Goal: Task Accomplishment & Management: Complete application form

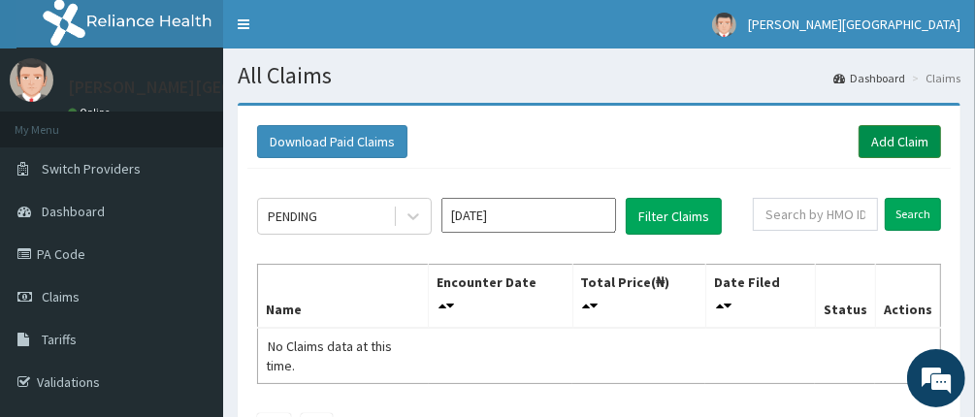
click at [913, 139] on link "Add Claim" at bounding box center [899, 141] width 82 height 33
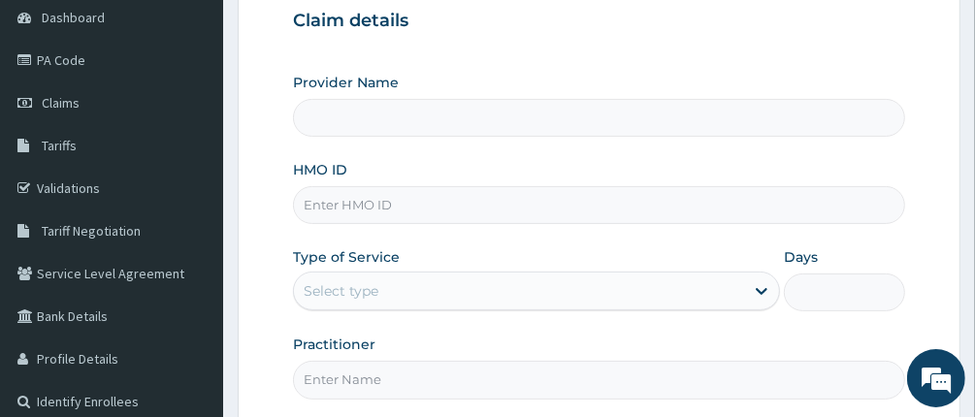
scroll to position [194, 0]
click at [554, 207] on input "HMO ID" at bounding box center [599, 205] width 613 height 38
type input "[PERSON_NAME][GEOGRAPHIC_DATA]"
type input "AET/10086/B"
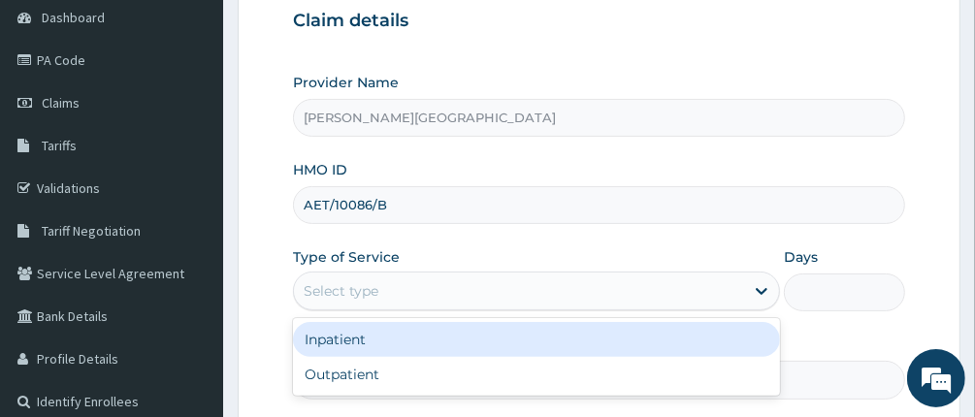
click at [667, 290] on div "Select type" at bounding box center [519, 290] width 450 height 31
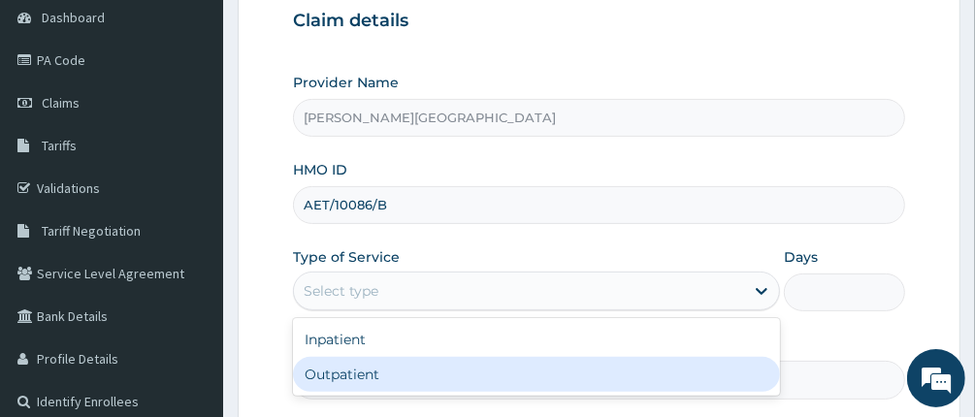
click at [656, 375] on div "Outpatient" at bounding box center [536, 374] width 487 height 35
type input "1"
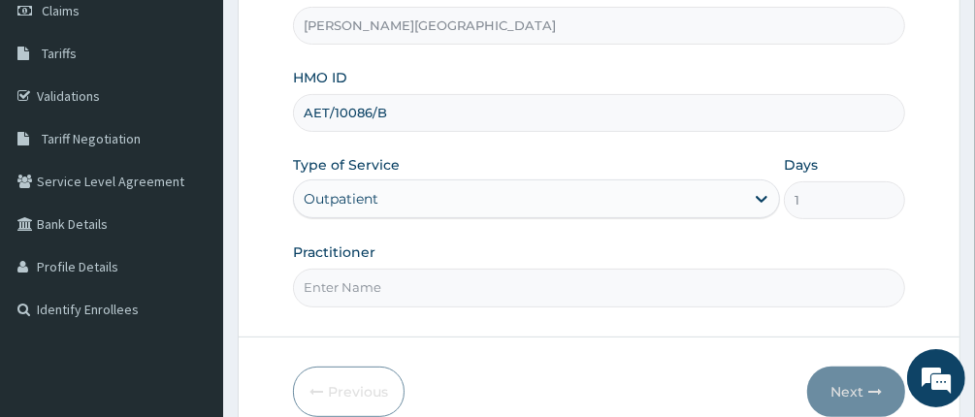
scroll to position [376, 0]
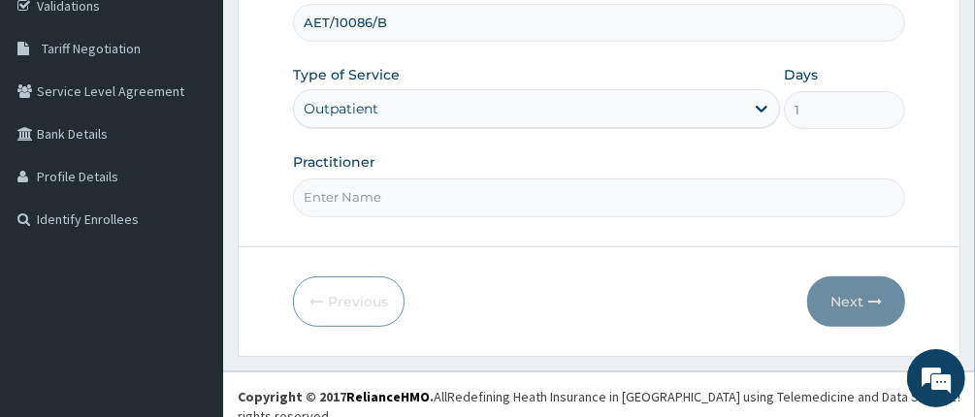
click at [559, 190] on input "Practitioner" at bounding box center [599, 197] width 613 height 38
type input "DR UCHE OKENYI"
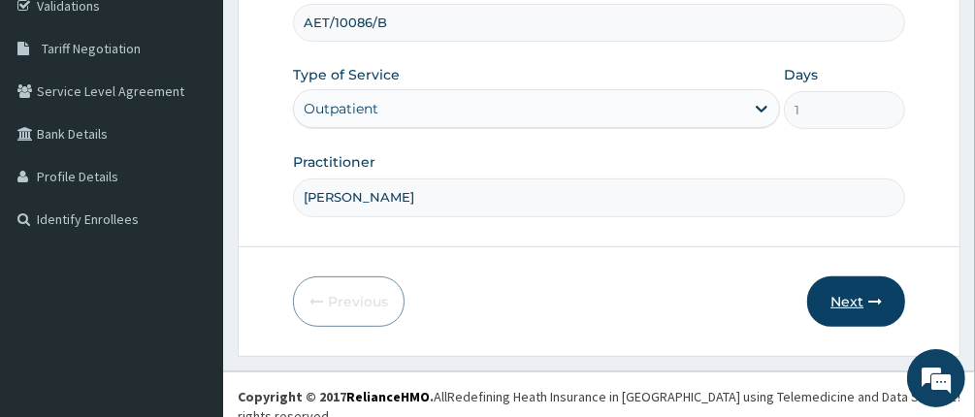
click at [854, 294] on button "Next" at bounding box center [856, 301] width 98 height 50
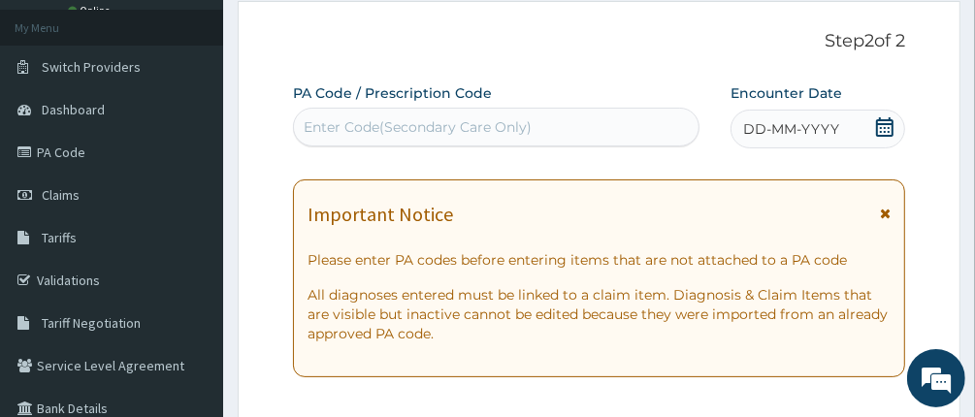
scroll to position [0, 0]
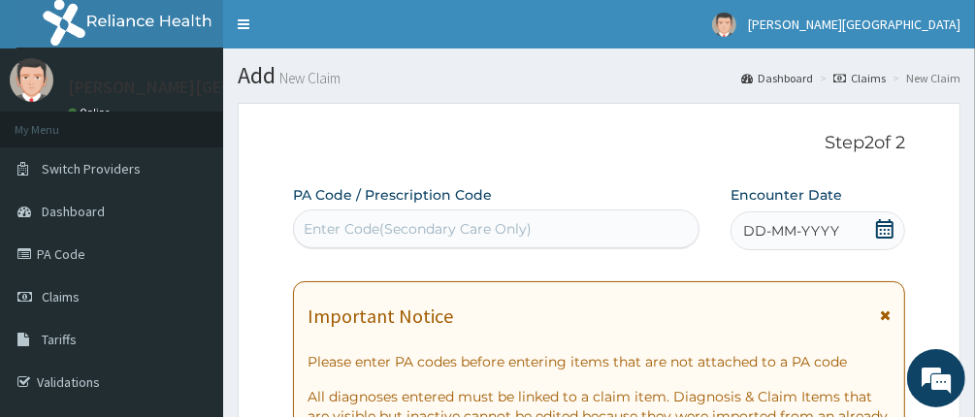
click at [524, 234] on div "Enter Code(Secondary Care Only)" at bounding box center [418, 228] width 228 height 19
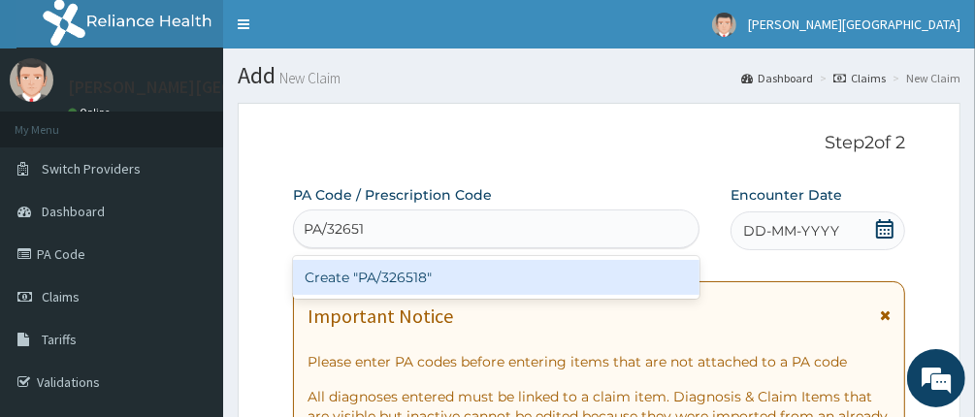
type input "PA/326518"
click at [379, 288] on div "Create "PA/326518"" at bounding box center [496, 277] width 407 height 35
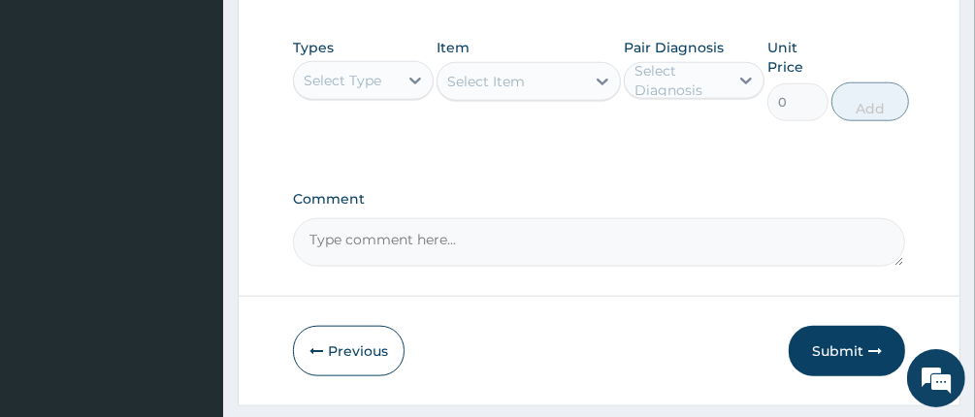
scroll to position [1209, 0]
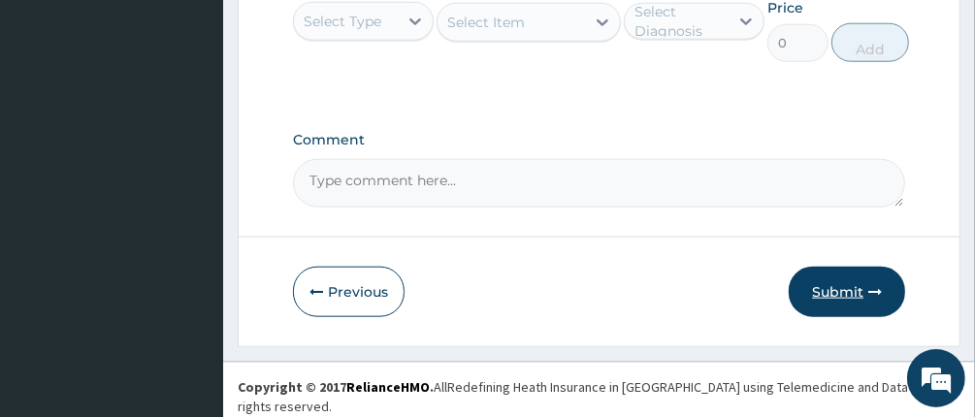
click at [845, 296] on button "Submit" at bounding box center [846, 292] width 116 height 50
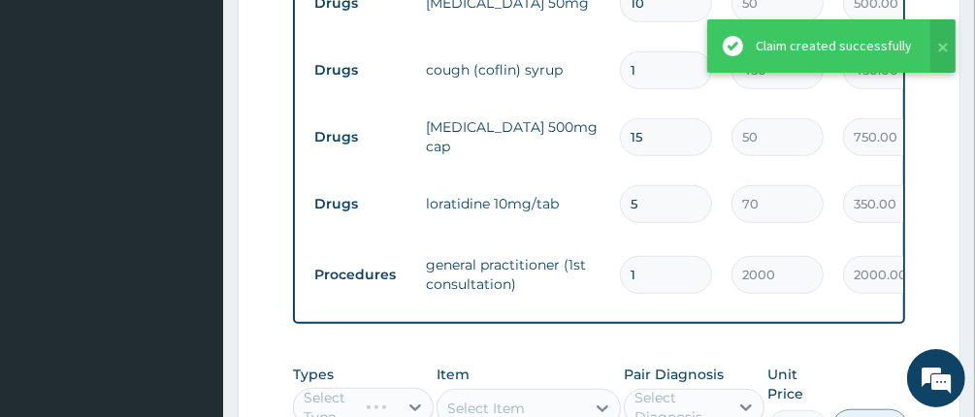
scroll to position [821, 0]
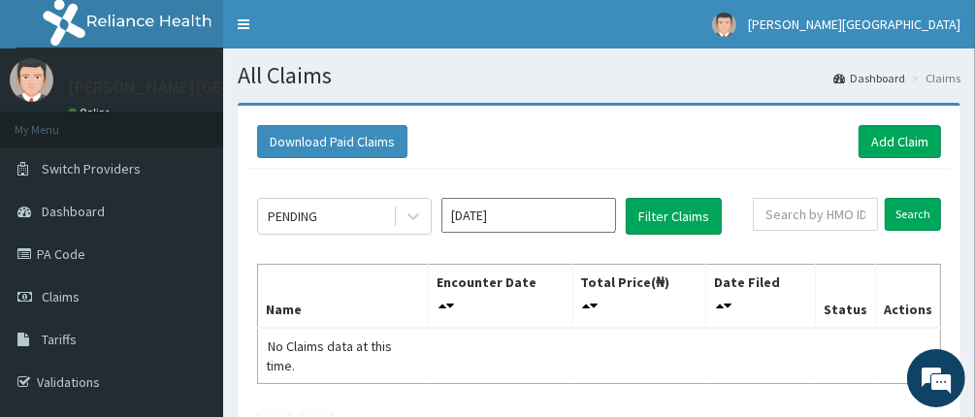
click at [545, 202] on input "Oct 2025" at bounding box center [528, 215] width 175 height 35
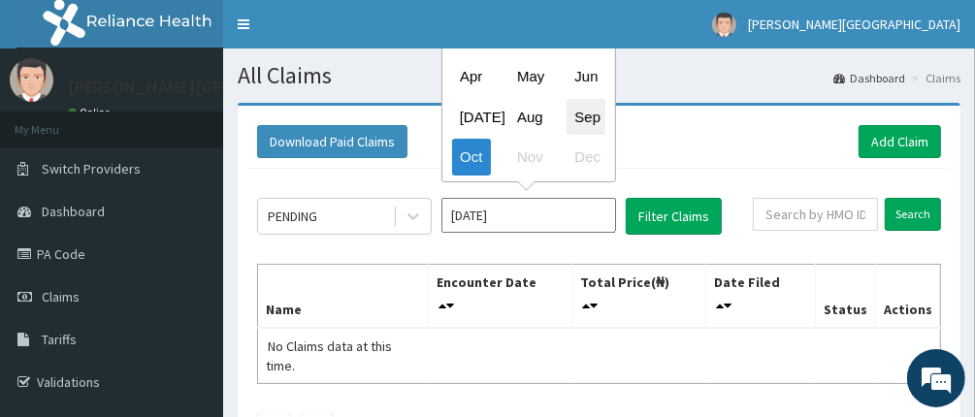
click at [582, 117] on div "Sep" at bounding box center [585, 117] width 39 height 36
type input "Sep 2025"
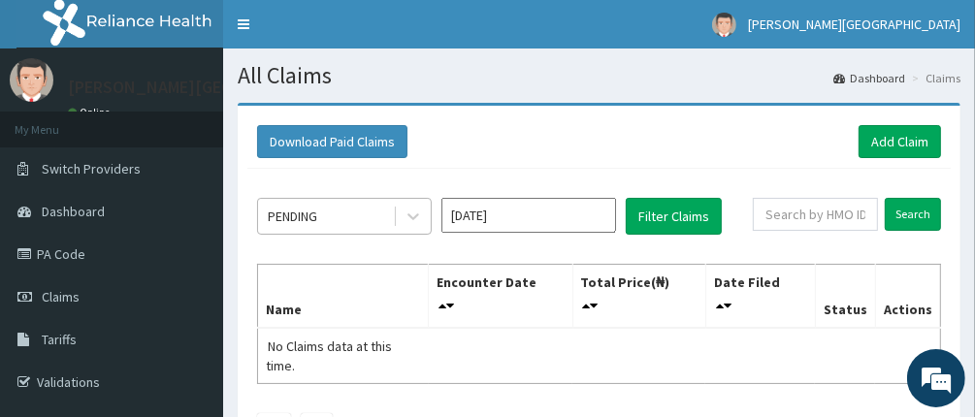
click at [358, 217] on div "PENDING" at bounding box center [325, 216] width 135 height 31
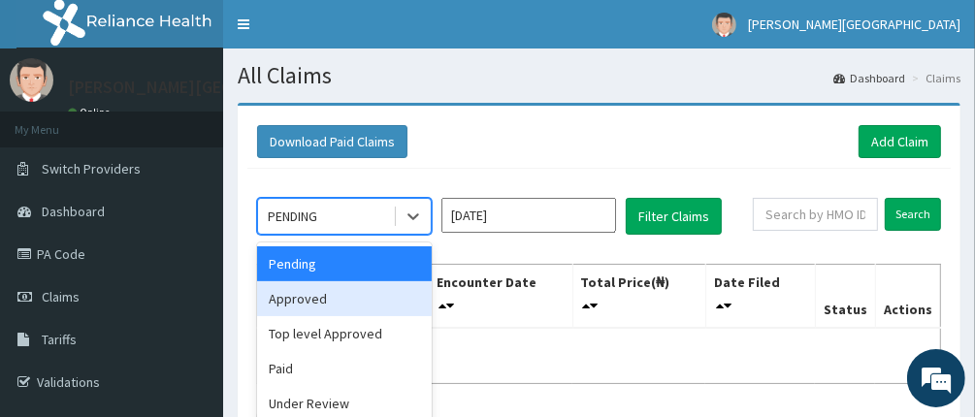
click at [341, 296] on div "Approved" at bounding box center [344, 298] width 175 height 35
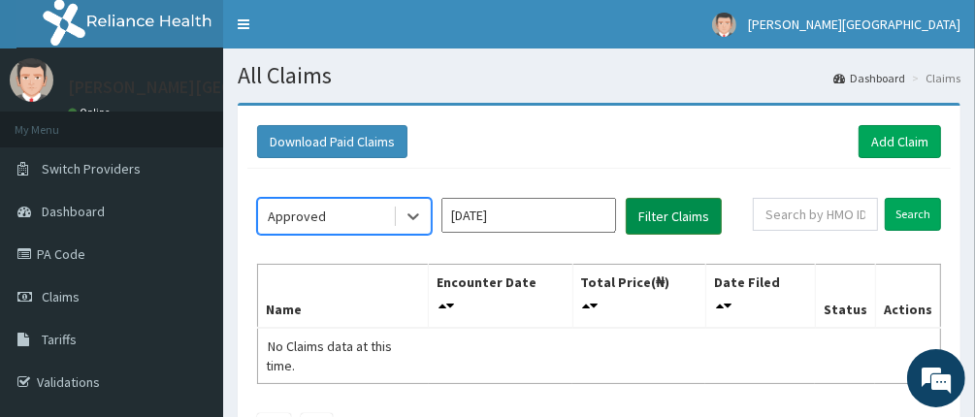
click at [682, 208] on button "Filter Claims" at bounding box center [674, 216] width 96 height 37
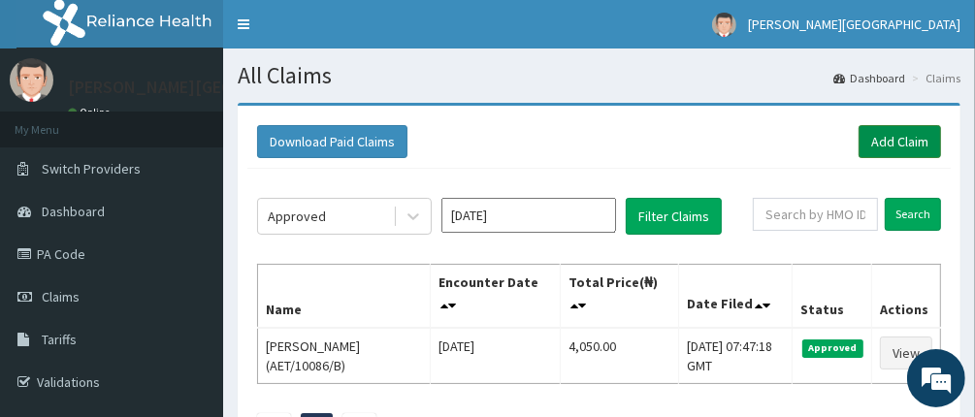
click at [916, 142] on link "Add Claim" at bounding box center [899, 141] width 82 height 33
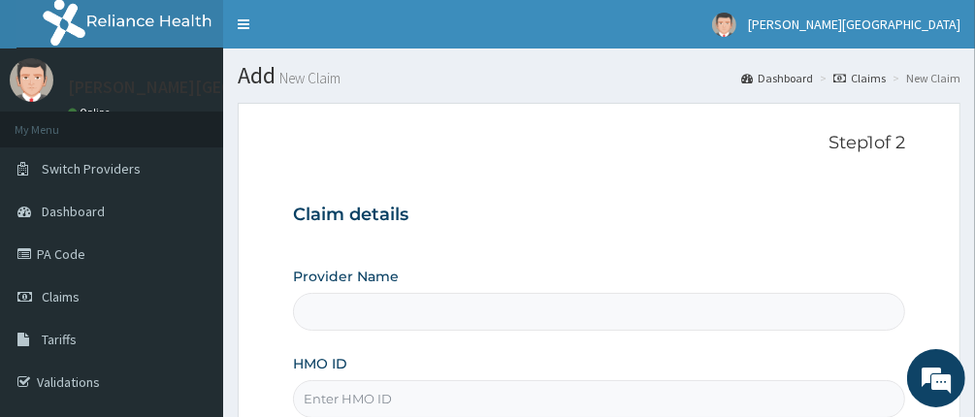
type input "[PERSON_NAME][GEOGRAPHIC_DATA]"
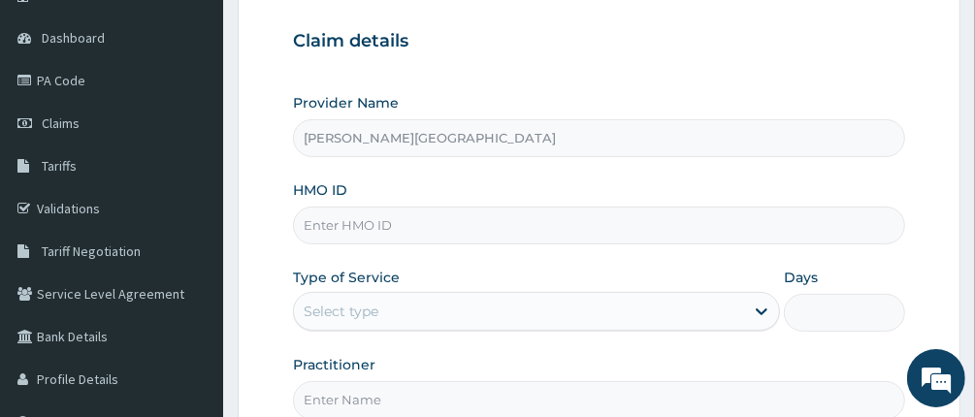
scroll to position [194, 0]
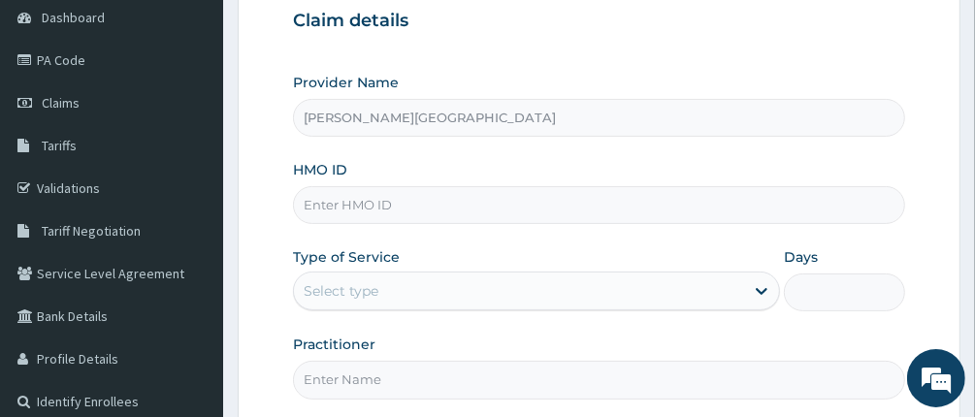
click at [720, 199] on input "HMO ID" at bounding box center [599, 205] width 613 height 38
type input "CHL/10442/A"
click at [541, 291] on div "Select type" at bounding box center [519, 290] width 450 height 31
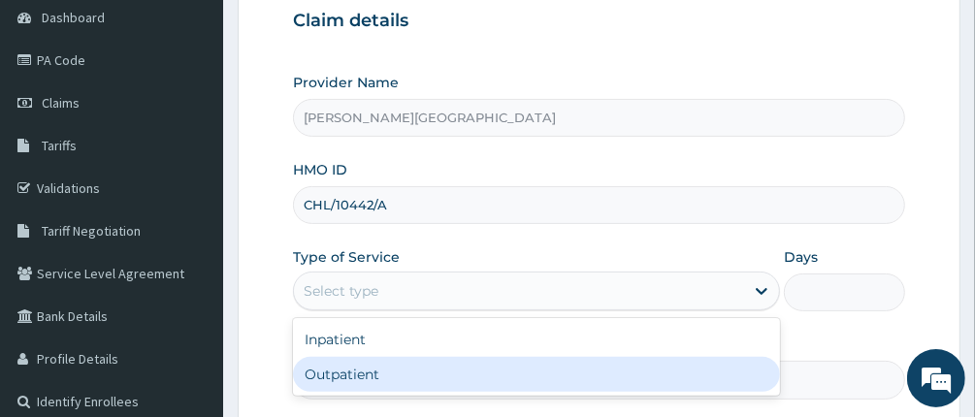
click at [558, 377] on div "Outpatient" at bounding box center [536, 374] width 487 height 35
type input "1"
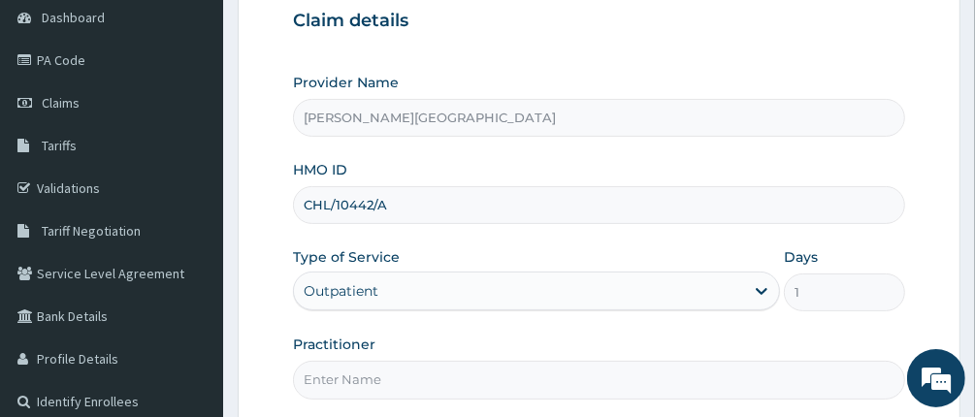
click at [558, 376] on input "Practitioner" at bounding box center [599, 380] width 613 height 38
type input "DR UCHE OKENYI"
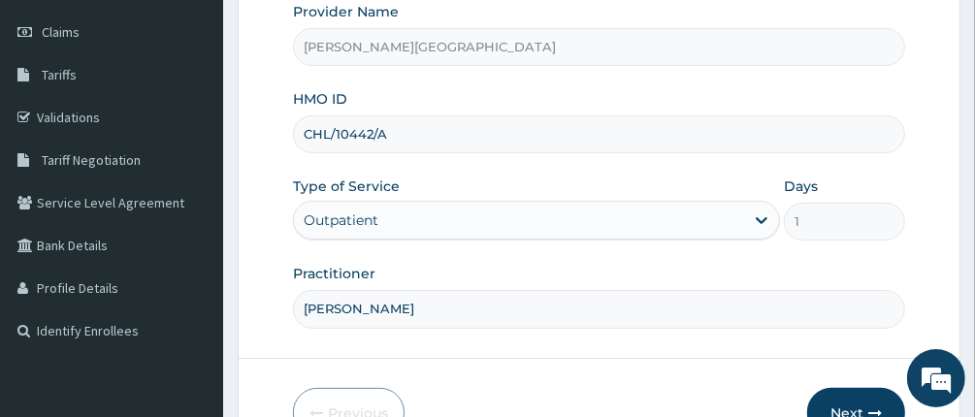
scroll to position [291, 0]
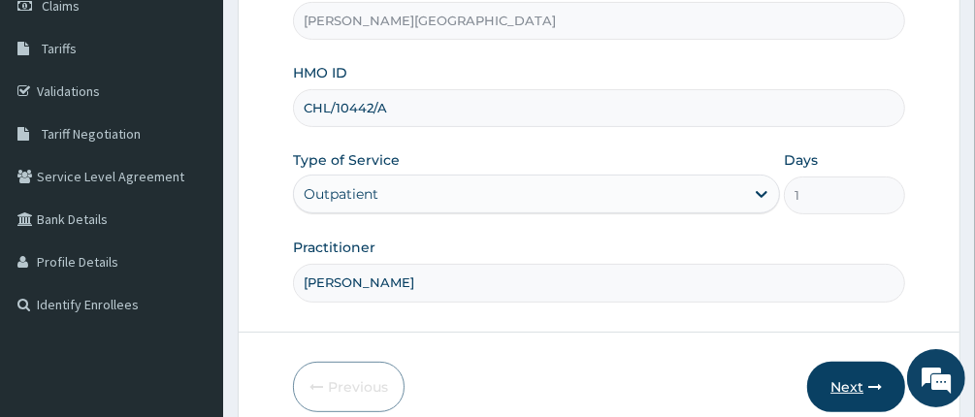
click at [849, 381] on button "Next" at bounding box center [856, 387] width 98 height 50
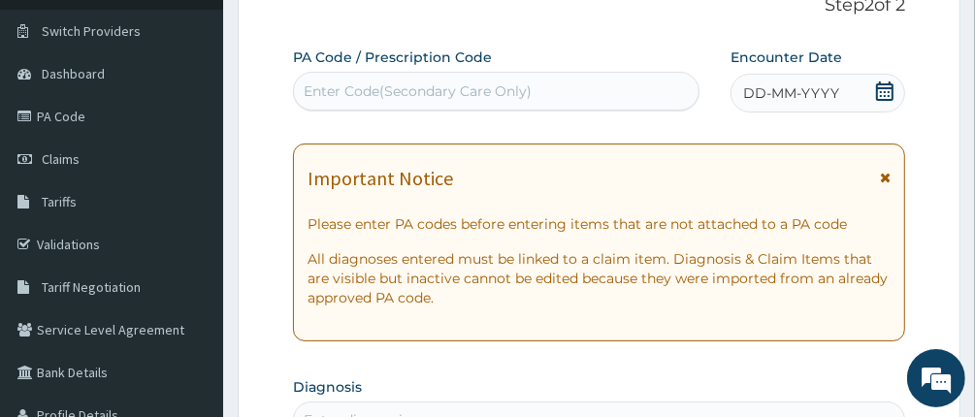
scroll to position [0, 0]
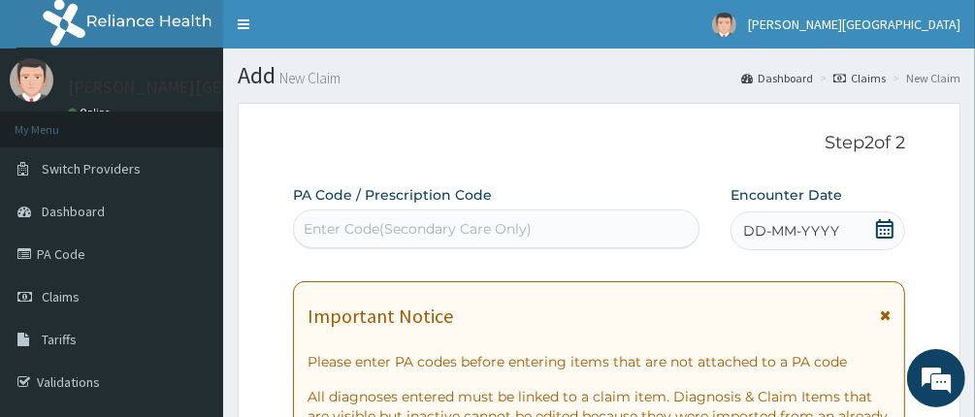
click at [535, 228] on div "Enter Code(Secondary Care Only)" at bounding box center [496, 228] width 405 height 31
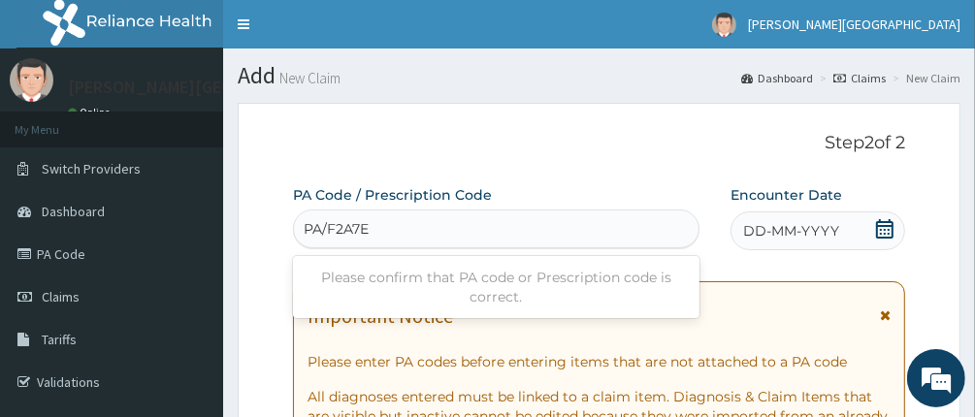
type input "PA/F2A7E6"
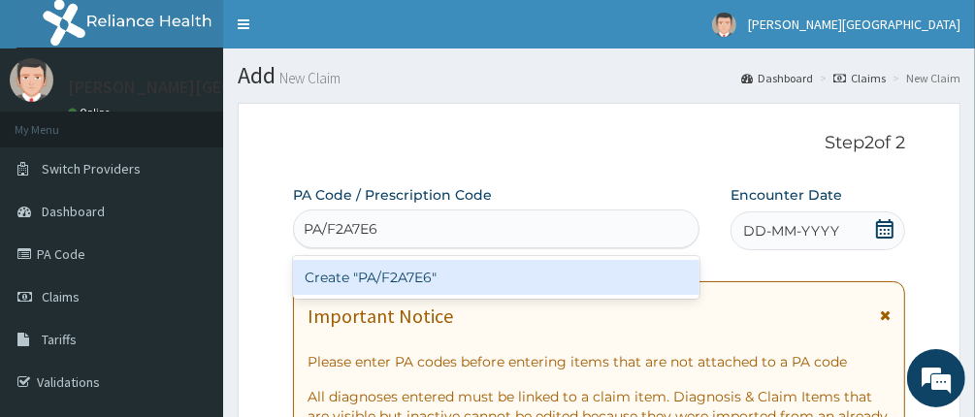
click at [403, 278] on div "Create "PA/F2A7E6"" at bounding box center [496, 277] width 407 height 35
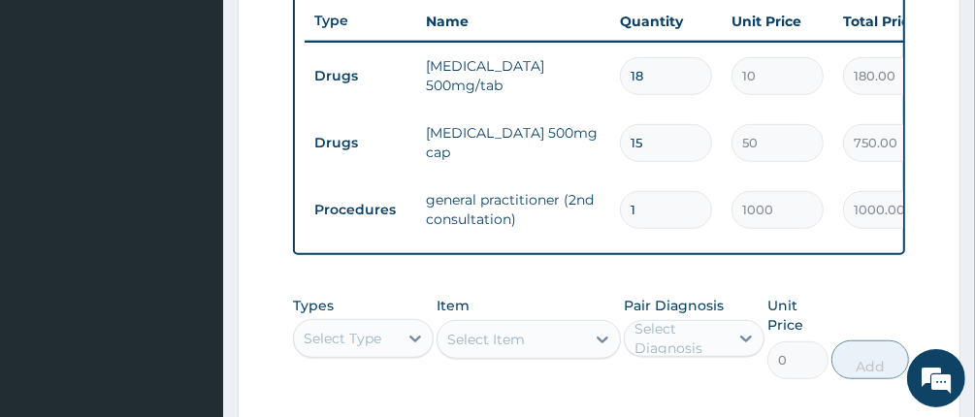
scroll to position [1042, 0]
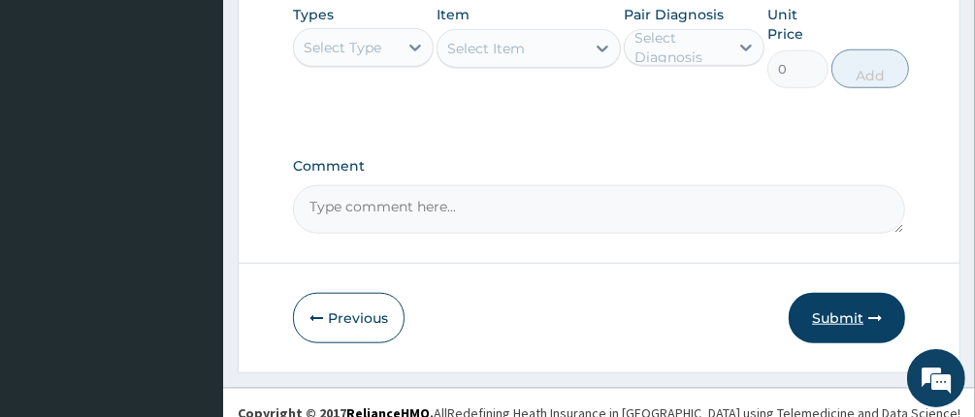
click at [824, 329] on button "Submit" at bounding box center [846, 318] width 116 height 50
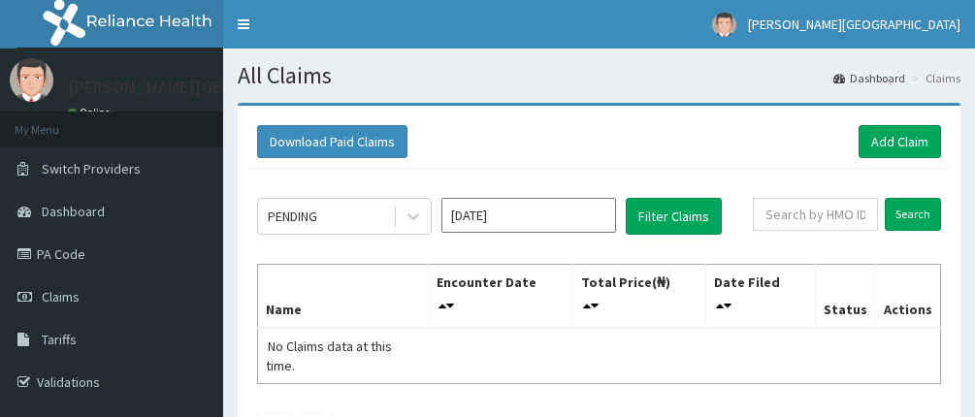
click at [484, 210] on input "[DATE]" at bounding box center [528, 215] width 175 height 35
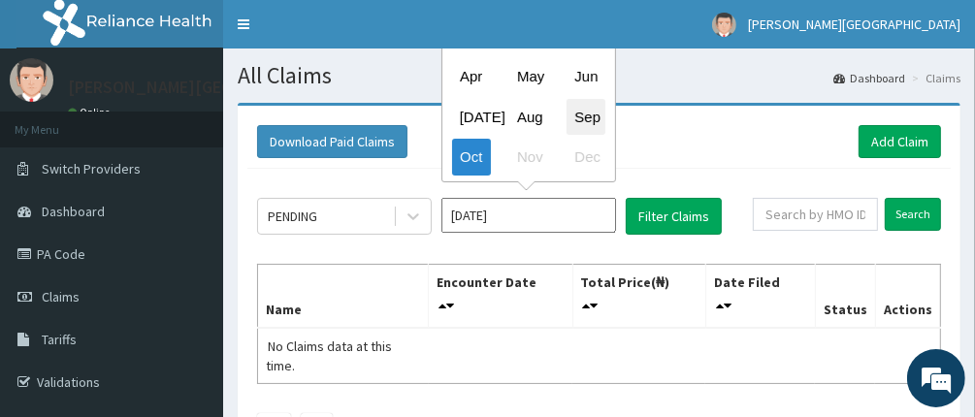
click at [578, 127] on div "Sep" at bounding box center [585, 117] width 39 height 36
type input "Sep 2025"
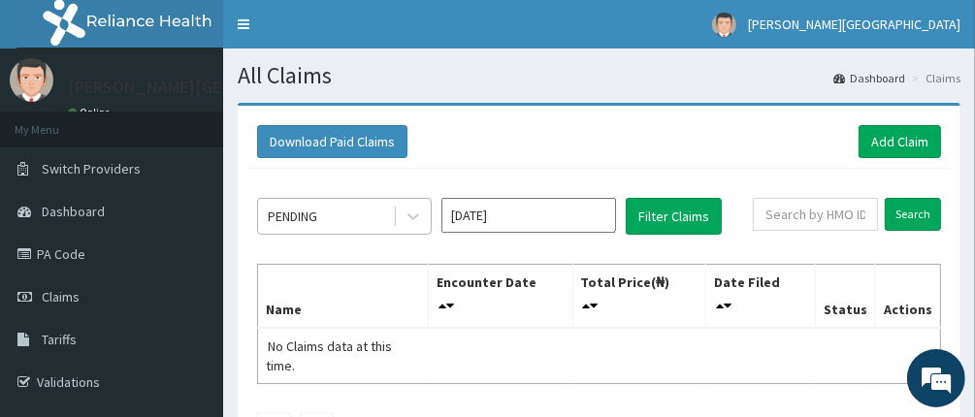
click at [345, 227] on div "PENDING" at bounding box center [325, 216] width 135 height 31
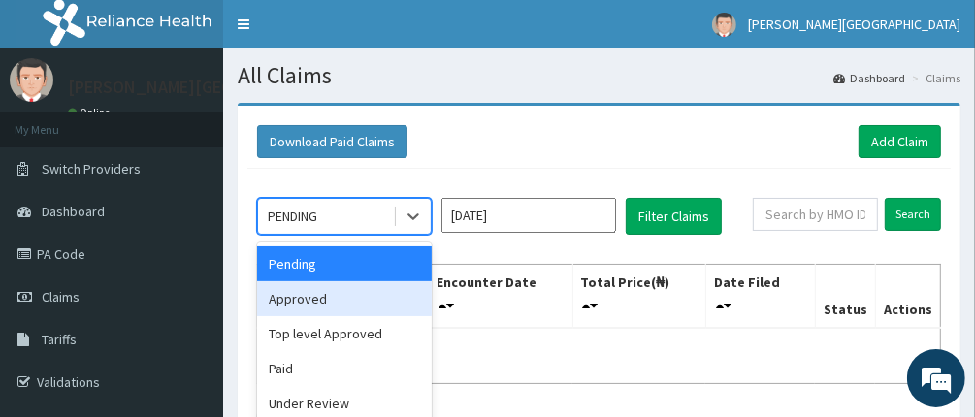
click at [327, 291] on div "Approved" at bounding box center [344, 298] width 175 height 35
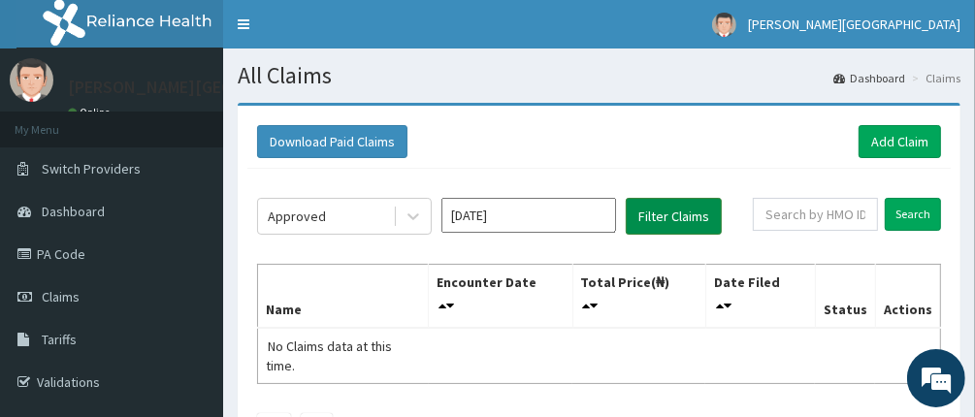
click at [670, 217] on button "Filter Claims" at bounding box center [674, 216] width 96 height 37
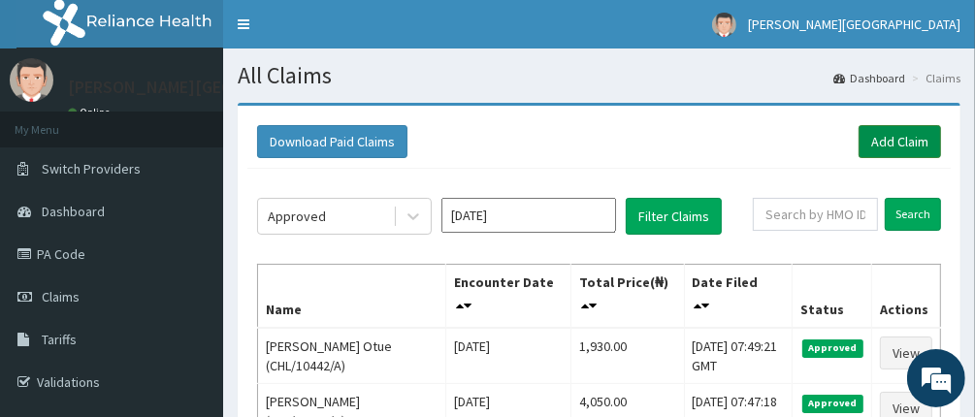
click at [895, 139] on link "Add Claim" at bounding box center [899, 141] width 82 height 33
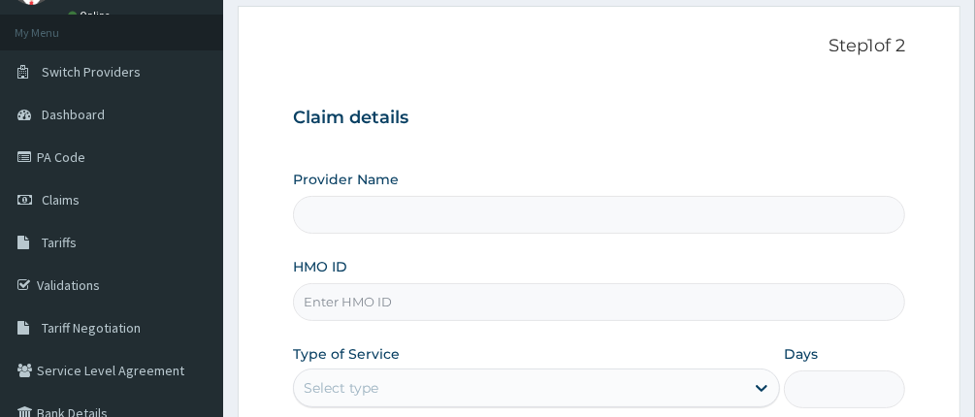
click at [544, 307] on input "HMO ID" at bounding box center [599, 302] width 613 height 38
type input "[PERSON_NAME][GEOGRAPHIC_DATA]"
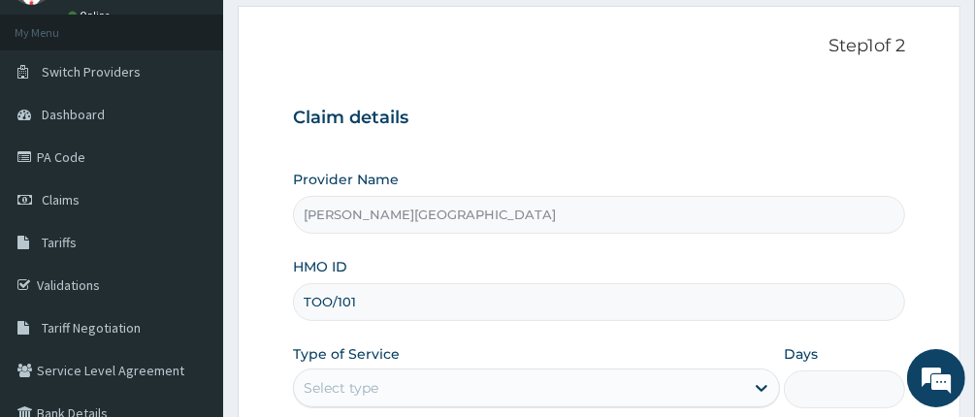
type input "TOO/10134/E"
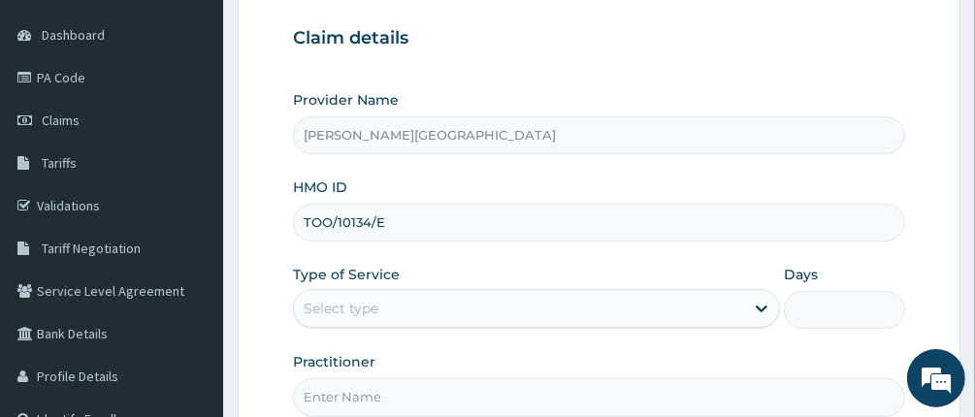
scroll to position [291, 0]
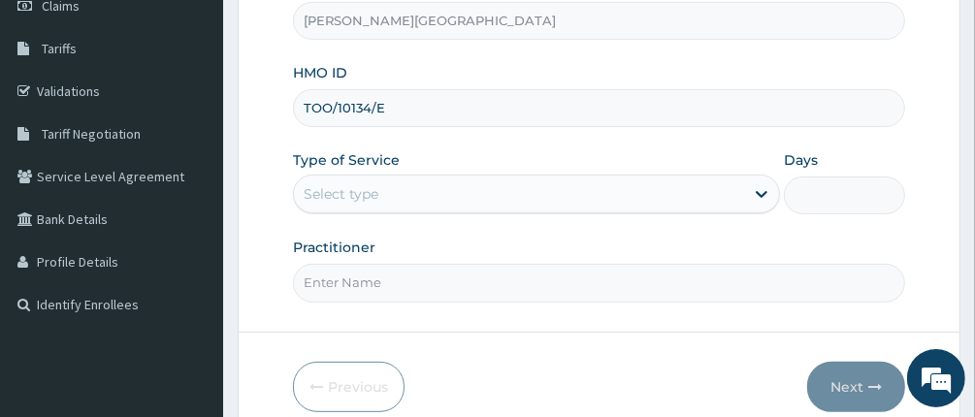
click at [448, 183] on div "Select type" at bounding box center [519, 193] width 450 height 31
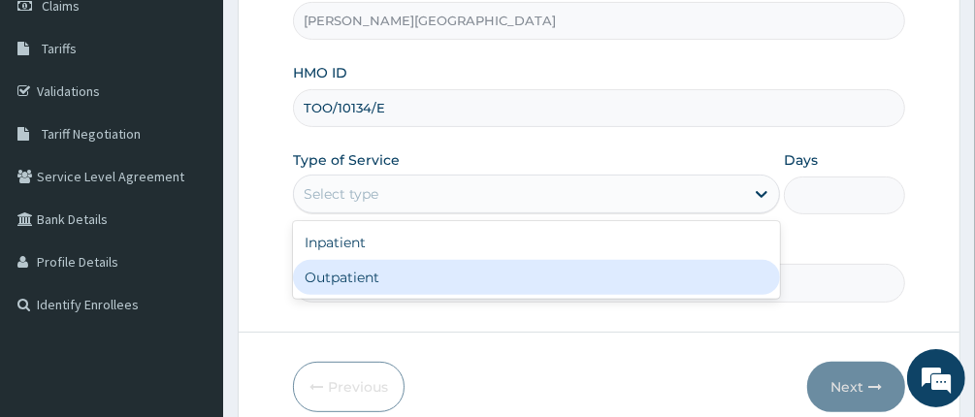
click at [444, 279] on div "Outpatient" at bounding box center [536, 277] width 487 height 35
type input "1"
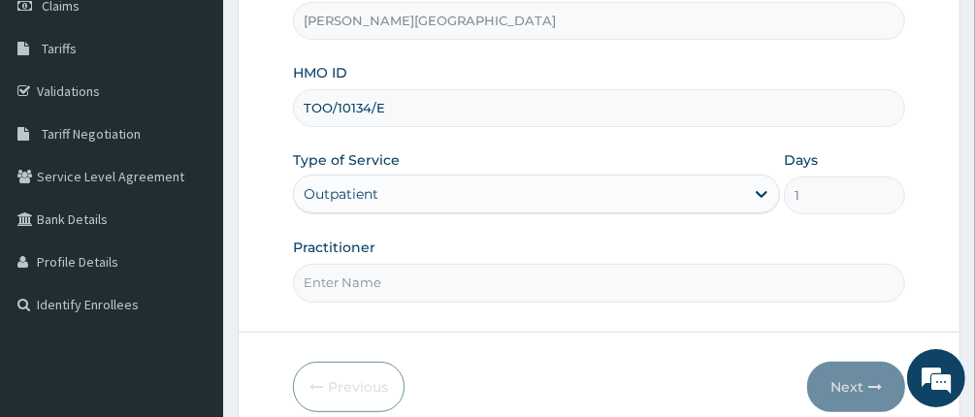
click at [437, 286] on input "Practitioner" at bounding box center [599, 283] width 613 height 38
type input "[PERSON_NAME]"
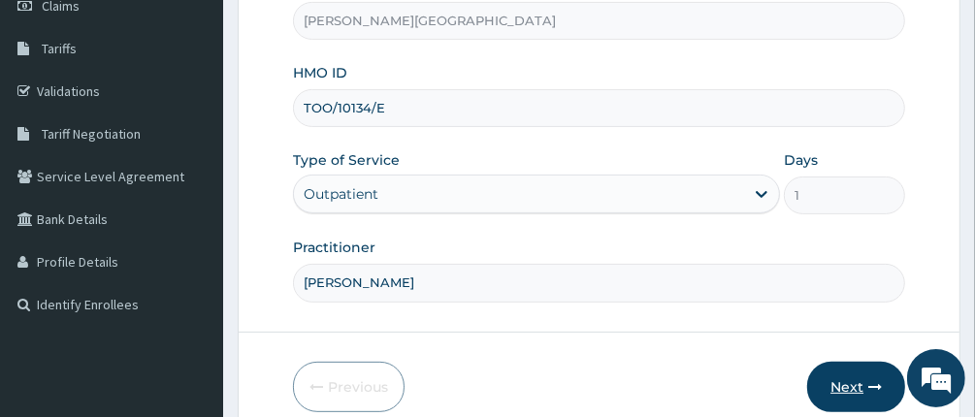
click at [857, 381] on button "Next" at bounding box center [856, 387] width 98 height 50
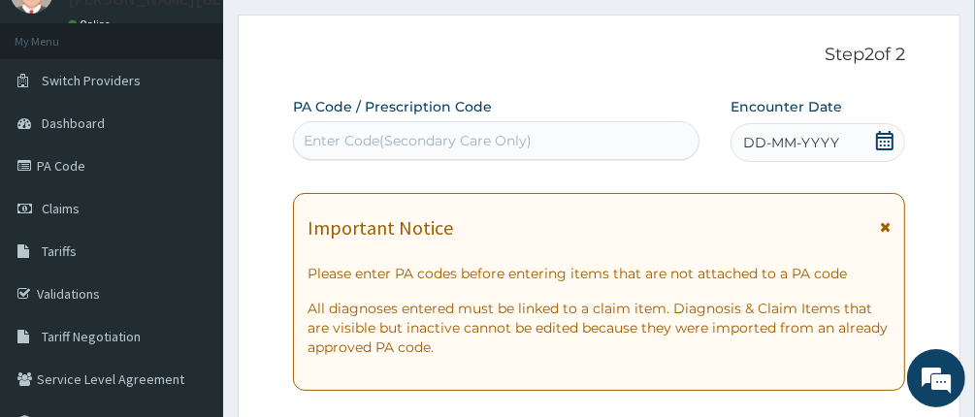
scroll to position [0, 0]
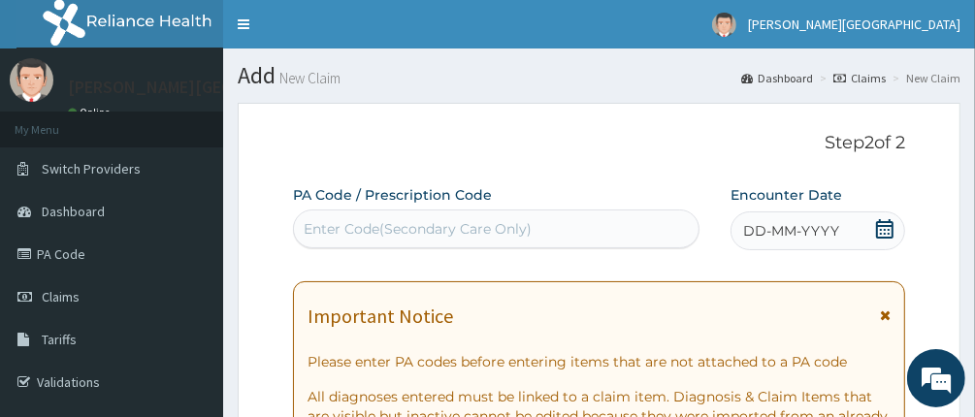
click at [474, 214] on div "Enter Code(Secondary Care Only)" at bounding box center [496, 228] width 405 height 31
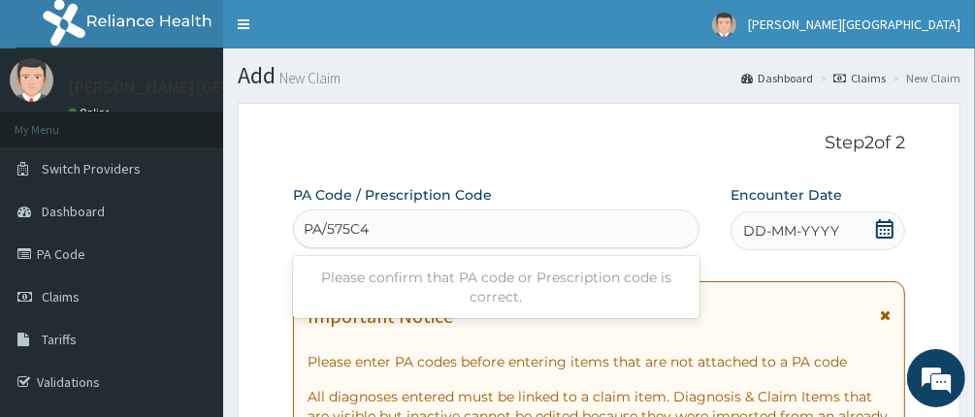
type input "PA/575C41"
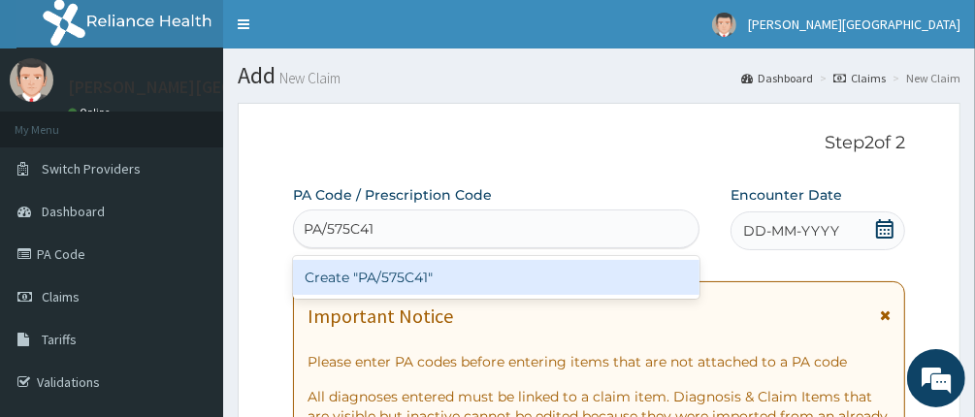
click at [380, 281] on div "Create "PA/575C41"" at bounding box center [496, 277] width 407 height 35
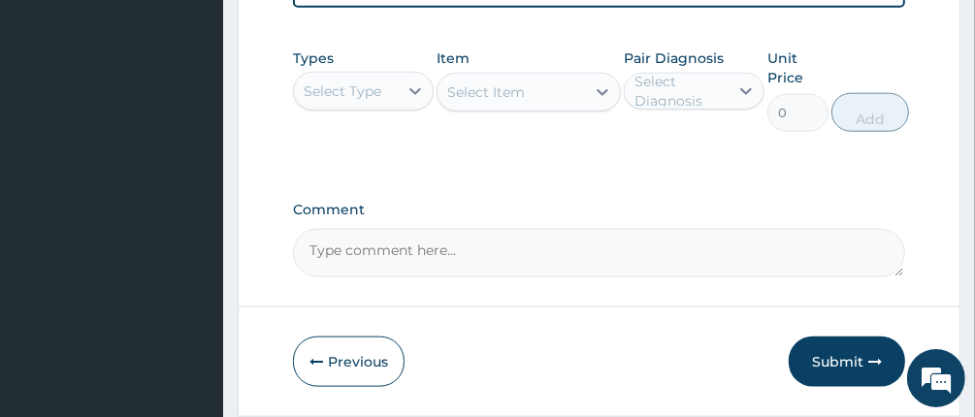
scroll to position [1349, 0]
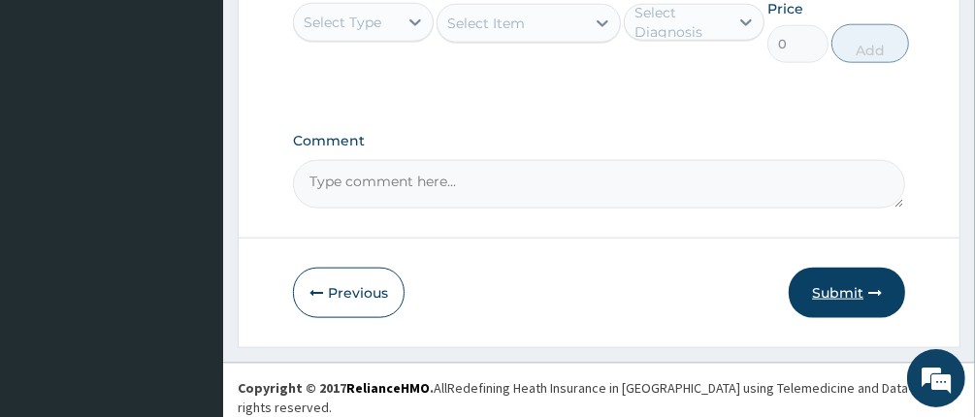
click at [842, 299] on button "Submit" at bounding box center [846, 293] width 116 height 50
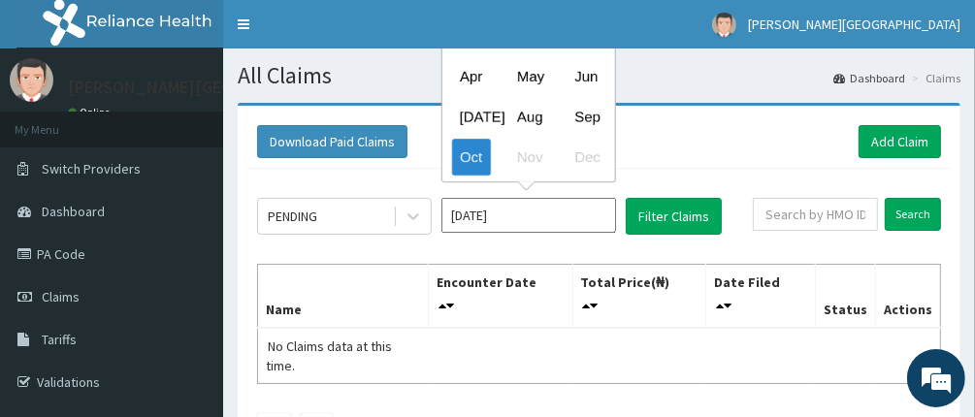
click at [576, 121] on div "Sep" at bounding box center [585, 117] width 39 height 36
type input "[DATE]"
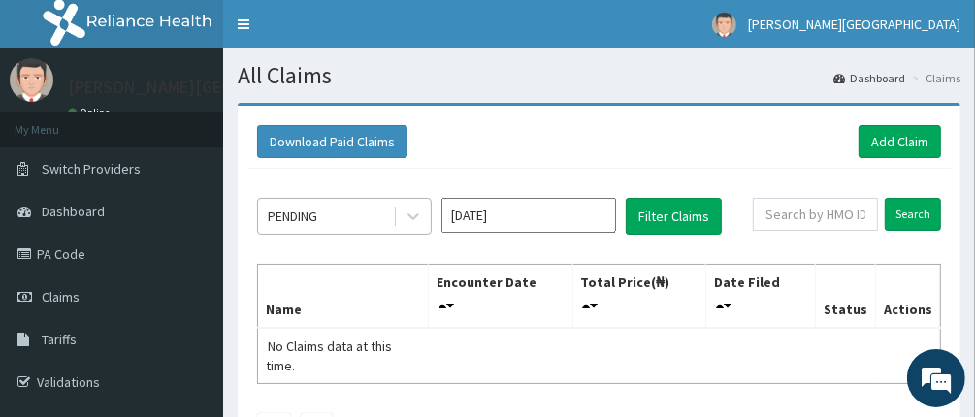
click at [370, 217] on div "PENDING" at bounding box center [325, 216] width 135 height 31
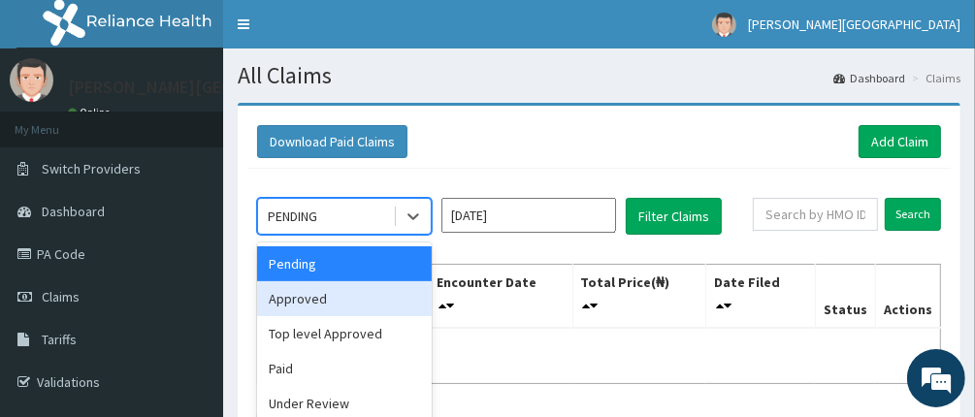
click at [344, 314] on div "Approved" at bounding box center [344, 298] width 175 height 35
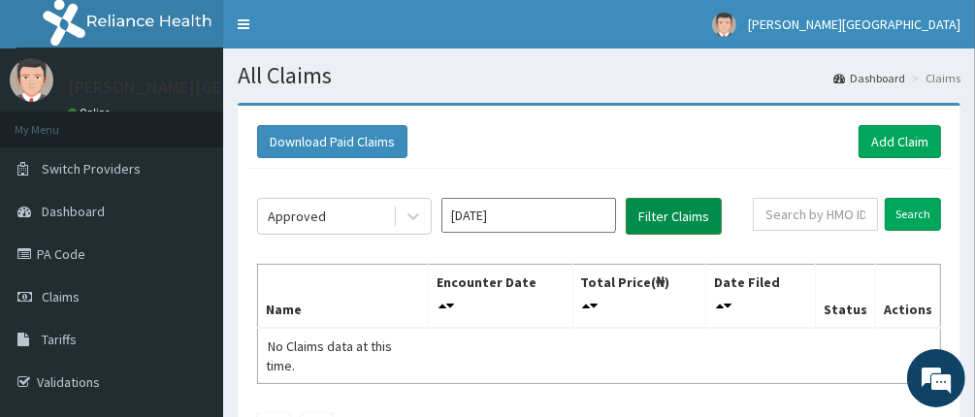
click at [691, 210] on button "Filter Claims" at bounding box center [674, 216] width 96 height 37
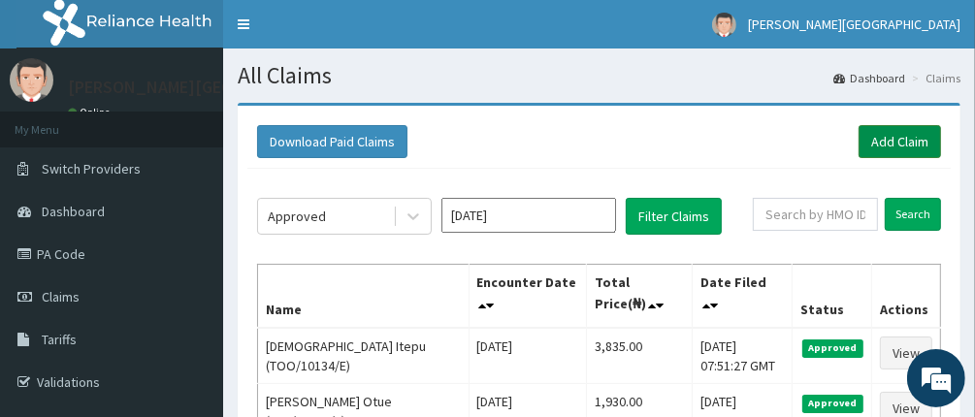
click at [913, 145] on link "Add Claim" at bounding box center [899, 141] width 82 height 33
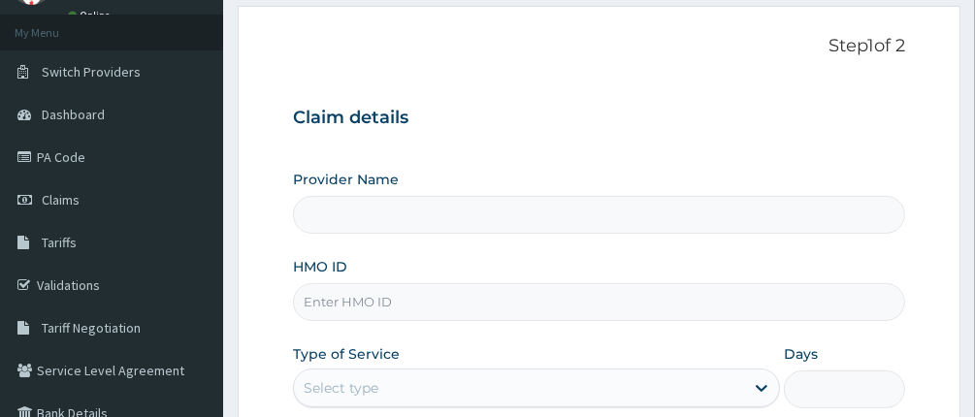
click at [546, 295] on input "HMO ID" at bounding box center [599, 302] width 613 height 38
type input "[PERSON_NAME][GEOGRAPHIC_DATA]"
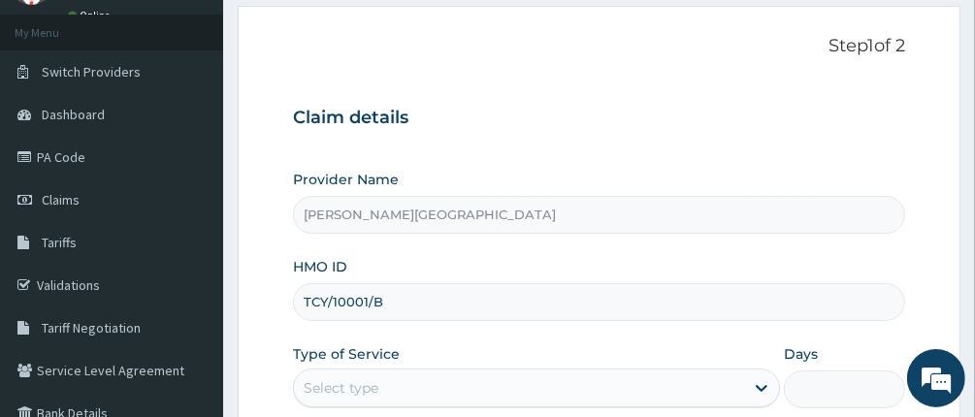
type input "TCY/10001/B"
click at [759, 254] on div "Provider Name Hovas Place Hospital HMO ID TCY/10001/B Type of Service Select ty…" at bounding box center [599, 333] width 613 height 326
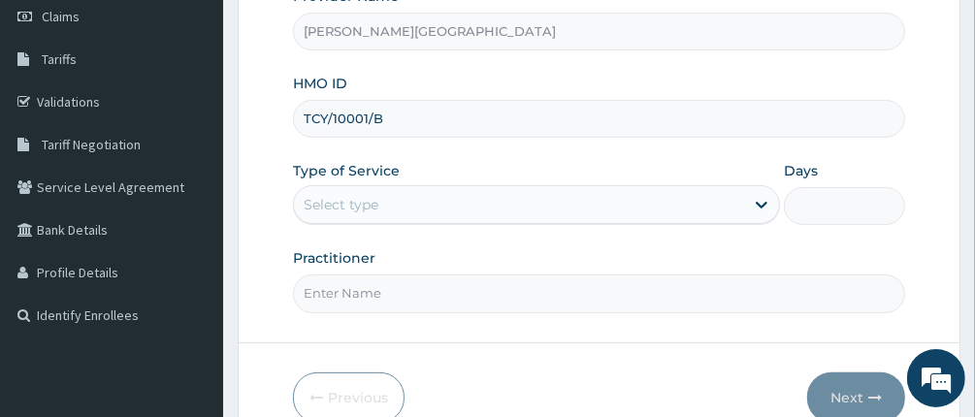
scroll to position [291, 0]
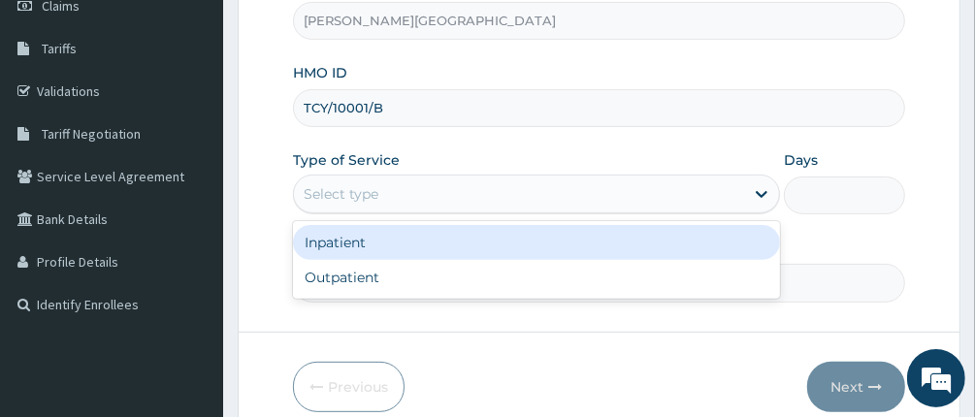
click at [699, 201] on div "Select type" at bounding box center [519, 193] width 450 height 31
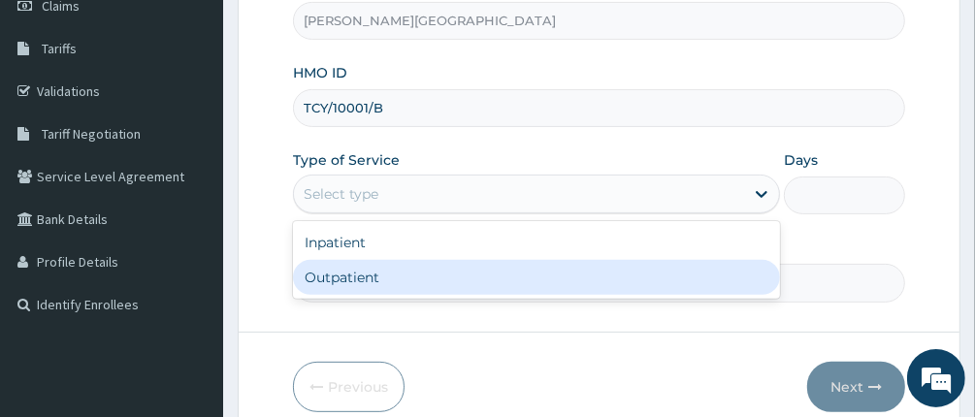
click at [647, 275] on div "Outpatient" at bounding box center [536, 277] width 487 height 35
type input "1"
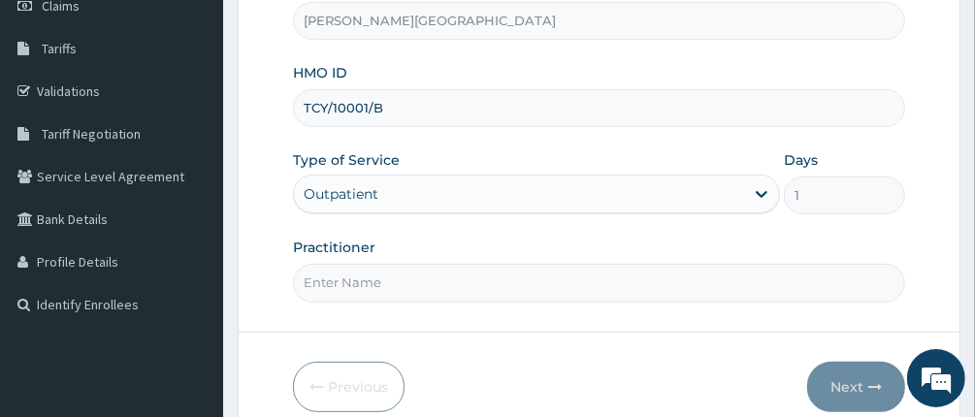
click at [608, 287] on input "Practitioner" at bounding box center [599, 283] width 613 height 38
type input "DR UCHE OKENYI"
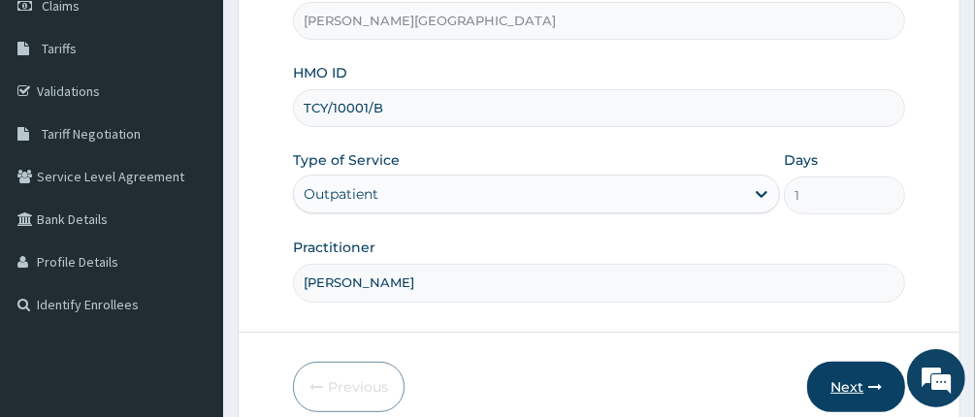
click at [852, 380] on button "Next" at bounding box center [856, 387] width 98 height 50
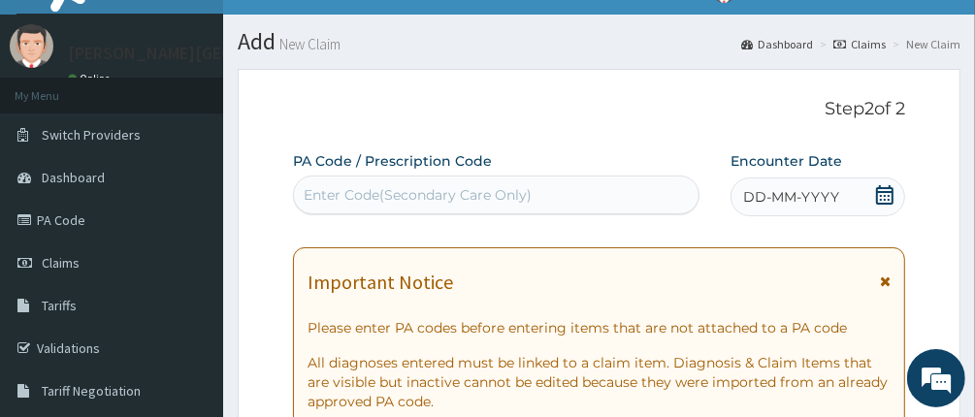
scroll to position [0, 0]
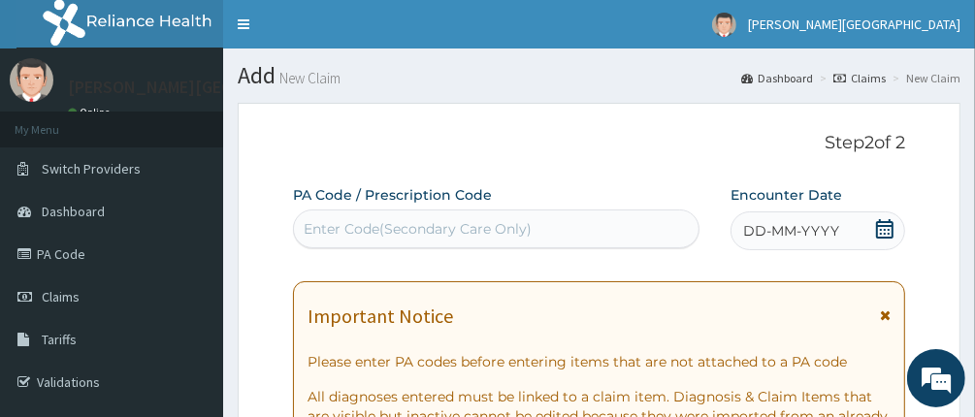
click at [883, 227] on icon at bounding box center [884, 228] width 19 height 19
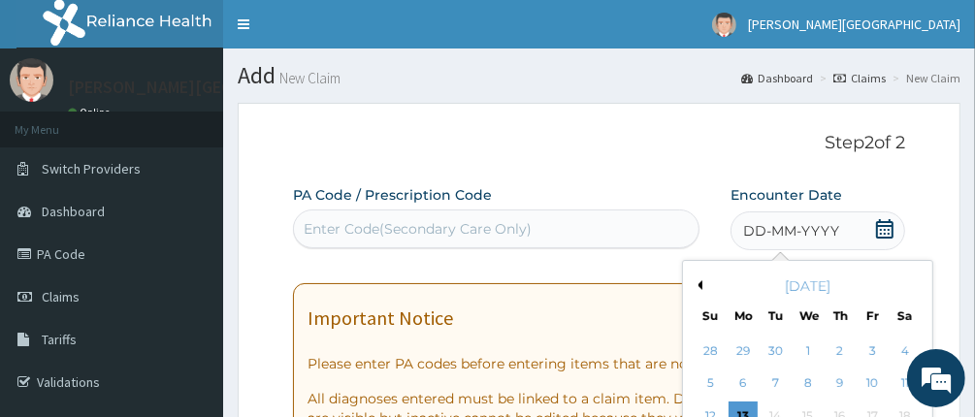
scroll to position [194, 0]
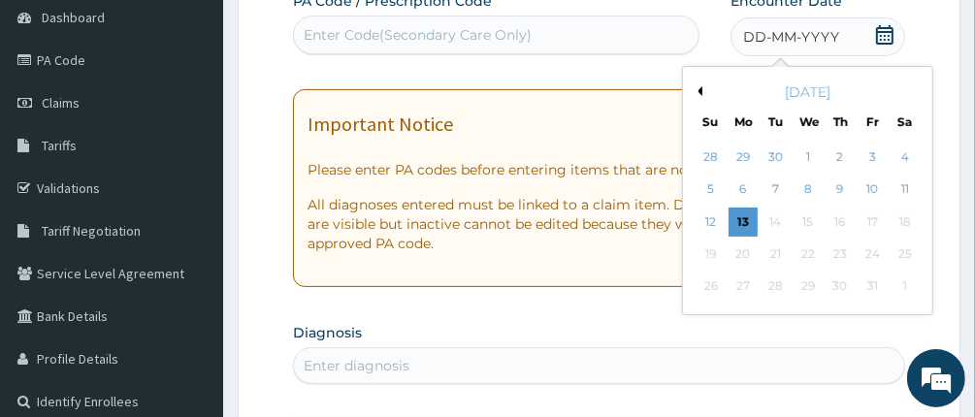
click at [702, 93] on div "October 2025" at bounding box center [808, 91] width 234 height 19
click at [697, 87] on button "Previous Month" at bounding box center [697, 91] width 10 height 10
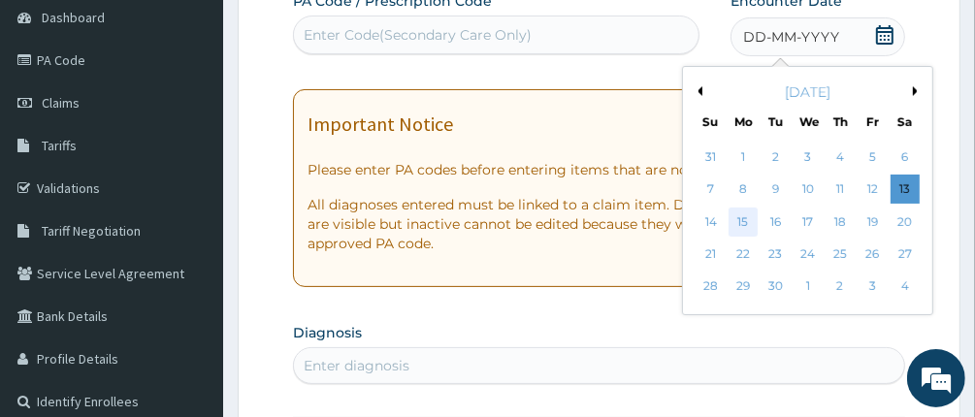
click at [741, 230] on div "15" at bounding box center [742, 222] width 29 height 29
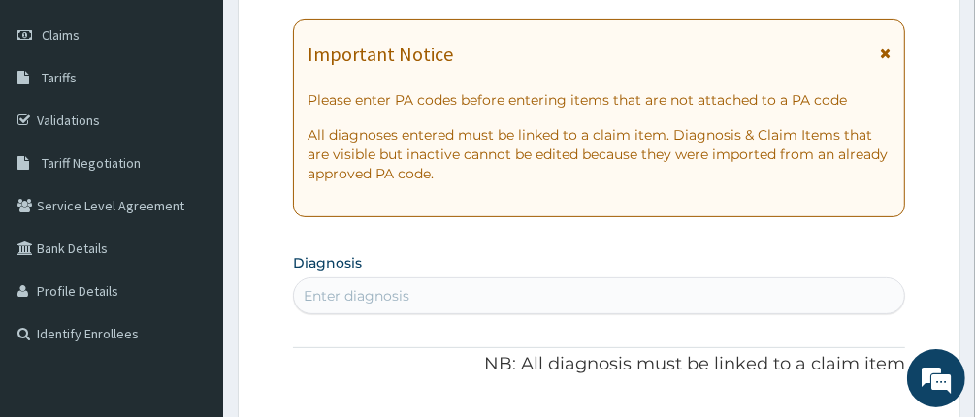
scroll to position [388, 0]
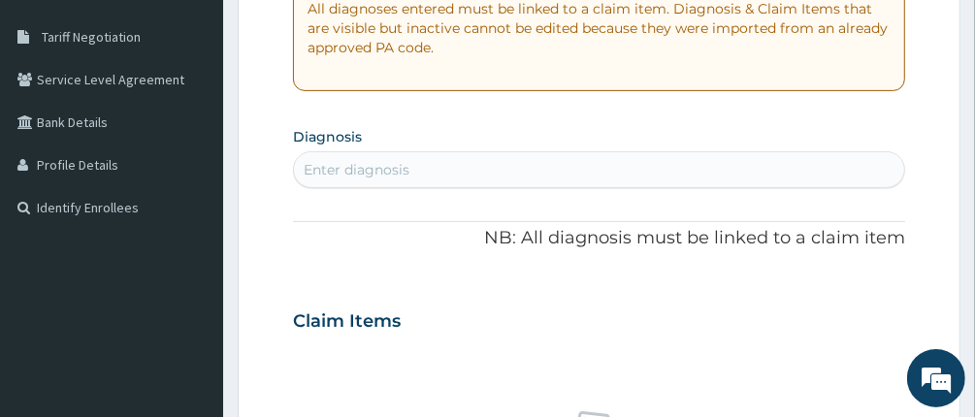
click at [630, 159] on div "Enter diagnosis" at bounding box center [599, 169] width 611 height 31
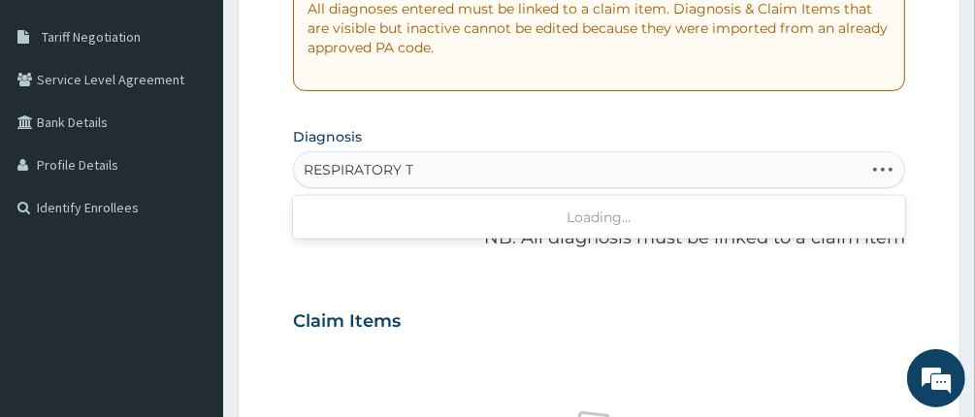
type input "RESPIRATORY"
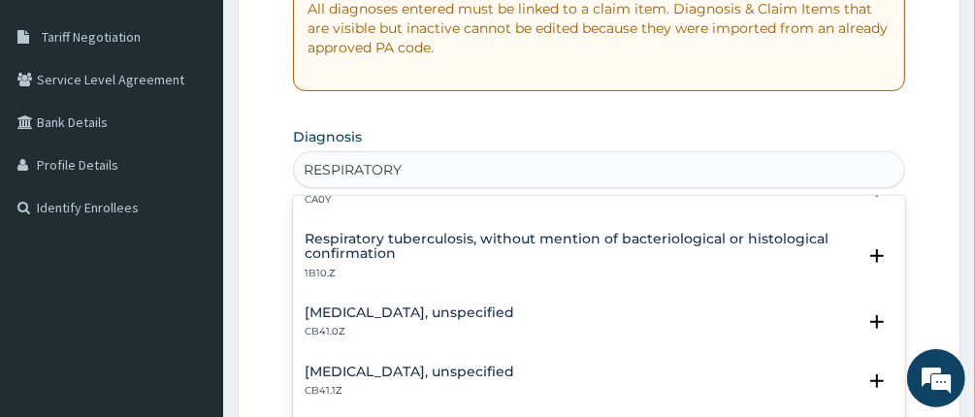
scroll to position [485, 0]
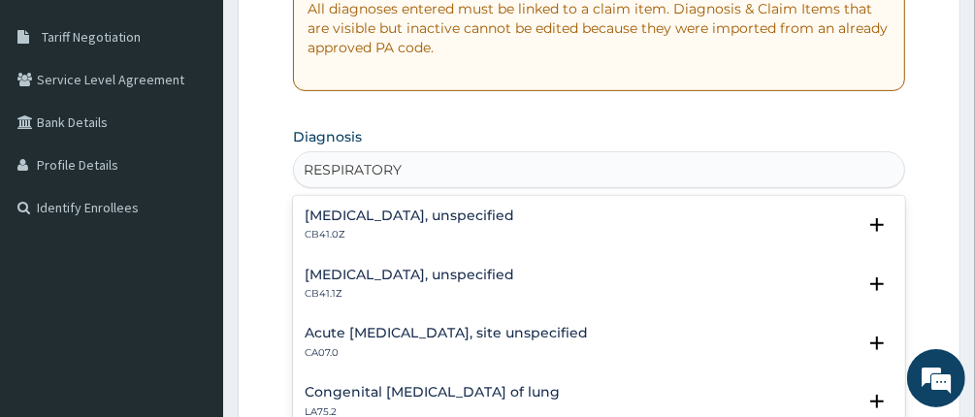
click at [496, 323] on div "Acute upper respiratory infection, site unspecified CA07.0 Select Status Query …" at bounding box center [599, 347] width 613 height 59
click at [354, 344] on div "Acute upper respiratory infection, site unspecified CA07.0" at bounding box center [446, 343] width 283 height 34
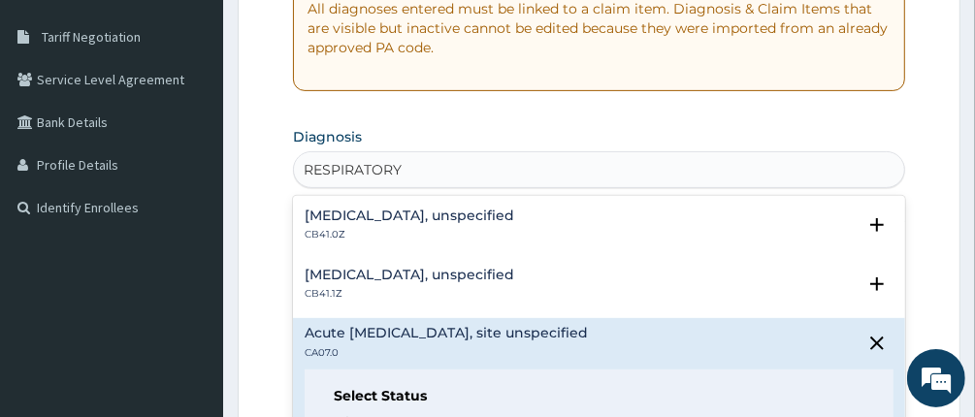
scroll to position [582, 0]
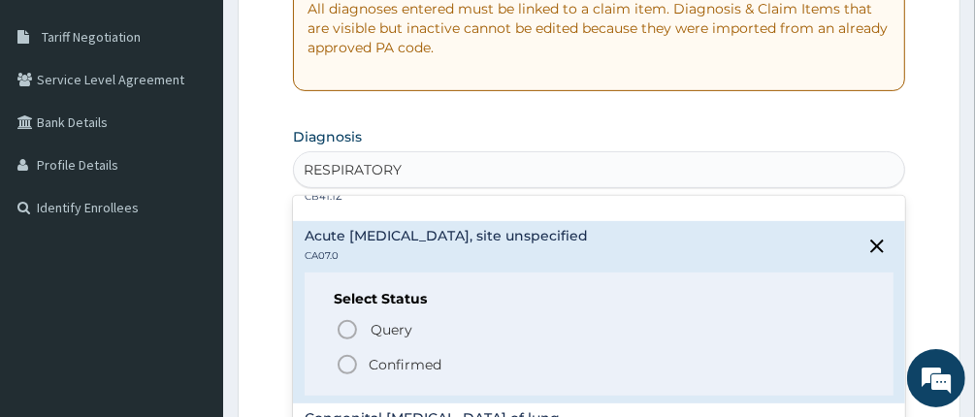
click at [345, 366] on icon "status option filled" at bounding box center [347, 364] width 23 height 23
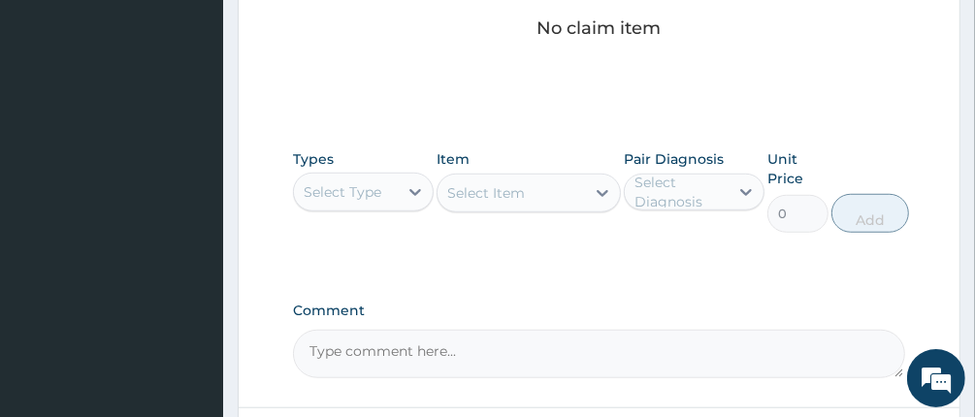
scroll to position [873, 0]
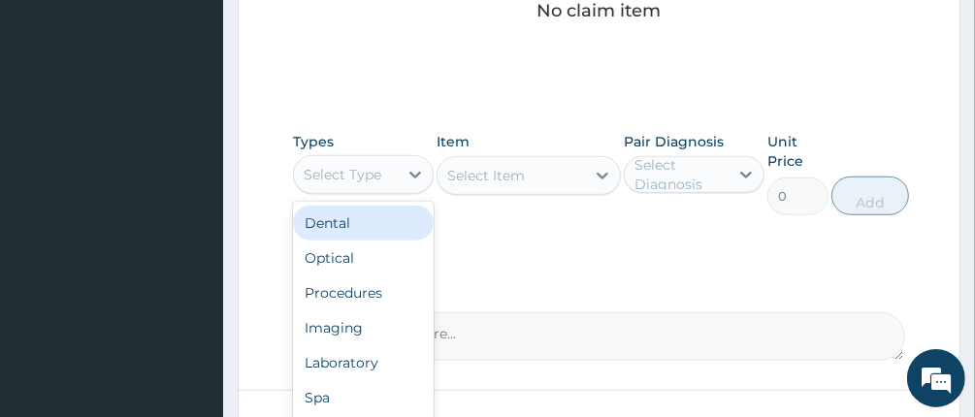
click at [356, 177] on div "Select Type" at bounding box center [343, 174] width 78 height 19
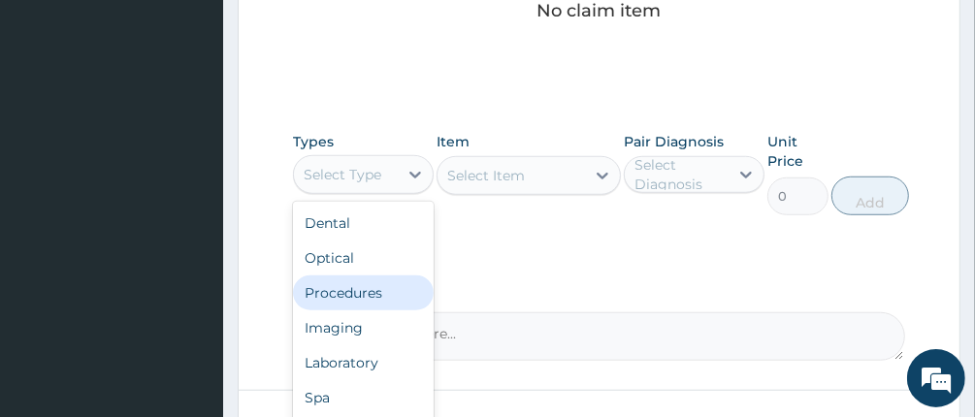
click at [371, 287] on div "Procedures" at bounding box center [363, 292] width 141 height 35
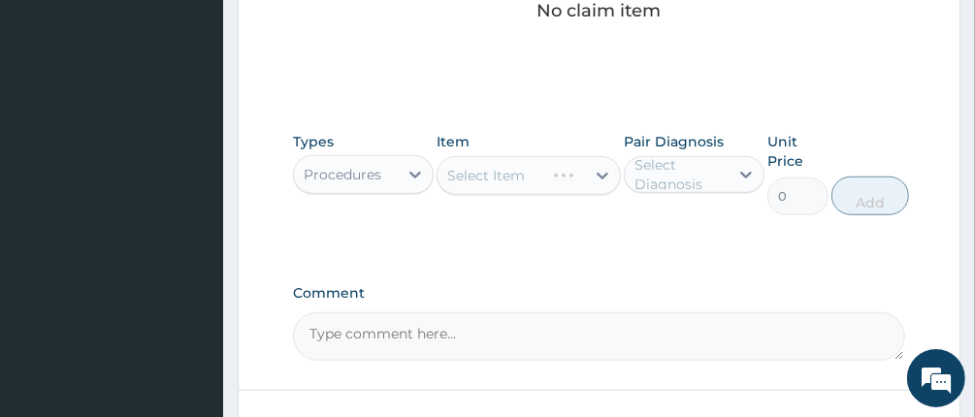
click at [664, 171] on div "Select Diagnosis" at bounding box center [680, 174] width 92 height 39
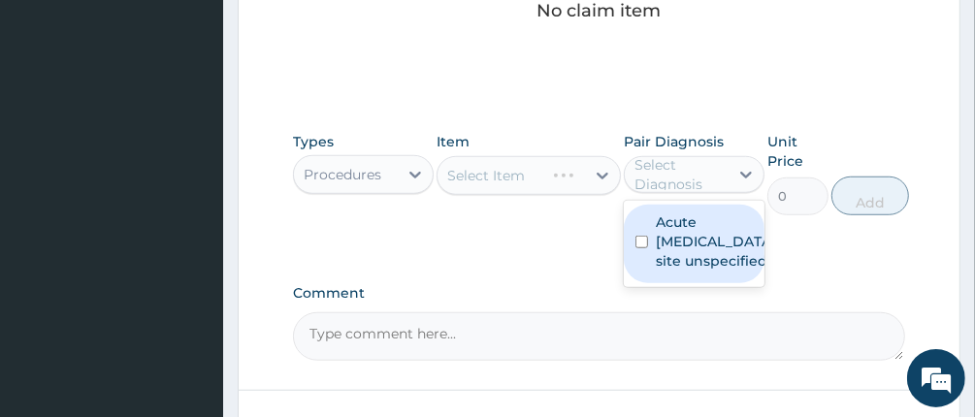
click at [641, 247] on input "checkbox" at bounding box center [641, 242] width 13 height 13
checkbox input "true"
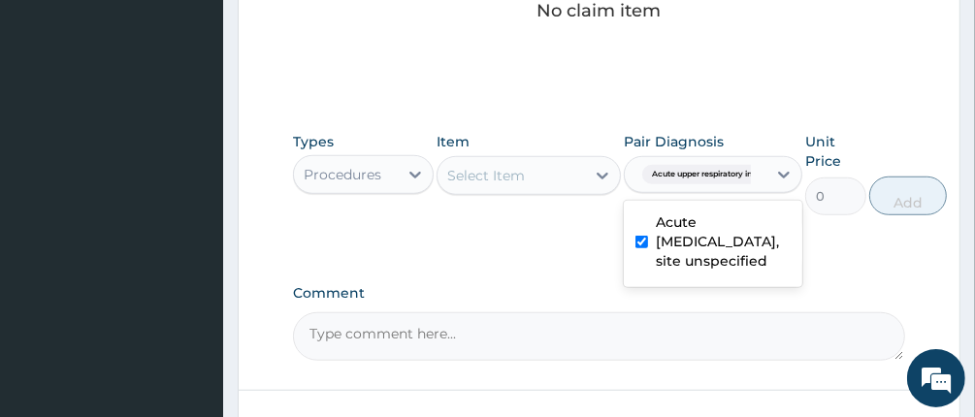
click at [518, 178] on div "Select Item" at bounding box center [486, 175] width 78 height 19
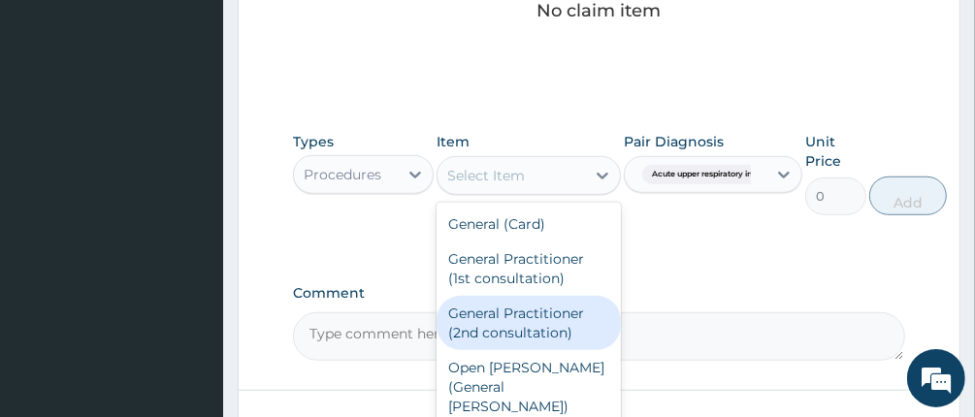
click at [521, 317] on div "General Practitioner (2nd consultation)" at bounding box center [527, 323] width 183 height 54
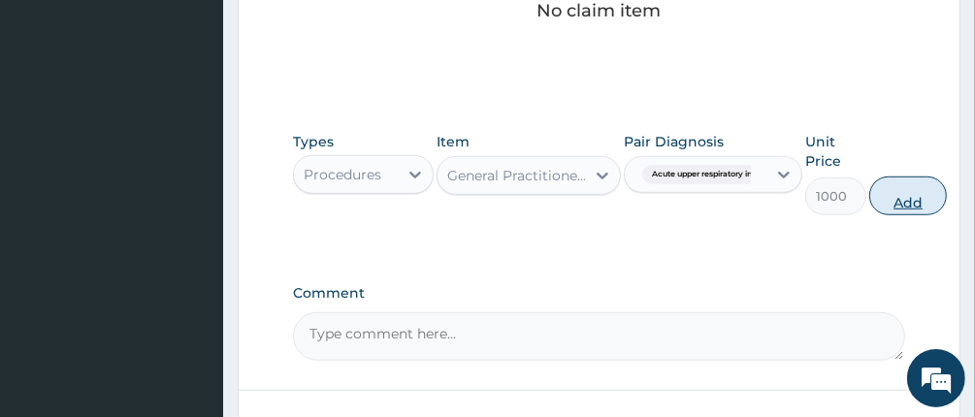
click at [910, 196] on button "Add" at bounding box center [908, 196] width 78 height 39
type input "0"
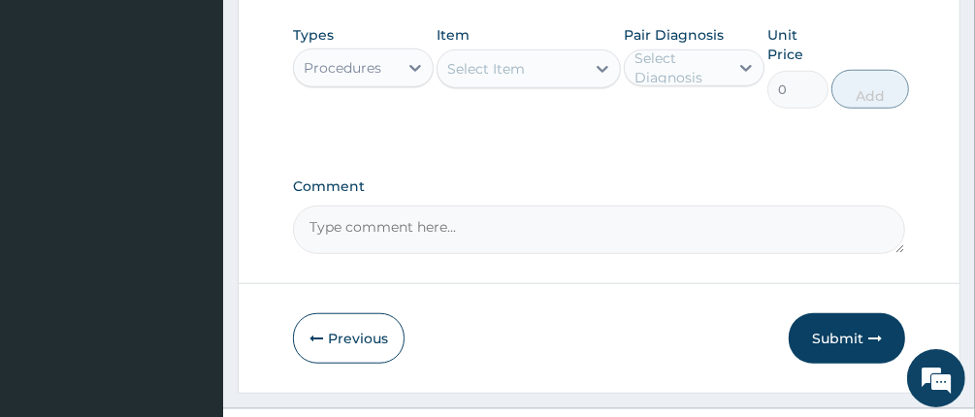
scroll to position [907, 0]
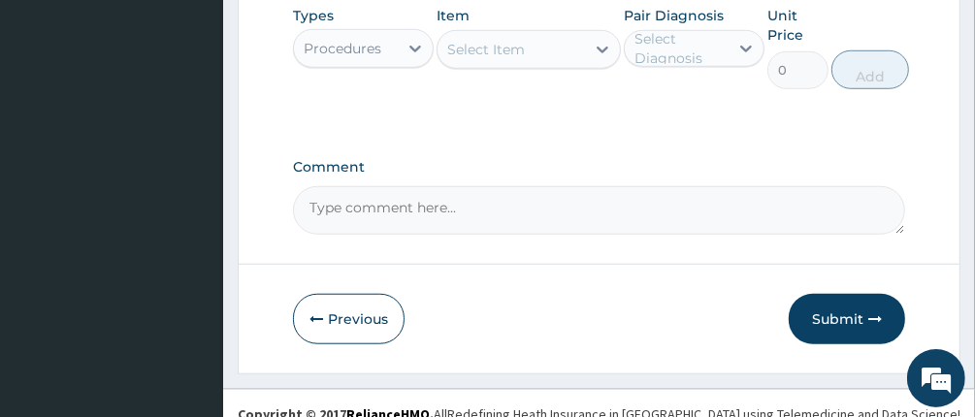
click at [845, 410] on footer "Redefining Heath Insurance in Africa using Telemedicine and Data Science! Copyr…" at bounding box center [599, 423] width 752 height 69
click at [856, 330] on button "Submit" at bounding box center [846, 319] width 116 height 50
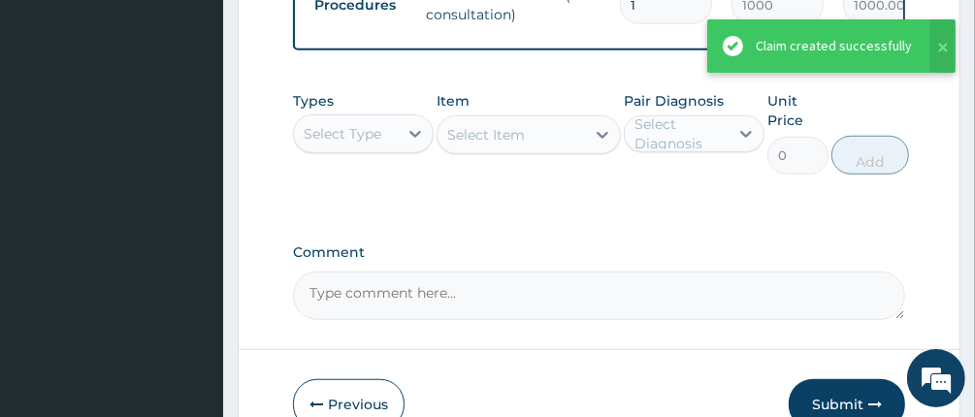
scroll to position [519, 0]
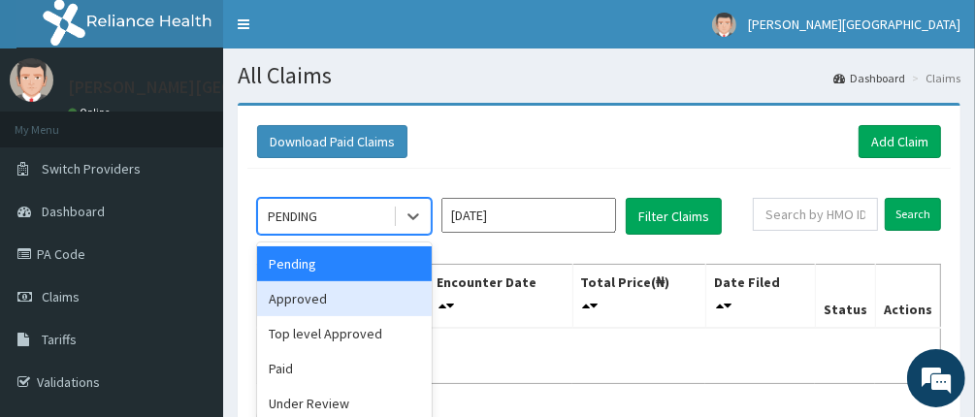
click at [322, 292] on div "Approved" at bounding box center [344, 298] width 175 height 35
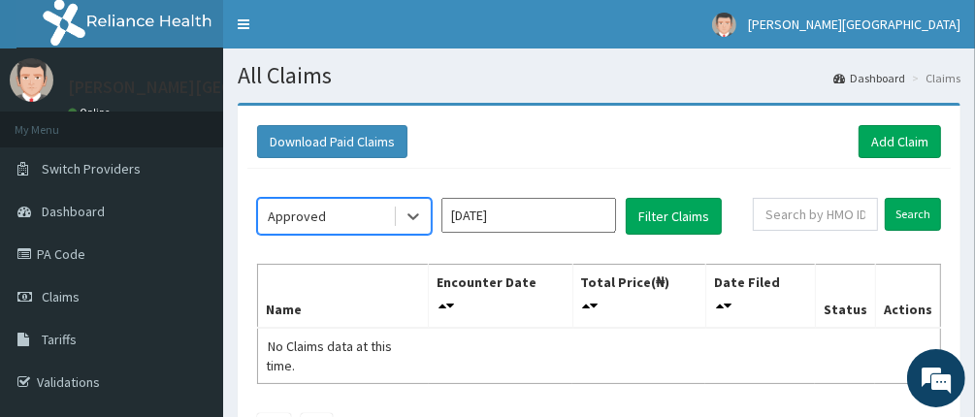
click at [470, 220] on input "[DATE]" at bounding box center [528, 215] width 175 height 35
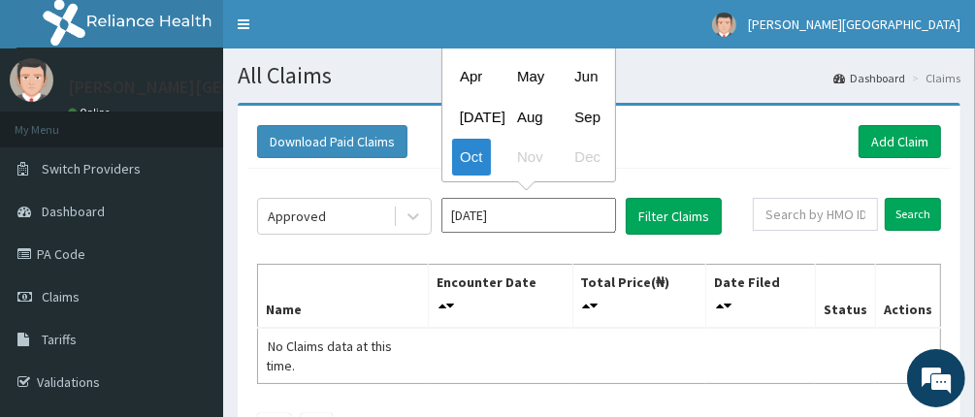
drag, startPoint x: 585, startPoint y: 111, endPoint x: 595, endPoint y: 127, distance: 19.6
click at [584, 112] on div "Sep" at bounding box center [585, 117] width 39 height 36
type input "[DATE]"
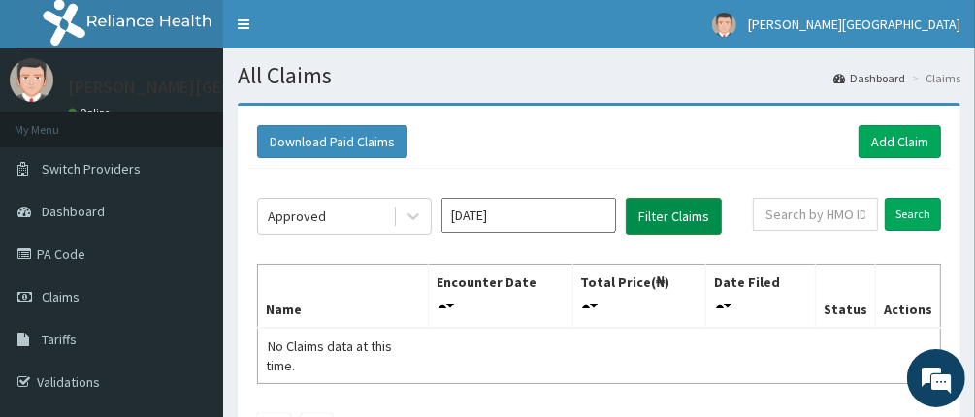
click at [655, 213] on button "Filter Claims" at bounding box center [674, 216] width 96 height 37
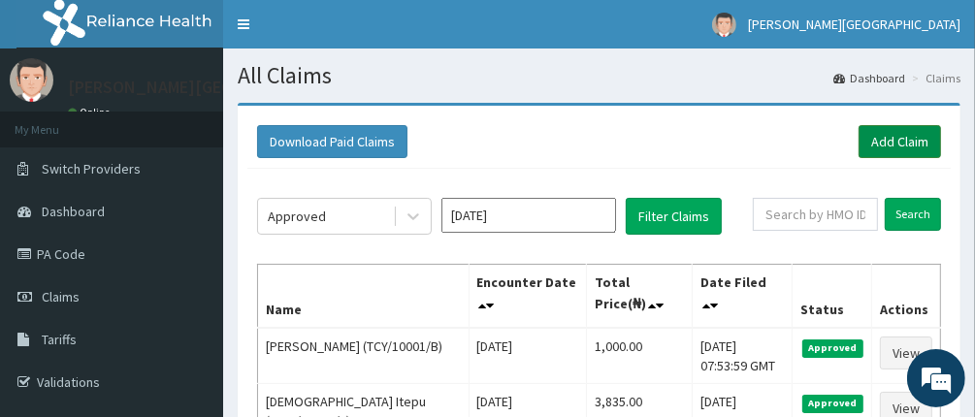
click at [896, 145] on link "Add Claim" at bounding box center [899, 141] width 82 height 33
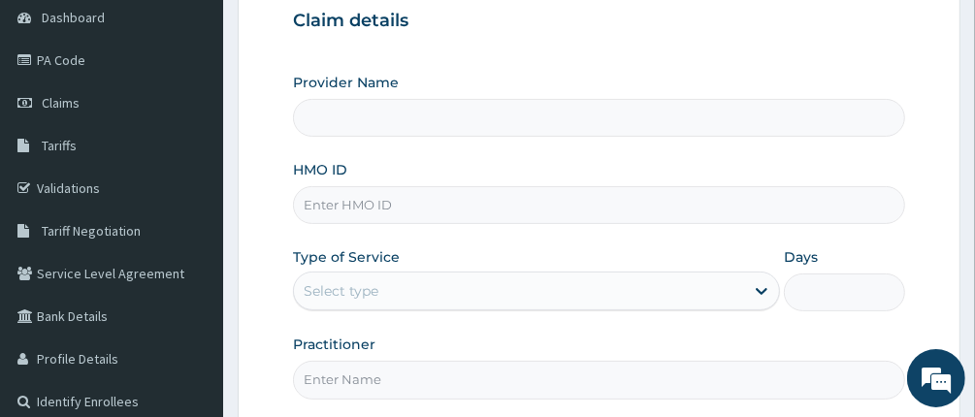
click at [564, 200] on input "HMO ID" at bounding box center [599, 205] width 613 height 38
type input "[PERSON_NAME][GEOGRAPHIC_DATA]"
type input "PES/10081/B"
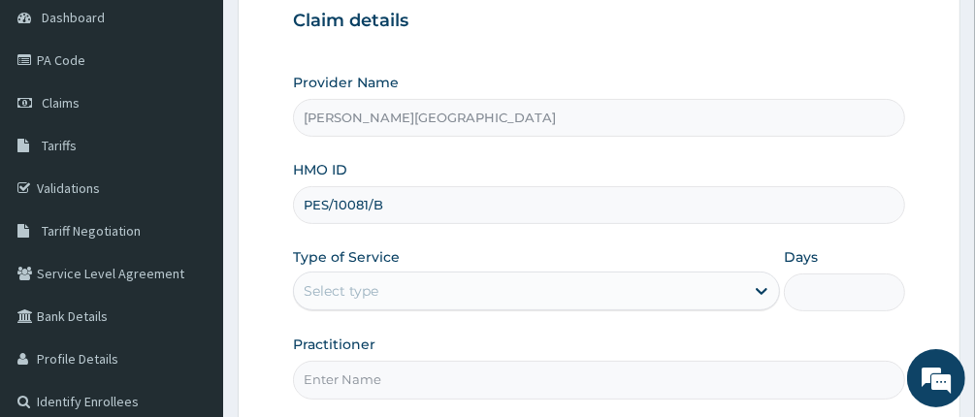
click at [633, 281] on div "Select type" at bounding box center [519, 290] width 450 height 31
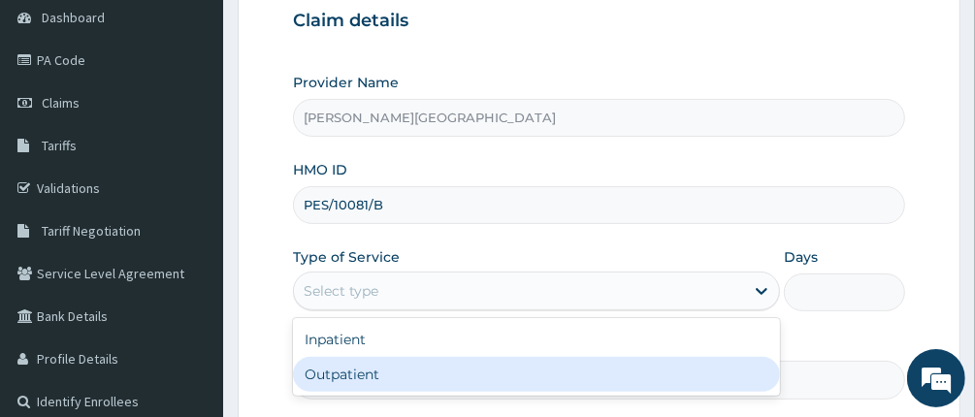
click at [590, 380] on div "Outpatient" at bounding box center [536, 374] width 487 height 35
type input "1"
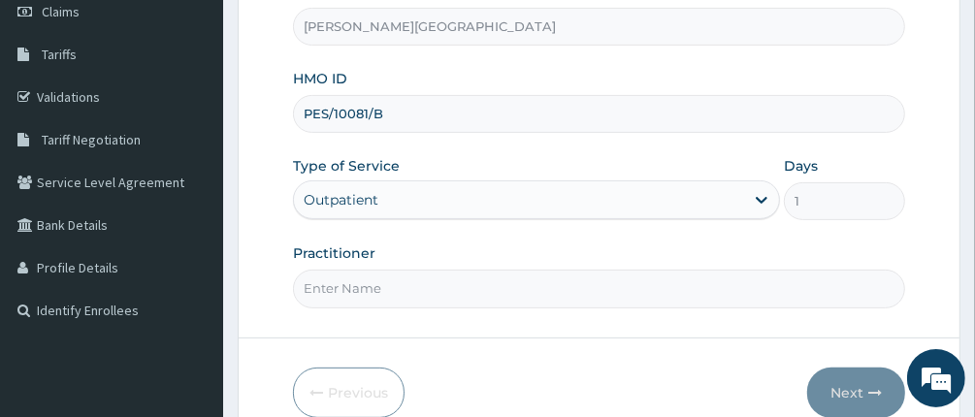
scroll to position [376, 0]
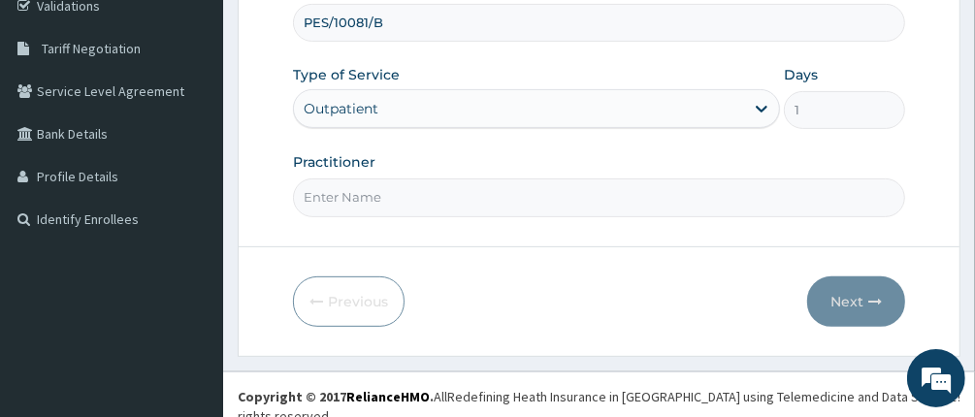
drag, startPoint x: 577, startPoint y: 199, endPoint x: 562, endPoint y: 203, distance: 16.0
click at [577, 199] on input "Practitioner" at bounding box center [599, 197] width 613 height 38
type input "DR UCHE OKENYI"
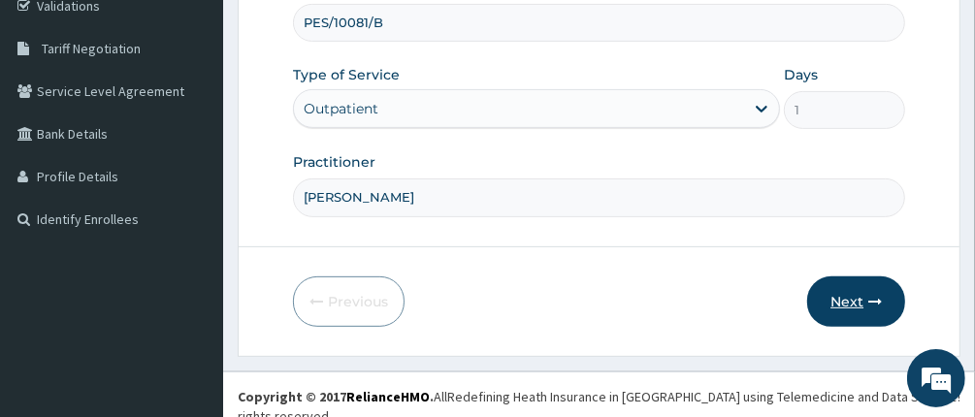
click at [838, 299] on button "Next" at bounding box center [856, 301] width 98 height 50
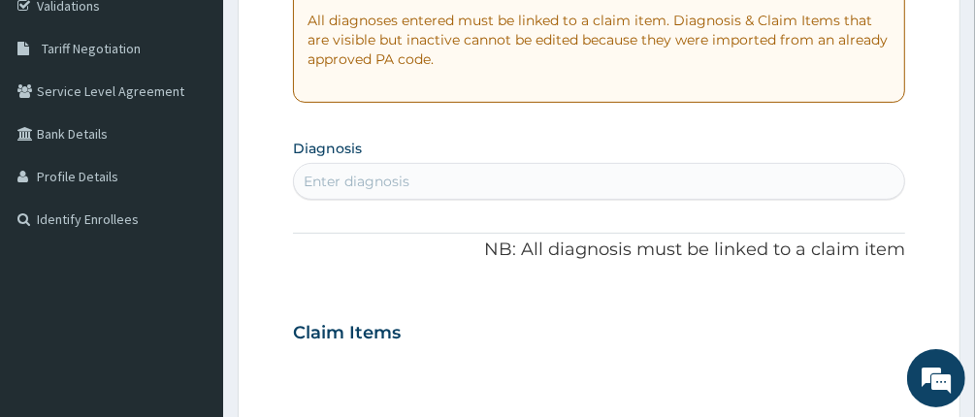
scroll to position [85, 0]
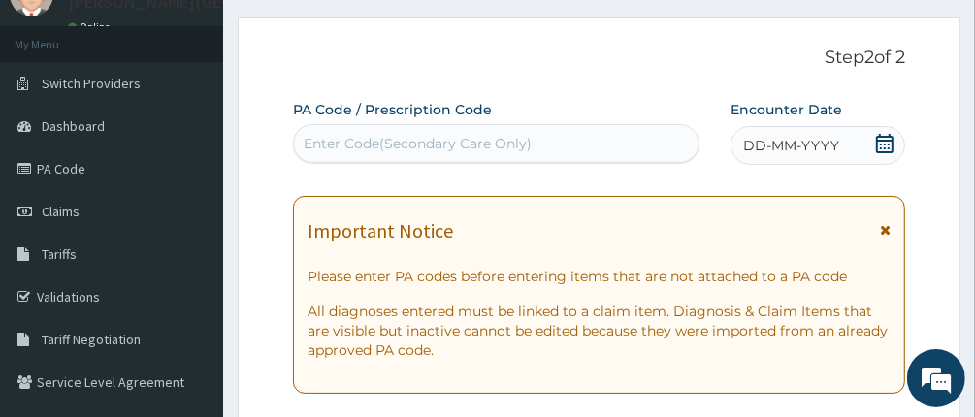
click at [562, 142] on div "Enter Code(Secondary Care Only)" at bounding box center [496, 143] width 405 height 31
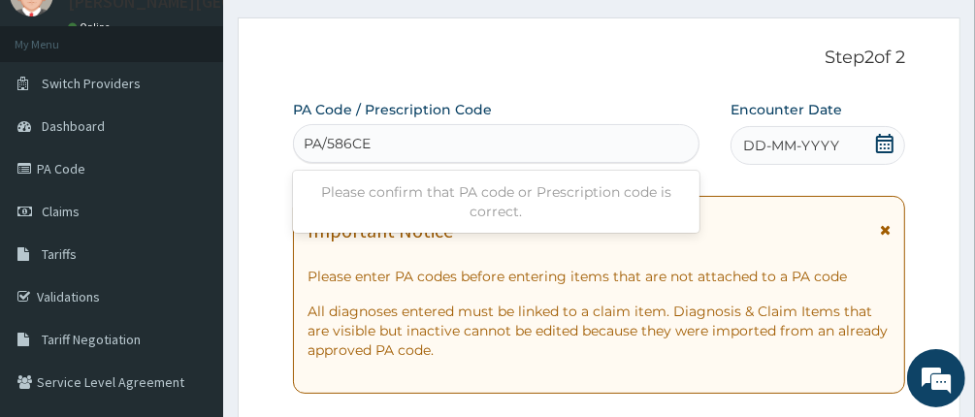
type input "PA/586CEA"
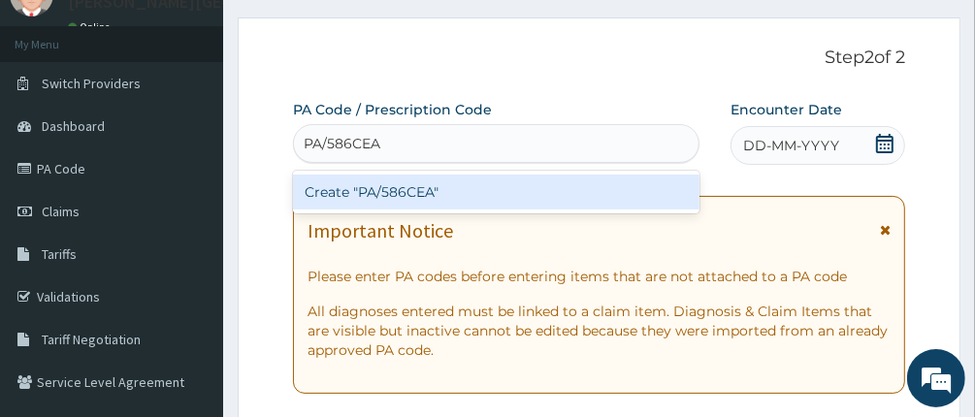
click at [392, 187] on div "Create "PA/586CEA"" at bounding box center [496, 192] width 407 height 35
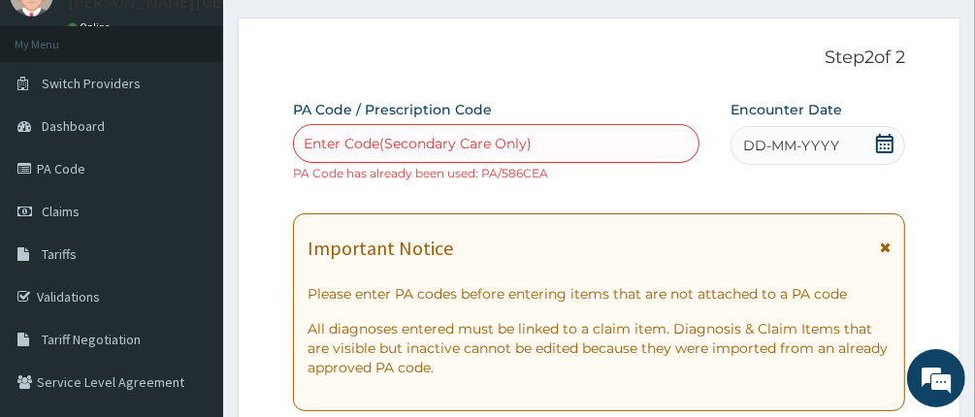
click at [427, 139] on div "Enter Code(Secondary Care Only)" at bounding box center [418, 143] width 228 height 19
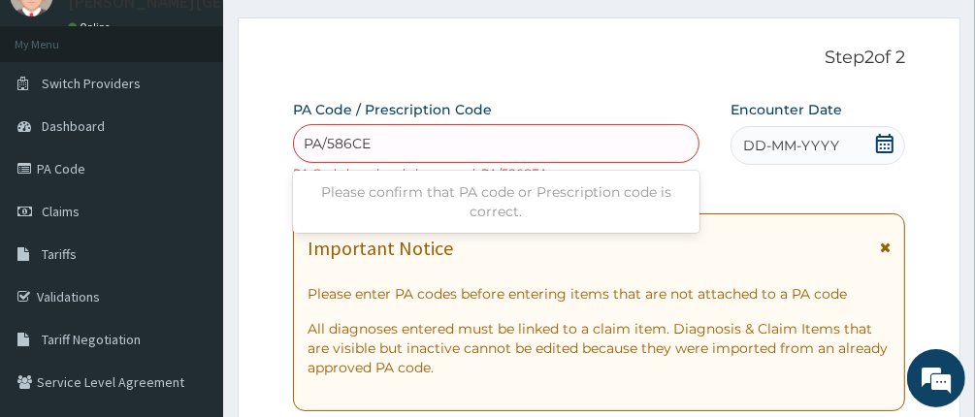
type input "PA/586CEA"
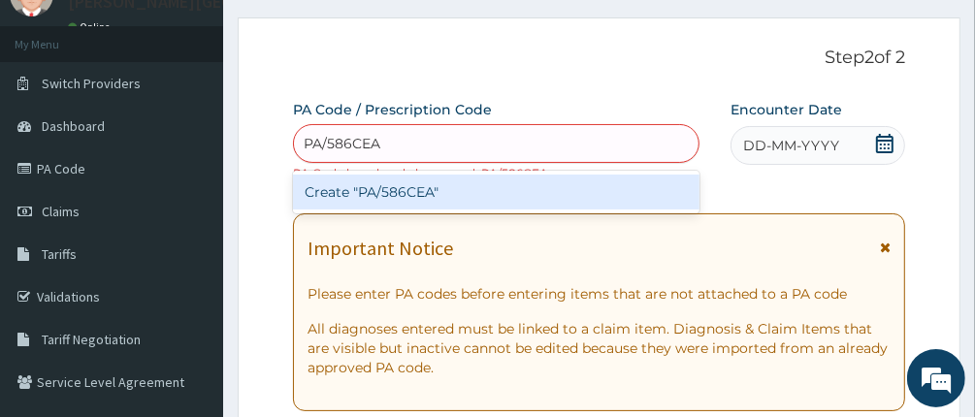
click at [402, 193] on div "Create "PA/586CEA"" at bounding box center [496, 192] width 407 height 35
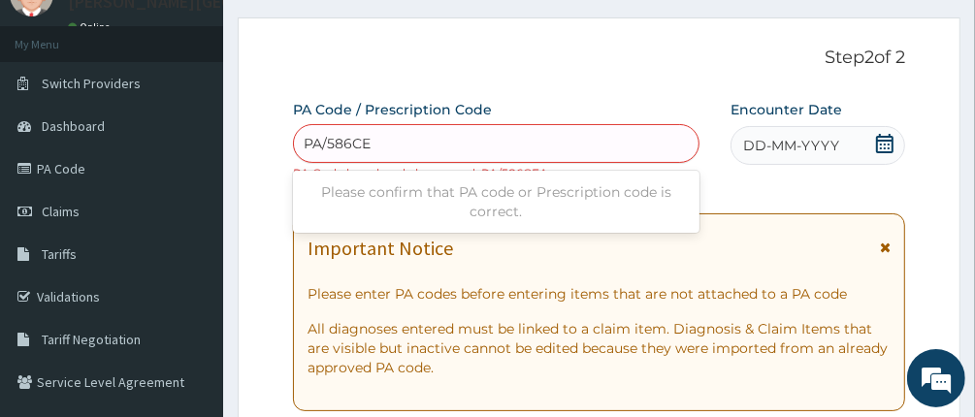
type input "PA/586CEA"
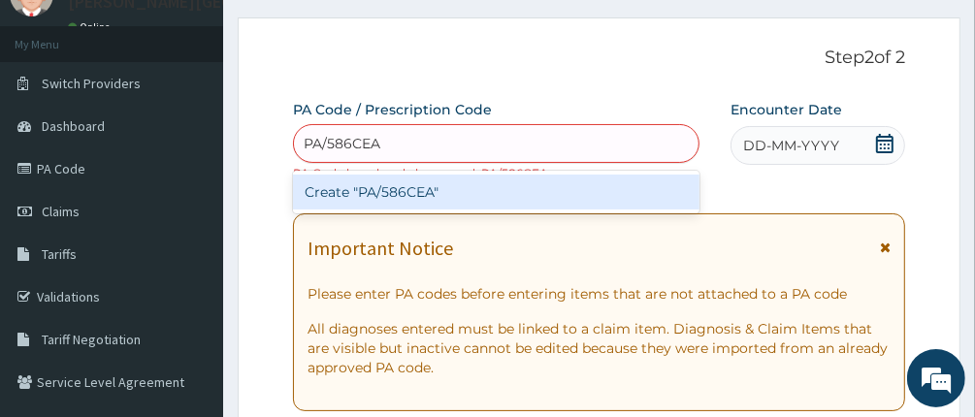
click at [396, 190] on div "Create "PA/586CEA"" at bounding box center [496, 192] width 407 height 35
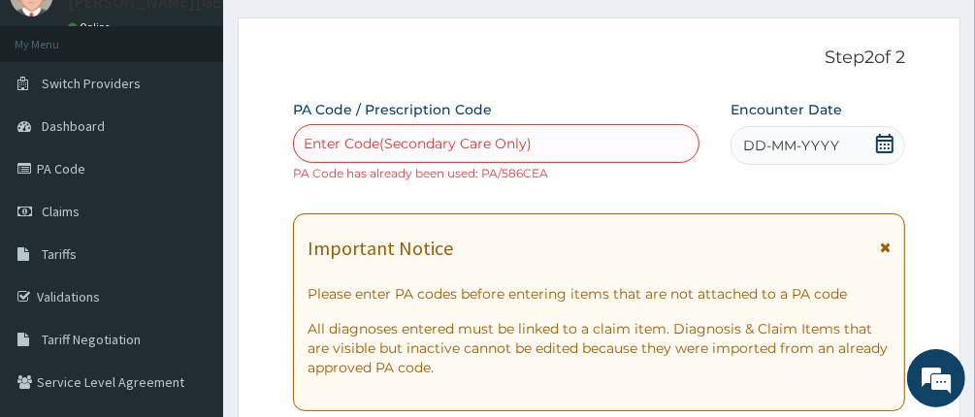
click at [420, 144] on div "Enter Code(Secondary Care Only)" at bounding box center [418, 143] width 228 height 19
drag, startPoint x: 430, startPoint y: 146, endPoint x: 325, endPoint y: 130, distance: 106.0
drag, startPoint x: 325, startPoint y: 130, endPoint x: 317, endPoint y: 72, distance: 58.7
click at [659, 142] on div "Enter Code(Secondary Care Only)" at bounding box center [496, 143] width 405 height 31
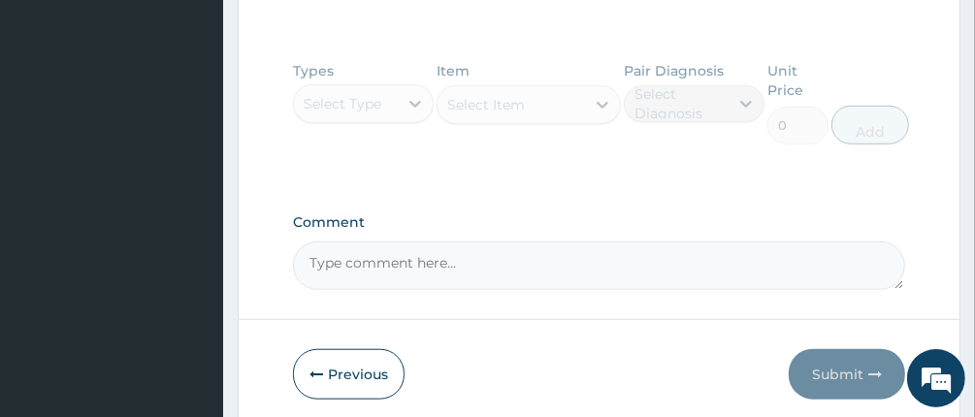
scroll to position [958, 0]
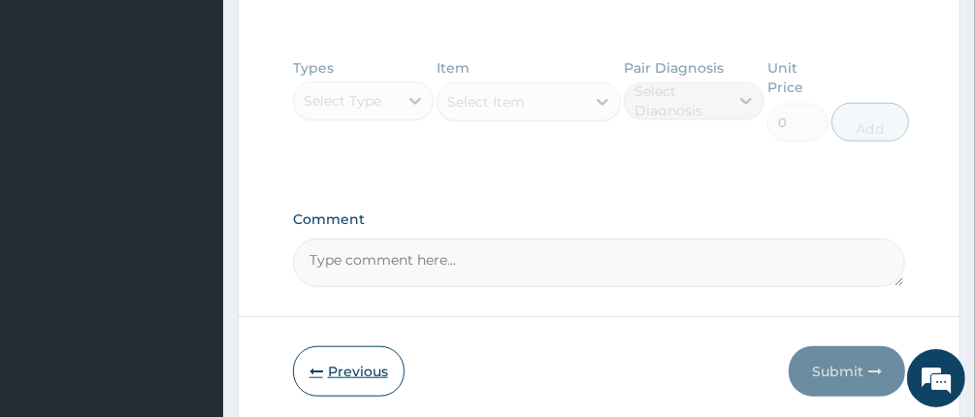
click at [348, 364] on button "Previous" at bounding box center [349, 371] width 112 height 50
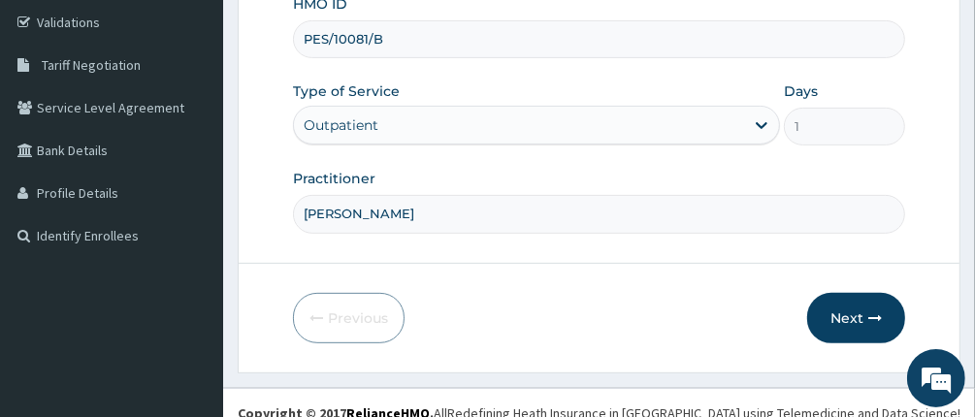
scroll to position [182, 0]
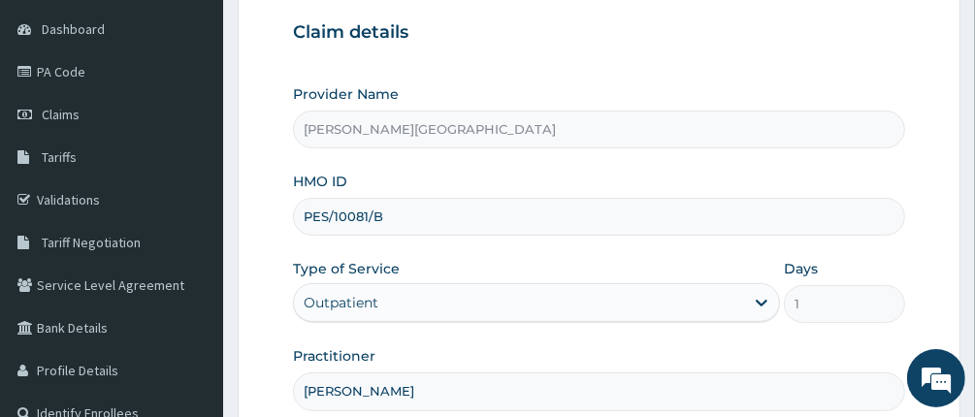
click at [365, 216] on input "PES/10081/B" at bounding box center [599, 217] width 613 height 38
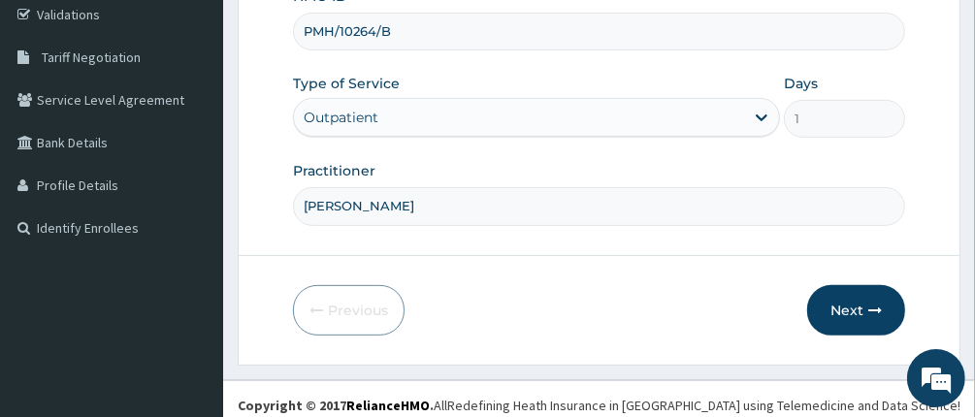
scroll to position [376, 0]
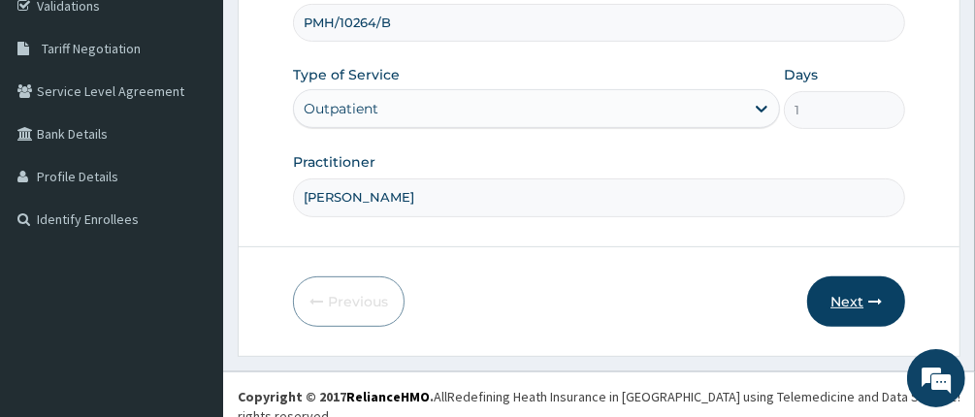
type input "PMH/10264/B"
click at [844, 298] on button "Next" at bounding box center [856, 301] width 98 height 50
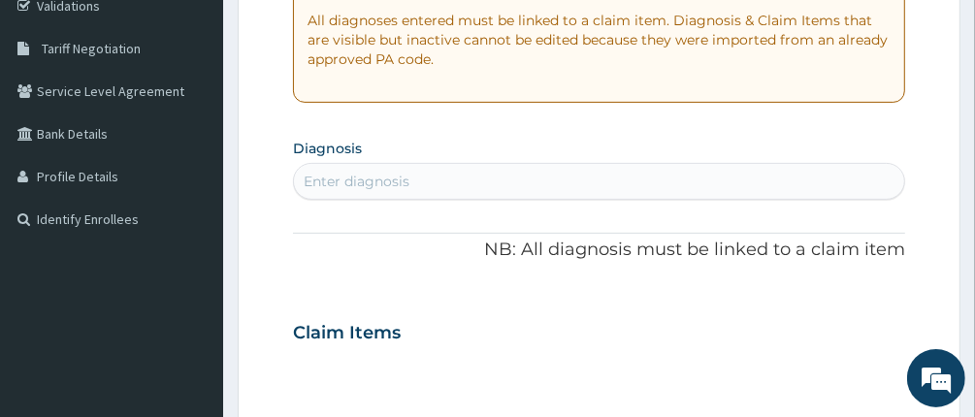
scroll to position [85, 0]
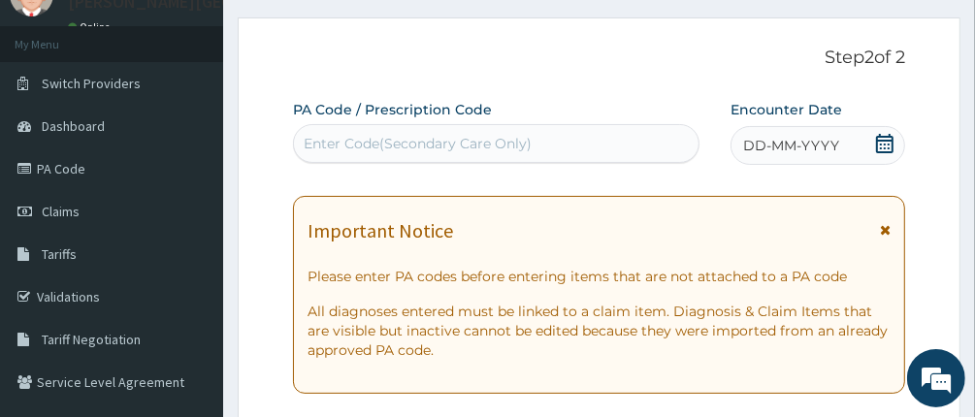
click at [484, 145] on div "Enter Code(Secondary Care Only)" at bounding box center [418, 143] width 228 height 19
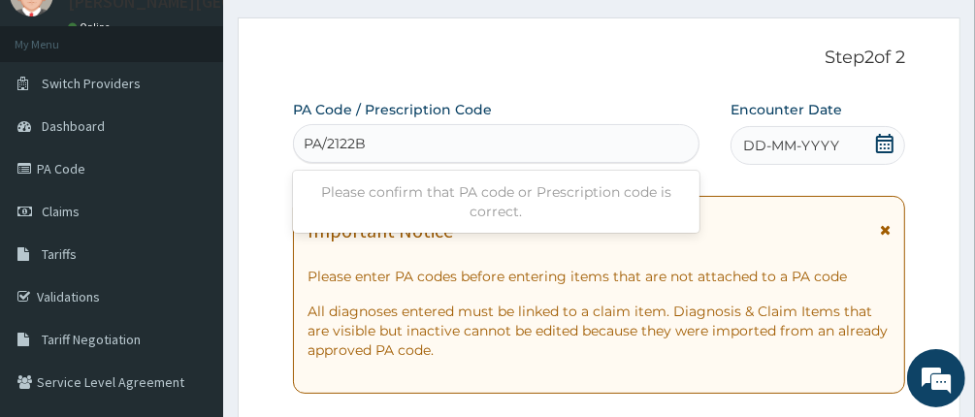
type input "PA/2122B0"
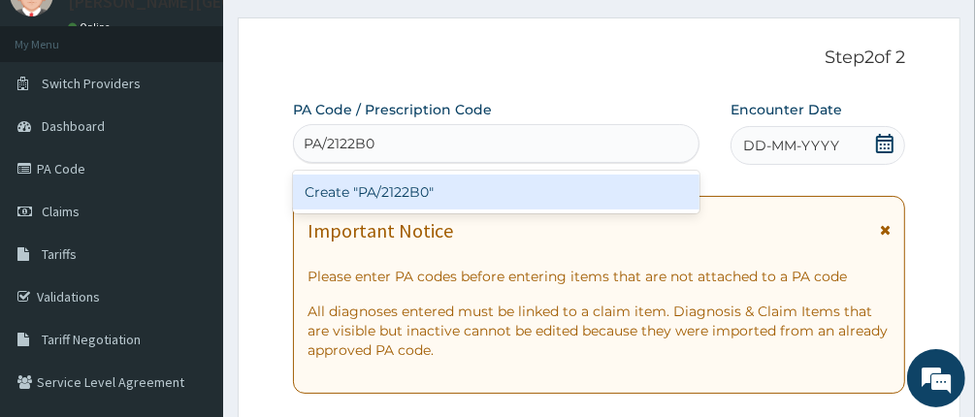
click at [389, 188] on div "Create "PA/2122B0"" at bounding box center [496, 192] width 407 height 35
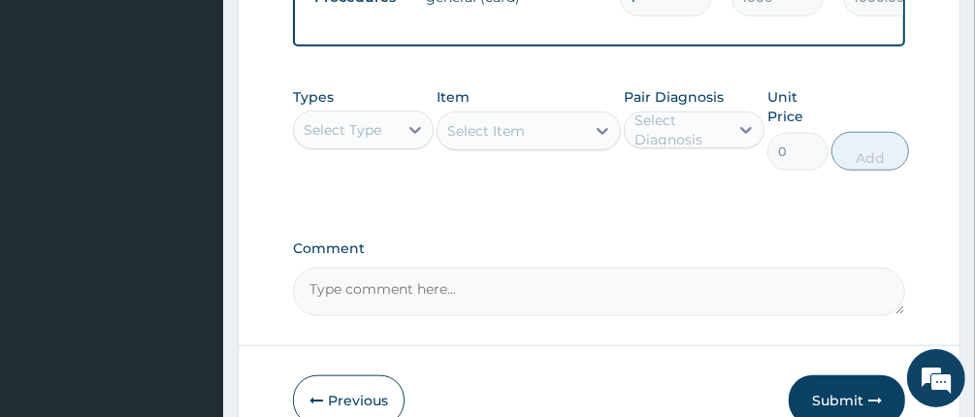
scroll to position [1223, 0]
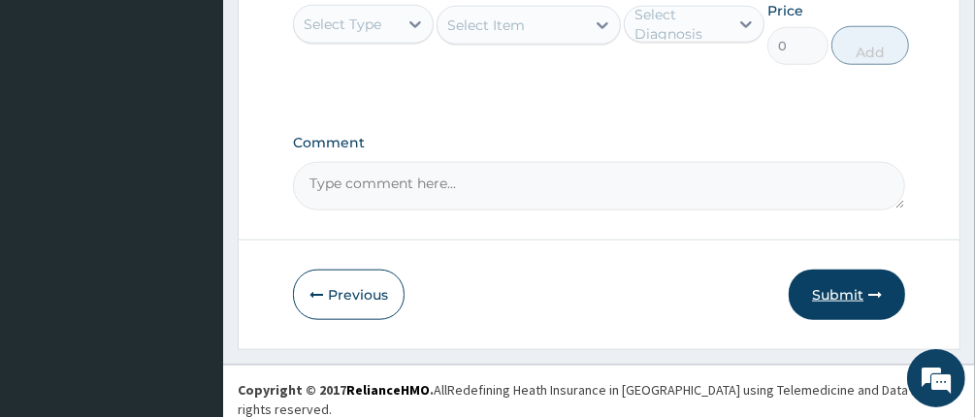
click at [821, 296] on button "Submit" at bounding box center [846, 295] width 116 height 50
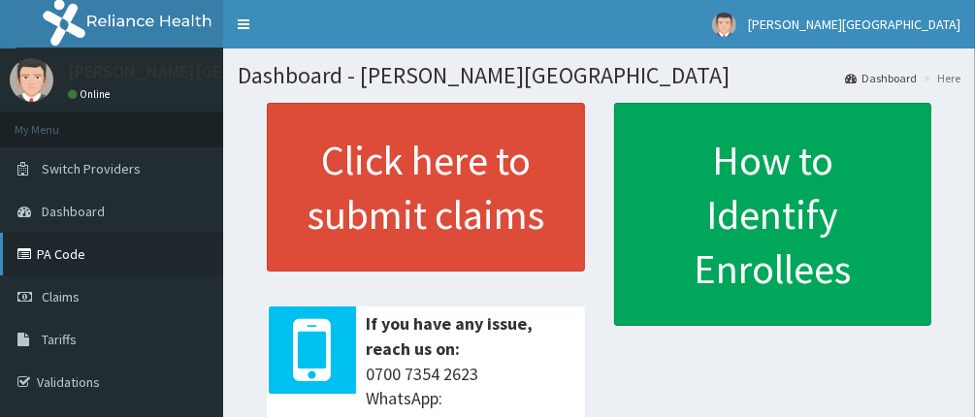
click at [53, 249] on link "PA Code" at bounding box center [111, 254] width 223 height 43
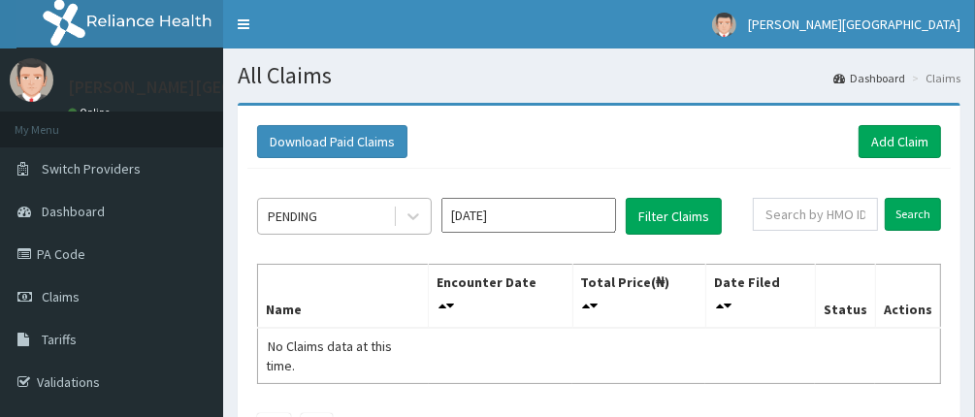
click at [329, 209] on div "PENDING" at bounding box center [325, 216] width 135 height 31
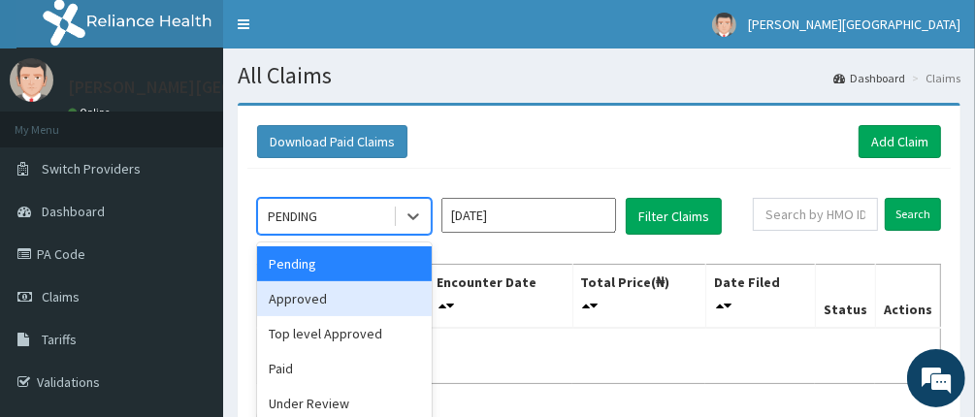
click at [318, 304] on div "Approved" at bounding box center [344, 298] width 175 height 35
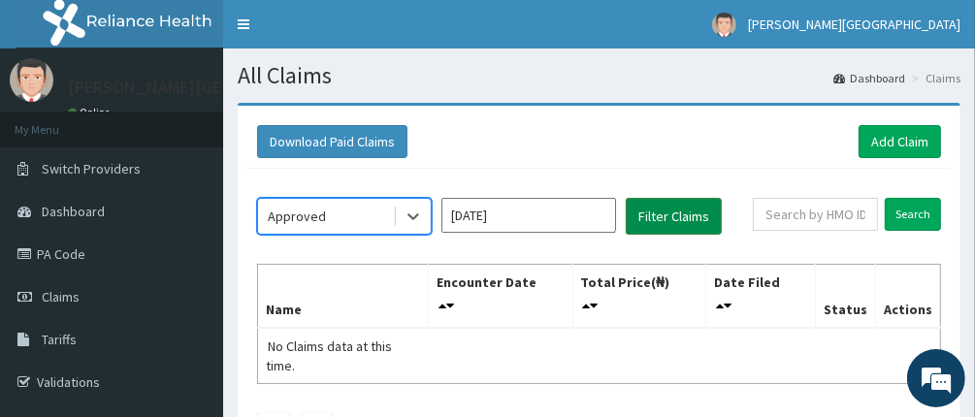
click at [670, 219] on button "Filter Claims" at bounding box center [674, 216] width 96 height 37
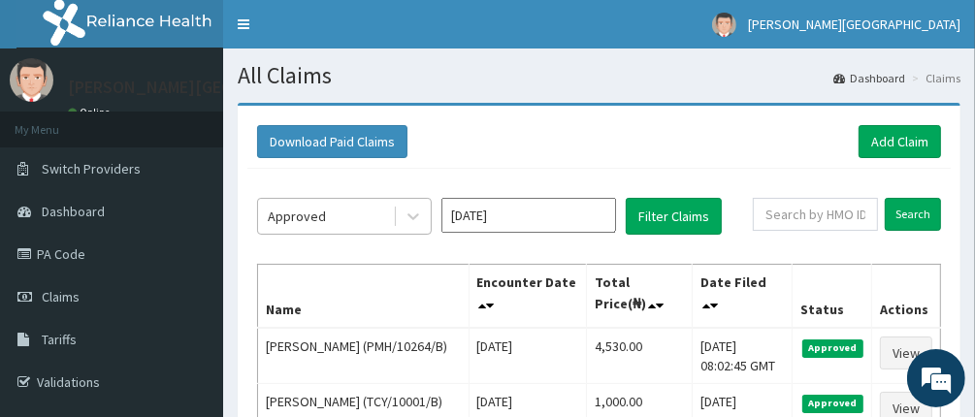
click at [306, 207] on div "Approved" at bounding box center [297, 216] width 58 height 19
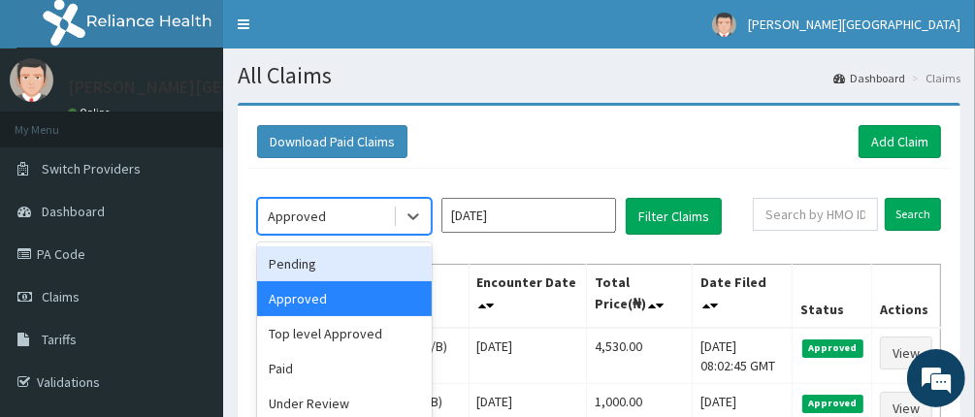
click at [331, 258] on div "Pending" at bounding box center [344, 263] width 175 height 35
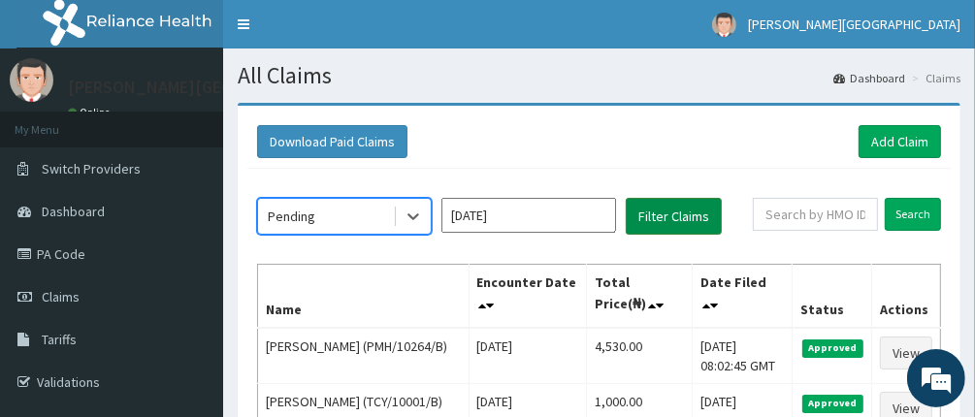
click at [690, 213] on button "Filter Claims" at bounding box center [674, 216] width 96 height 37
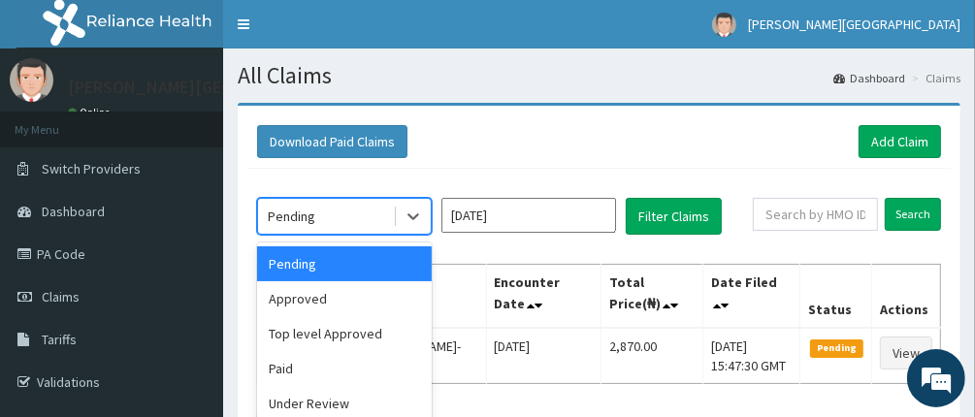
click at [305, 212] on div "Pending" at bounding box center [292, 216] width 48 height 19
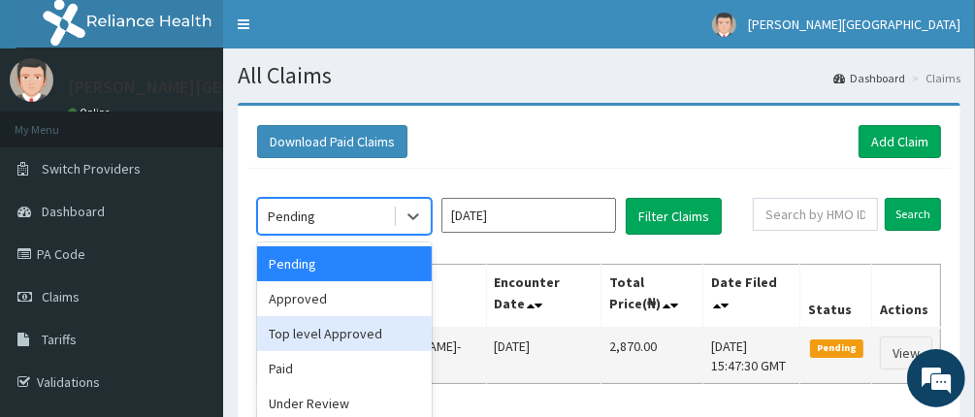
click at [328, 328] on div "Top level Approved" at bounding box center [344, 333] width 175 height 35
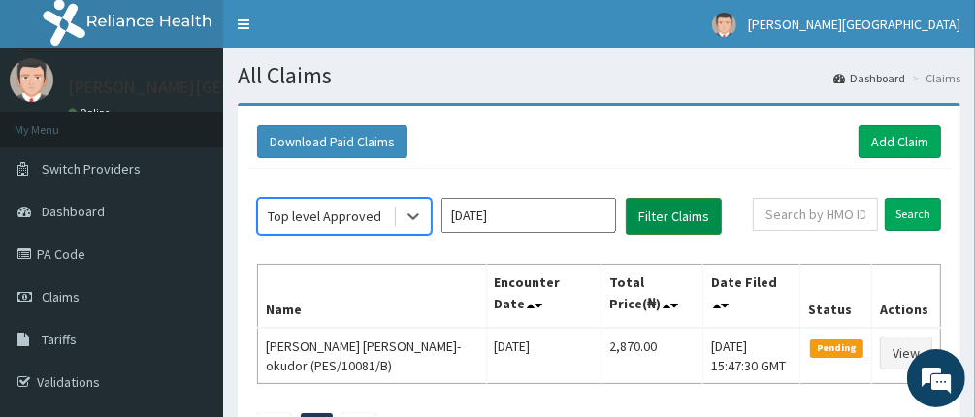
click at [650, 208] on button "Filter Claims" at bounding box center [674, 216] width 96 height 37
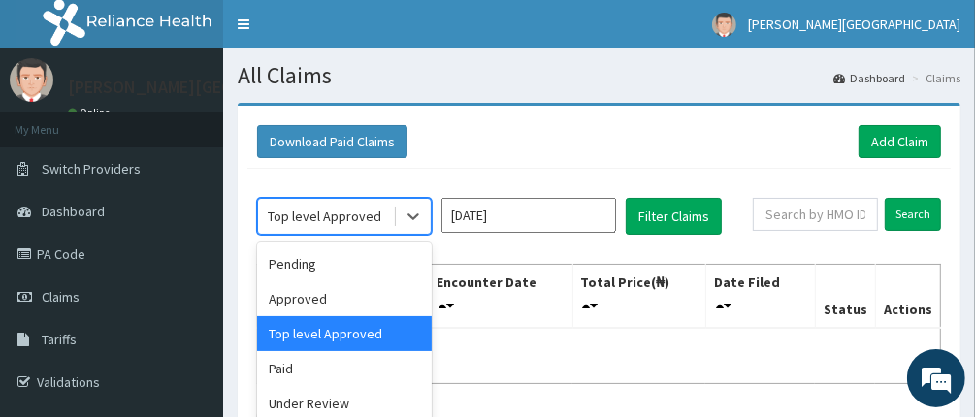
click at [336, 213] on div "Top level Approved" at bounding box center [324, 216] width 113 height 19
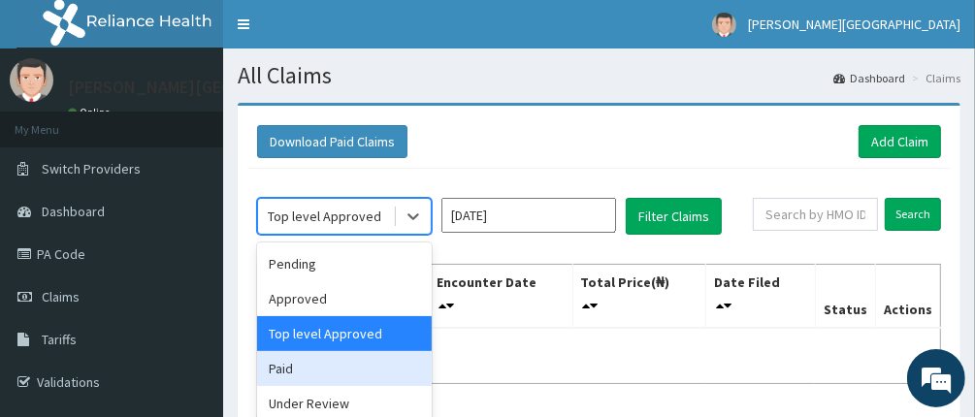
click at [325, 363] on div "Paid" at bounding box center [344, 368] width 175 height 35
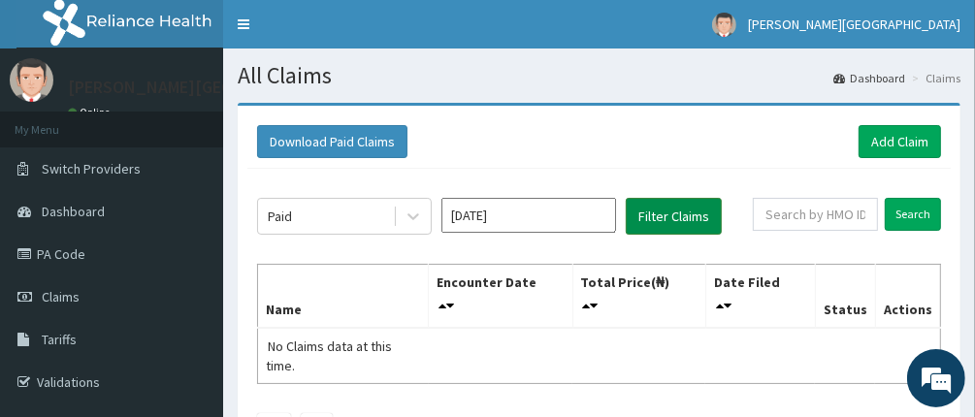
click at [659, 213] on button "Filter Claims" at bounding box center [674, 216] width 96 height 37
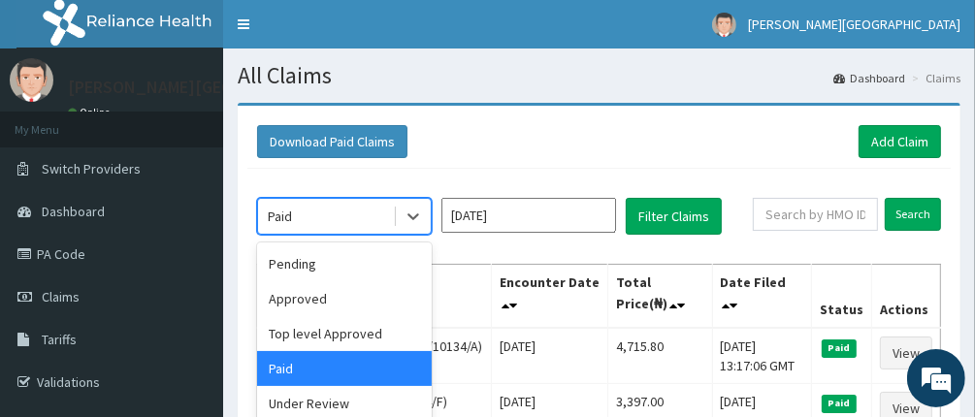
click at [348, 214] on div "Paid" at bounding box center [325, 216] width 135 height 31
click at [347, 400] on div "Under Review" at bounding box center [344, 403] width 175 height 35
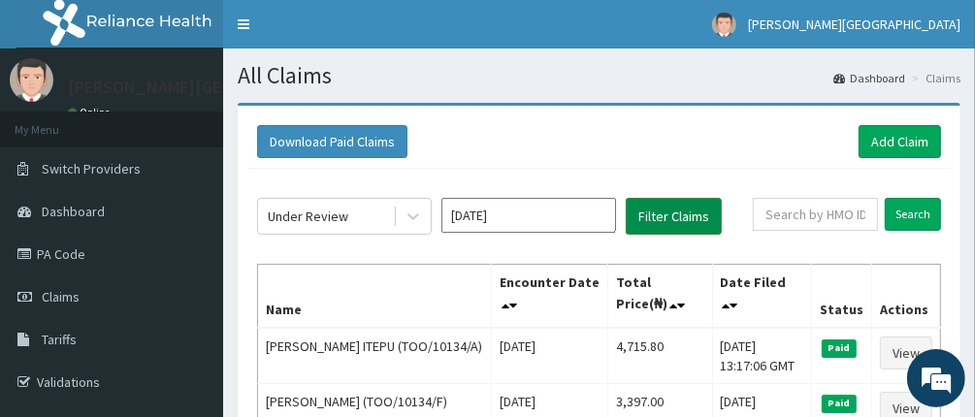
click at [659, 211] on button "Filter Claims" at bounding box center [674, 216] width 96 height 37
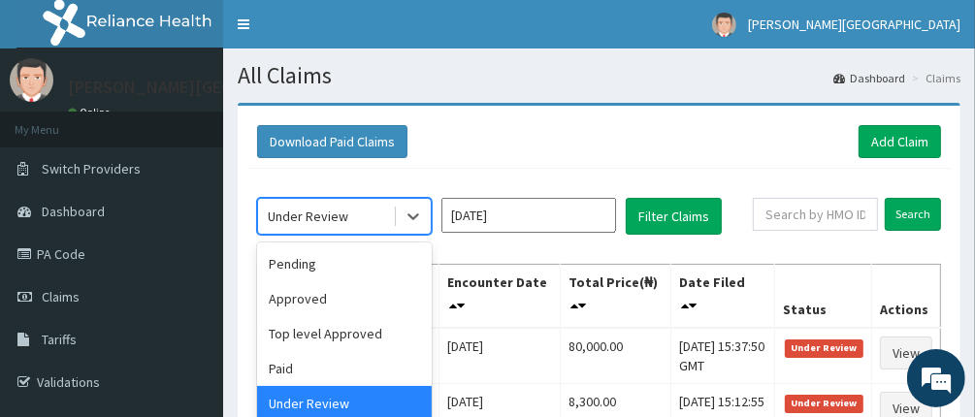
click at [341, 214] on div "Under Review" at bounding box center [308, 216] width 80 height 19
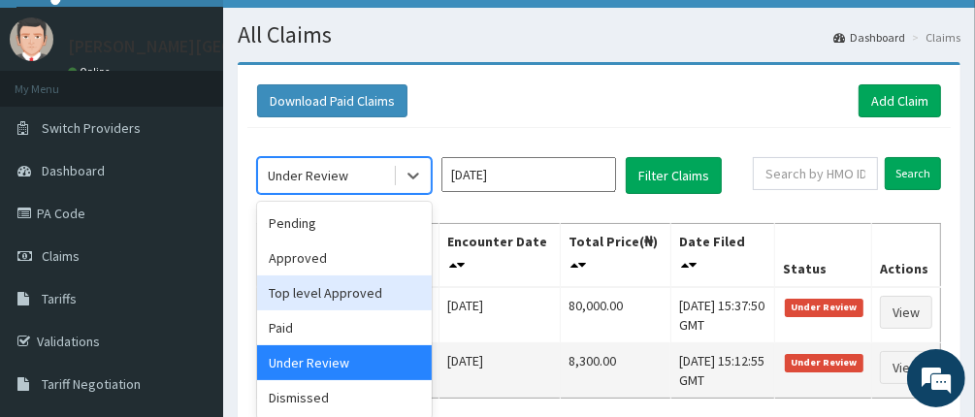
scroll to position [97, 0]
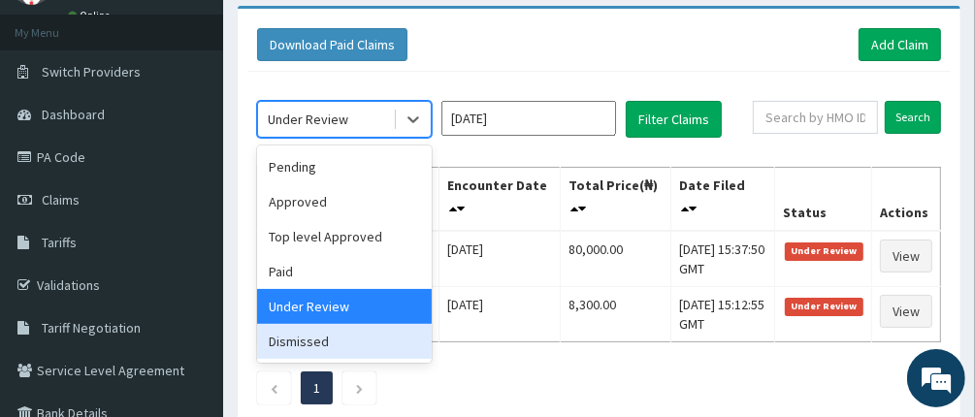
click at [348, 340] on div "Dismissed" at bounding box center [344, 341] width 175 height 35
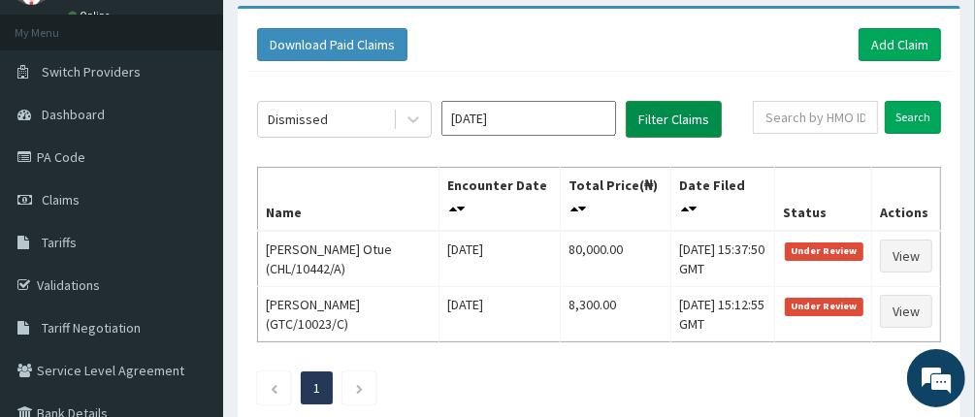
click at [652, 122] on button "Filter Claims" at bounding box center [674, 119] width 96 height 37
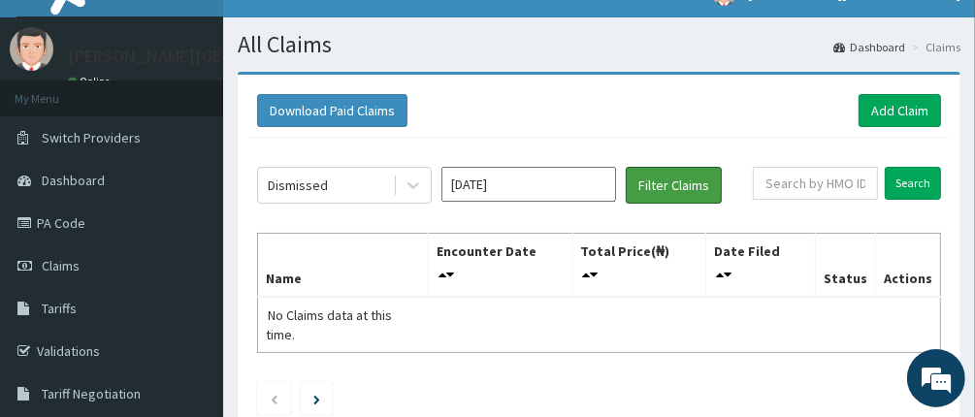
scroll to position [0, 0]
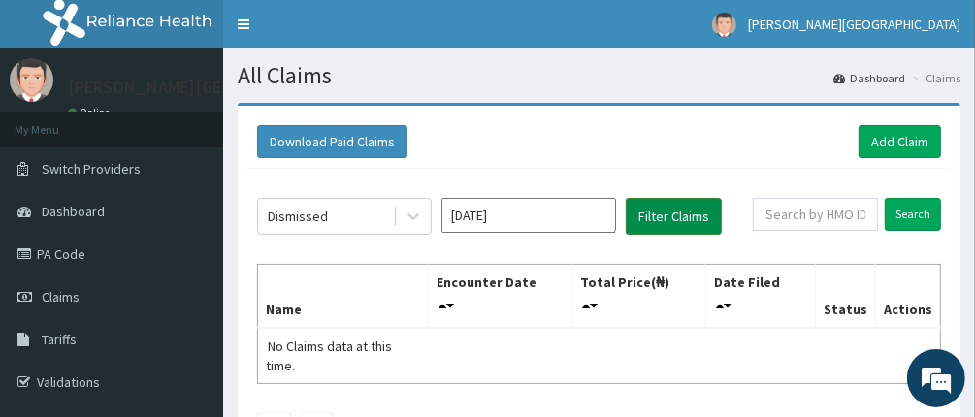
click at [684, 209] on button "Filter Claims" at bounding box center [674, 216] width 96 height 37
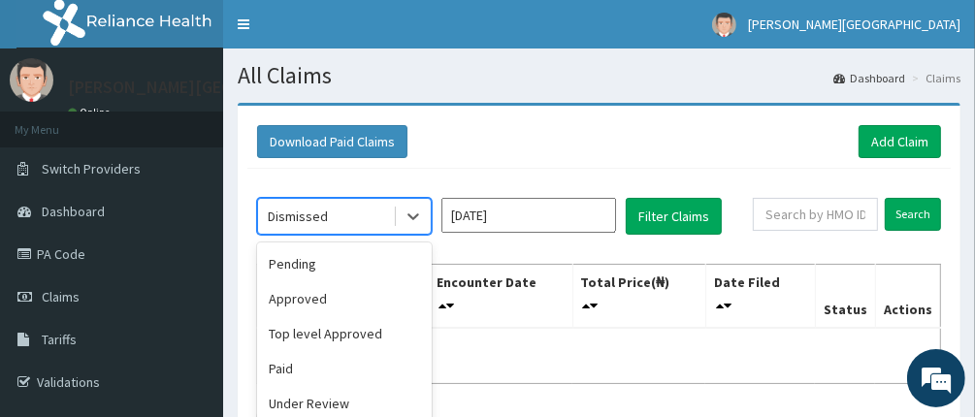
click at [343, 218] on div "Dismissed" at bounding box center [325, 216] width 135 height 31
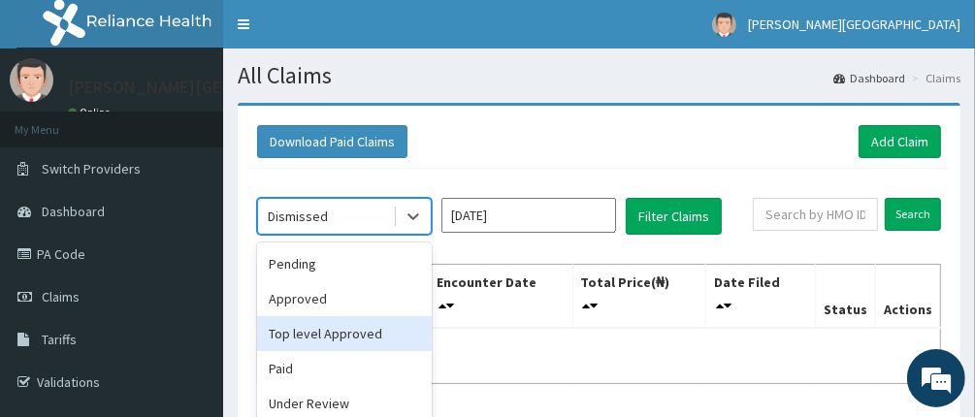
click at [340, 337] on div "Top level Approved" at bounding box center [344, 333] width 175 height 35
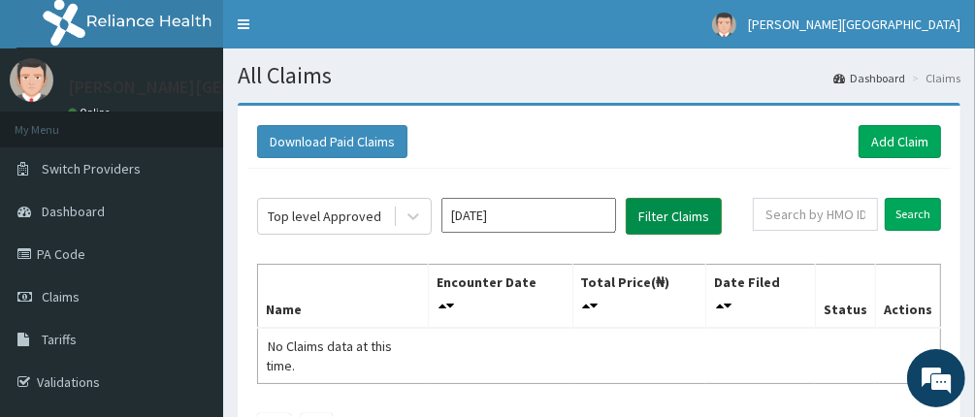
click at [681, 227] on button "Filter Claims" at bounding box center [674, 216] width 96 height 37
click at [667, 213] on button "Filter Claims" at bounding box center [674, 216] width 96 height 37
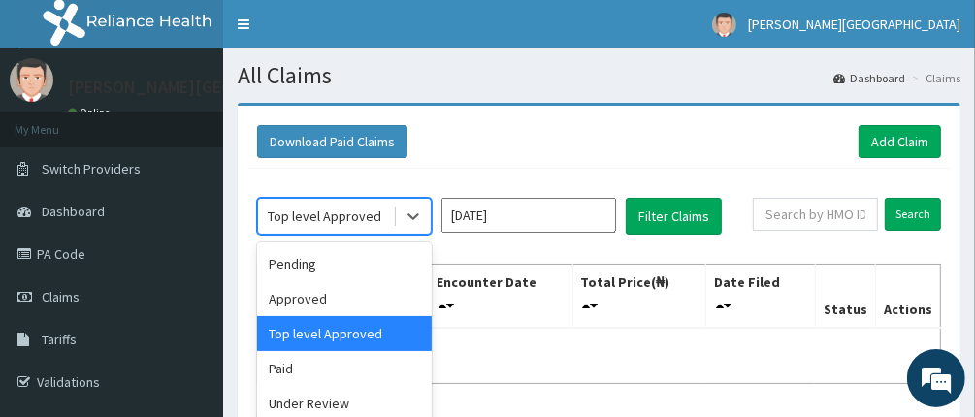
click at [337, 210] on div "Top level Approved" at bounding box center [324, 216] width 113 height 19
click at [337, 402] on div "Under Review" at bounding box center [344, 403] width 175 height 35
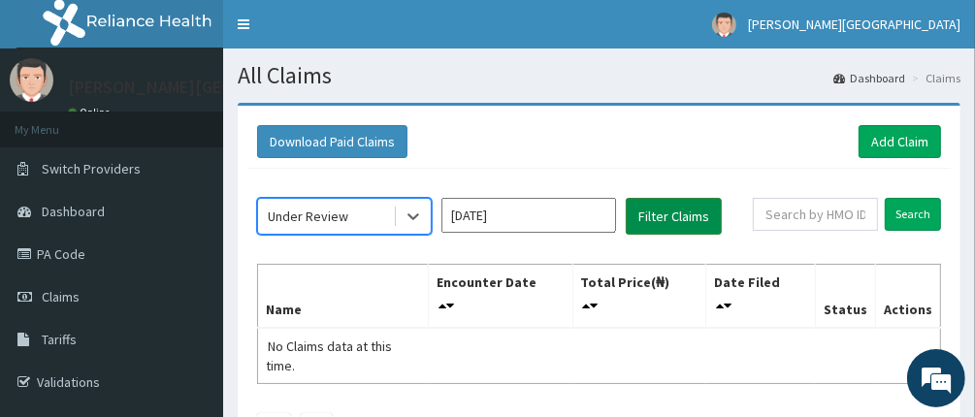
click at [670, 224] on button "Filter Claims" at bounding box center [674, 216] width 96 height 37
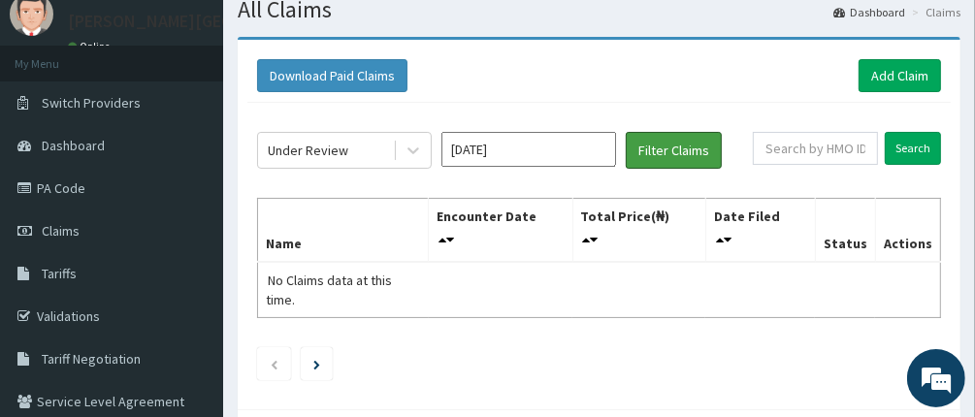
scroll to position [97, 0]
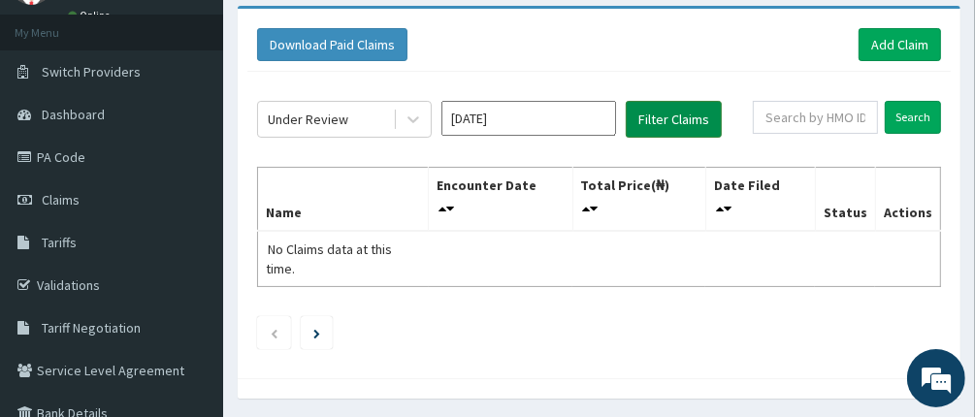
click at [664, 111] on button "Filter Claims" at bounding box center [674, 119] width 96 height 37
click at [603, 47] on div "Download Paid Claims Add Claim" at bounding box center [599, 44] width 684 height 33
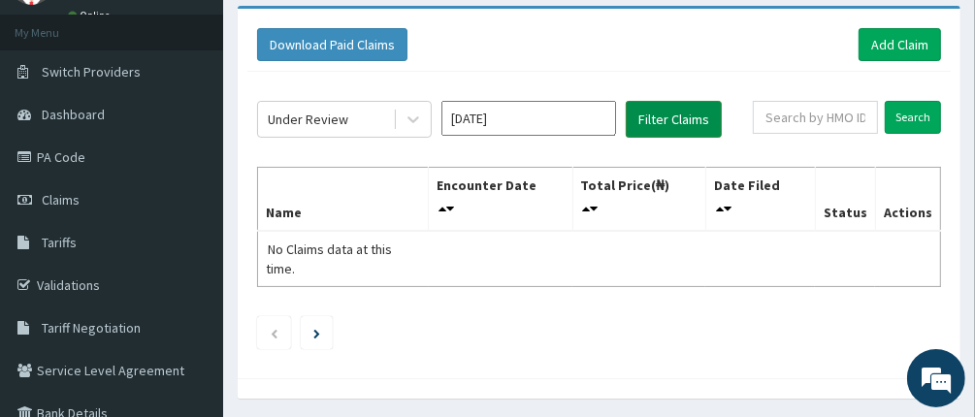
click at [665, 122] on button "Filter Claims" at bounding box center [674, 119] width 96 height 37
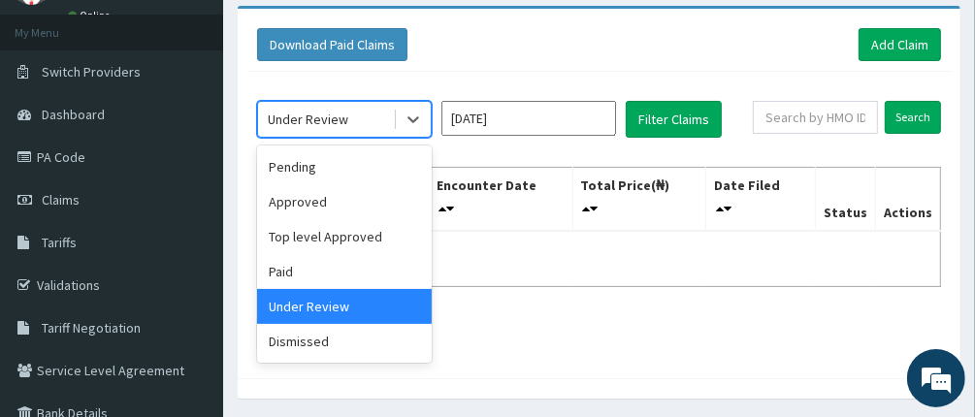
click at [344, 112] on div "Under Review" at bounding box center [308, 119] width 80 height 19
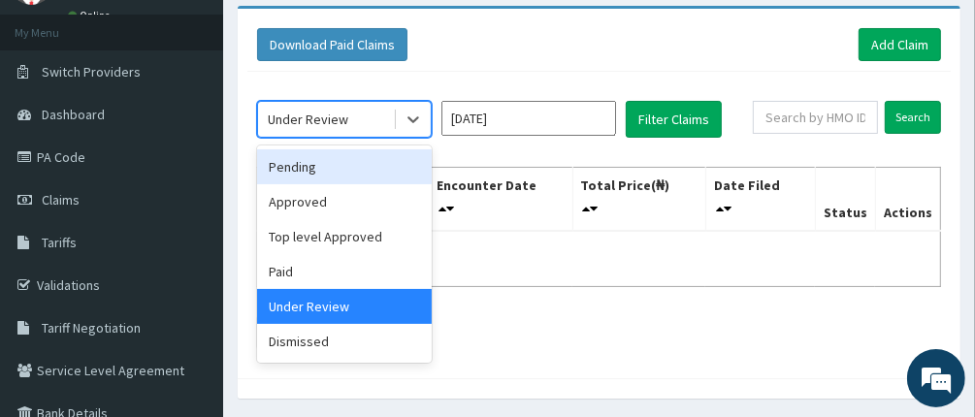
click at [320, 173] on div "Pending" at bounding box center [344, 166] width 175 height 35
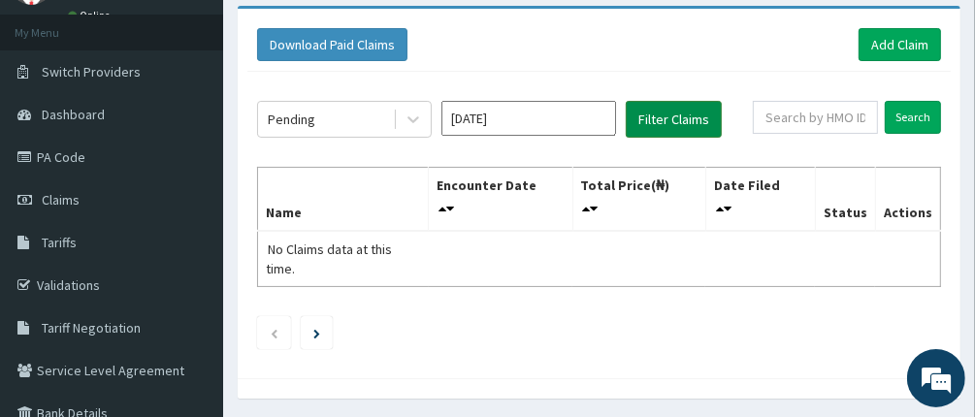
click at [651, 117] on button "Filter Claims" at bounding box center [674, 119] width 96 height 37
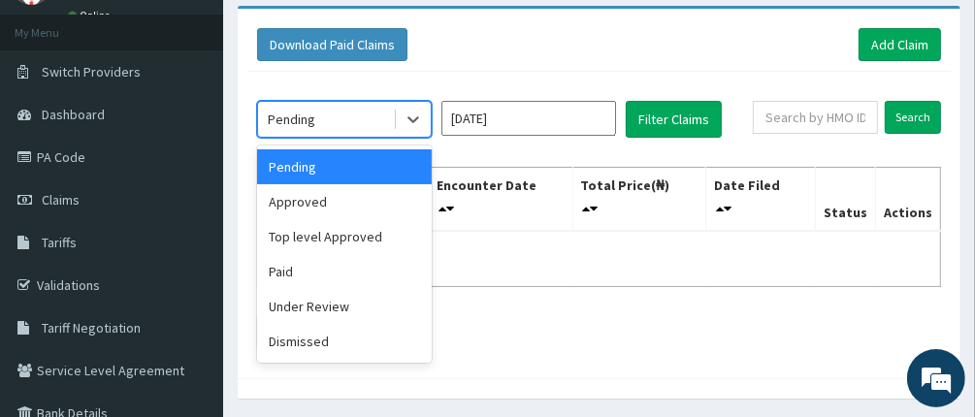
click at [312, 123] on div "Pending" at bounding box center [292, 119] width 48 height 19
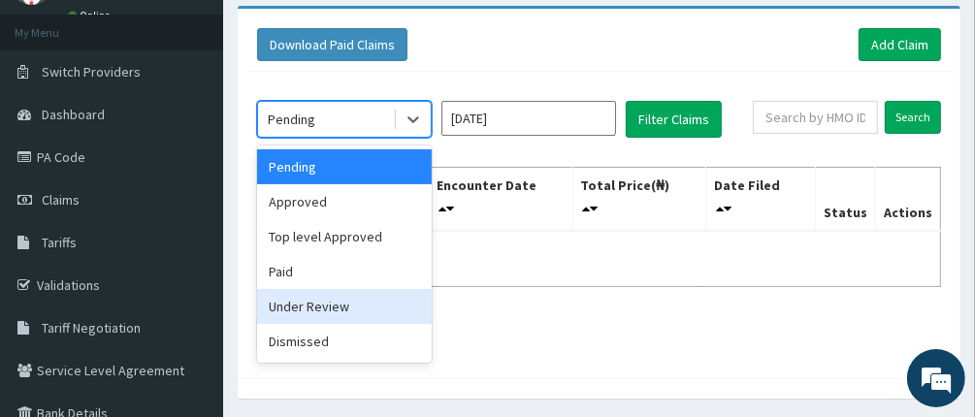
click at [333, 303] on div "Under Review" at bounding box center [344, 306] width 175 height 35
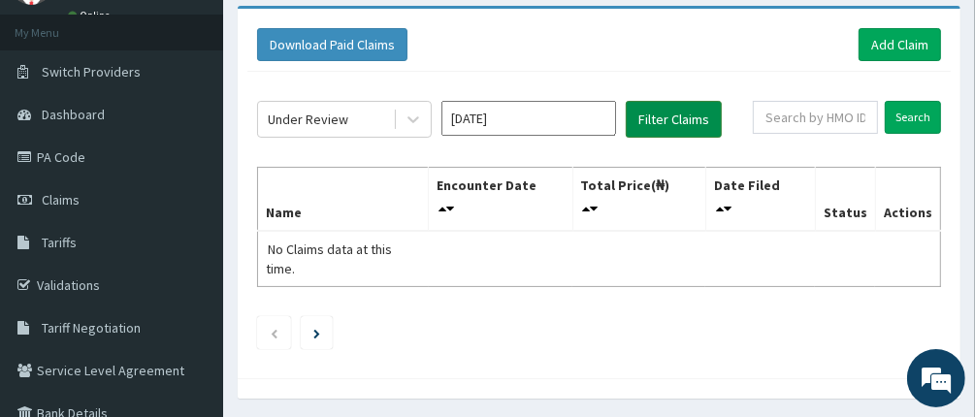
click at [666, 116] on button "Filter Claims" at bounding box center [674, 119] width 96 height 37
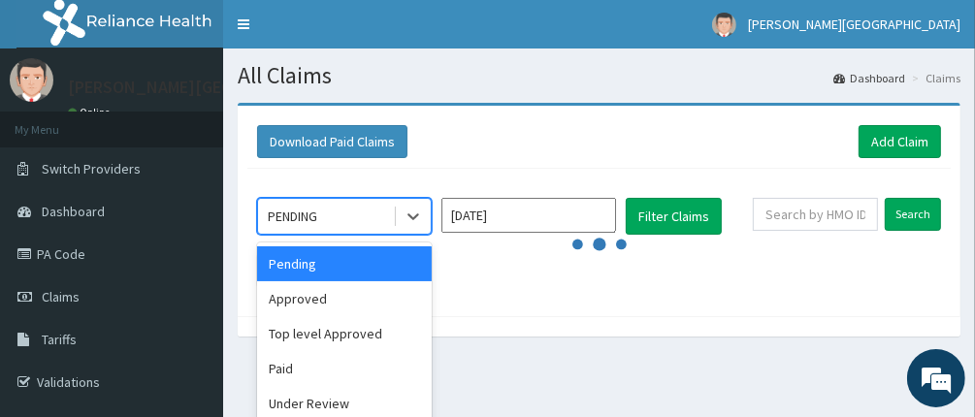
click at [386, 208] on div "PENDING" at bounding box center [325, 216] width 135 height 31
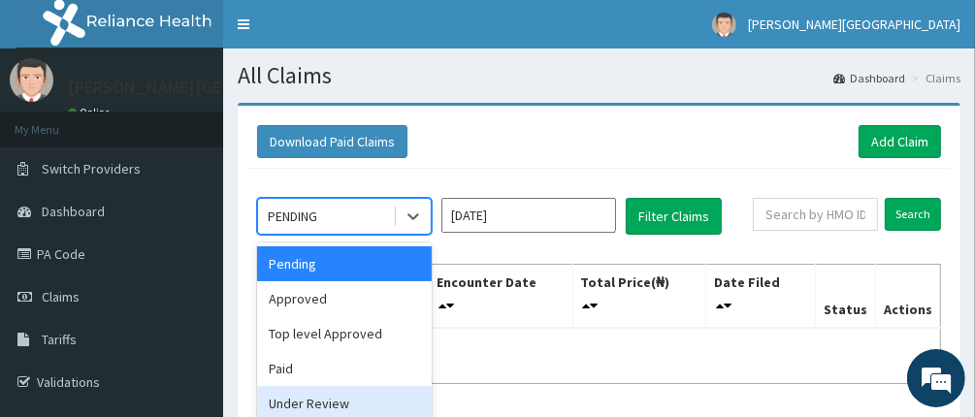
click at [340, 401] on div "Under Review" at bounding box center [344, 403] width 175 height 35
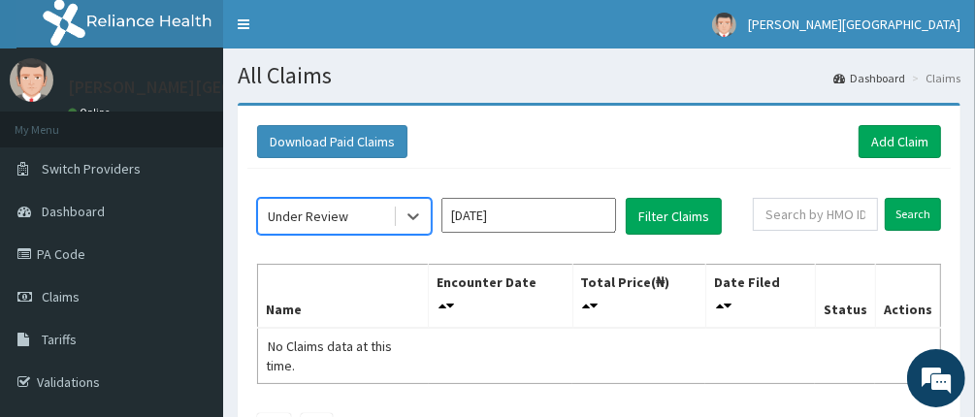
click at [572, 219] on input "Oct 2025" at bounding box center [528, 215] width 175 height 35
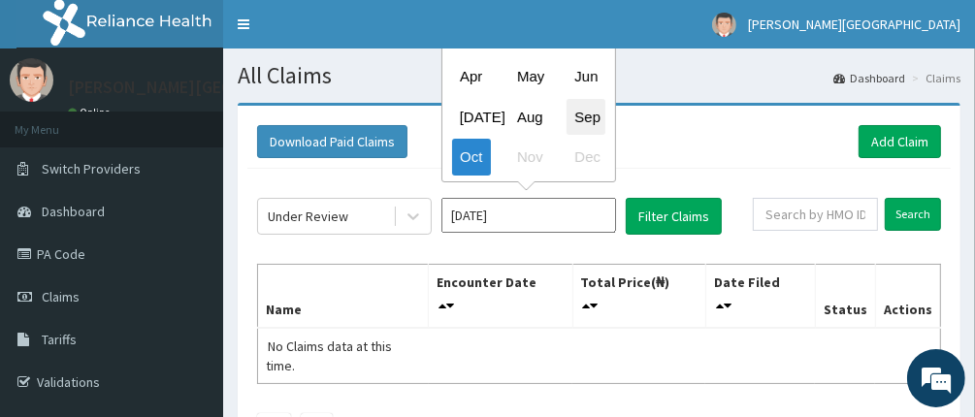
click at [575, 112] on div "Sep" at bounding box center [585, 117] width 39 height 36
type input "[DATE]"
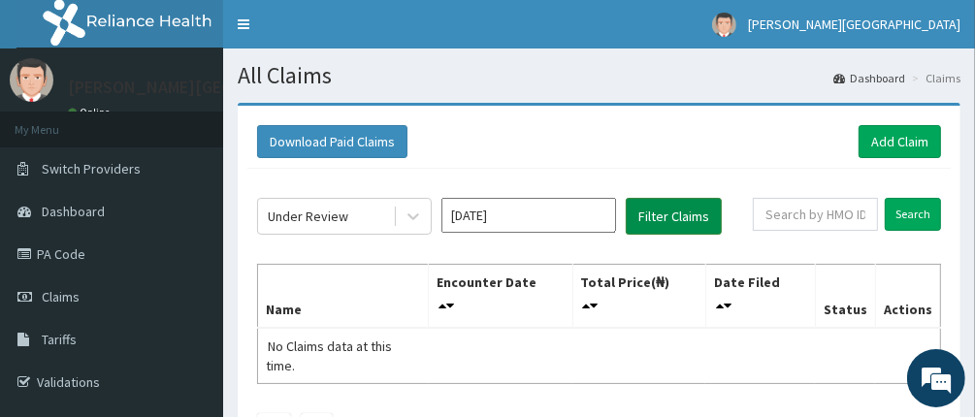
click at [682, 209] on button "Filter Claims" at bounding box center [674, 216] width 96 height 37
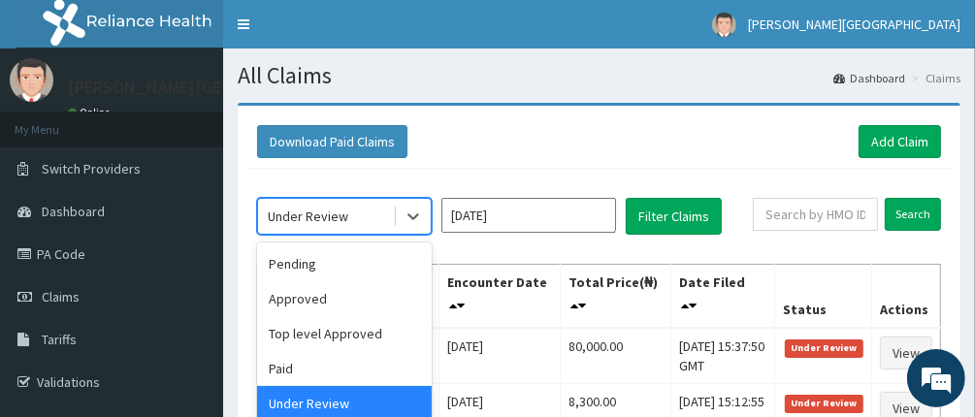
click at [373, 218] on div "Under Review" at bounding box center [325, 216] width 135 height 31
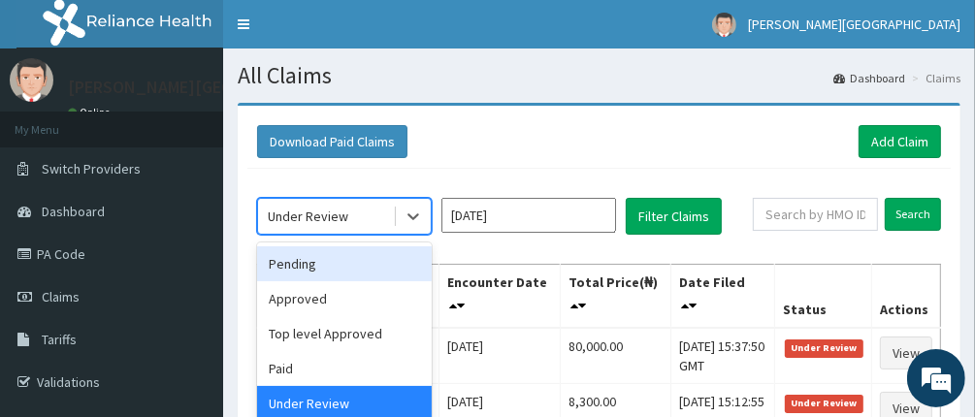
click at [355, 268] on div "Pending" at bounding box center [344, 263] width 175 height 35
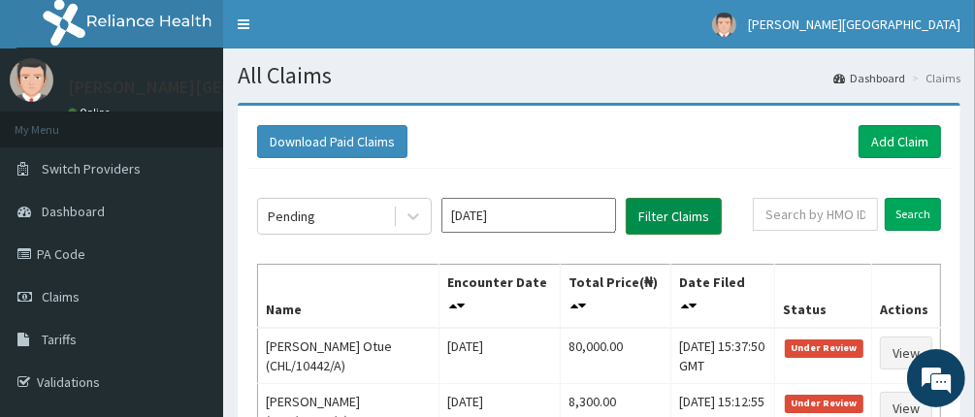
click at [661, 217] on button "Filter Claims" at bounding box center [674, 216] width 96 height 37
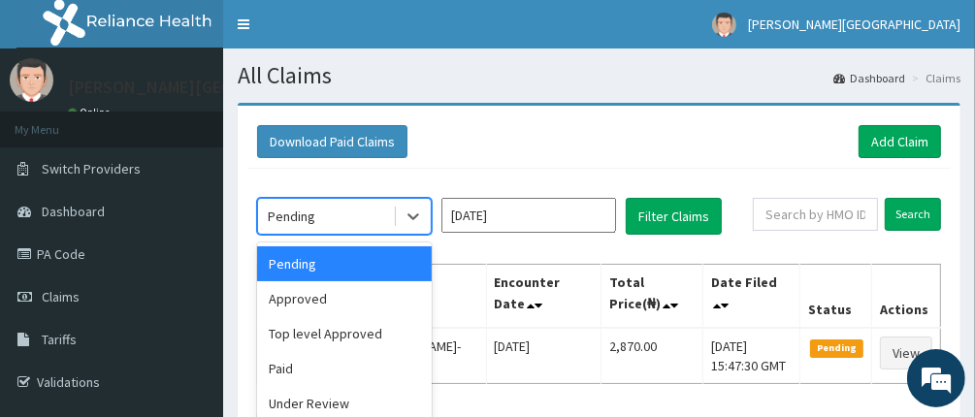
click at [337, 216] on div "Pending" at bounding box center [325, 216] width 135 height 31
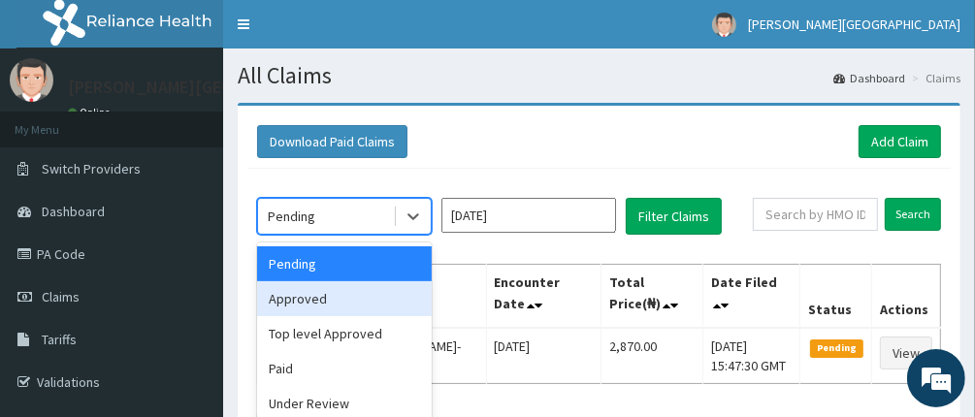
click at [340, 304] on div "Approved" at bounding box center [344, 298] width 175 height 35
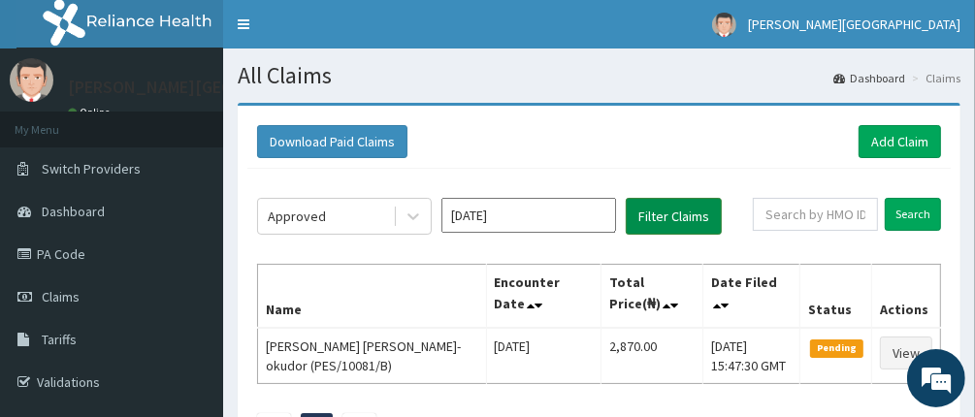
click at [659, 217] on button "Filter Claims" at bounding box center [674, 216] width 96 height 37
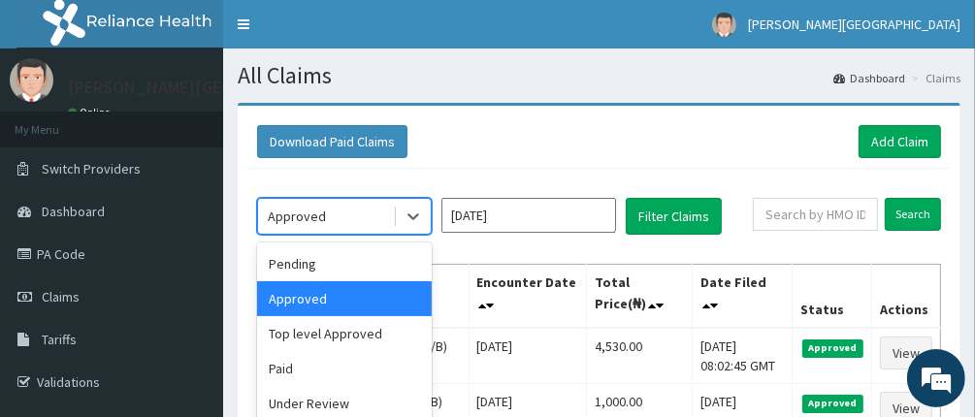
click at [376, 208] on div "Approved" at bounding box center [325, 216] width 135 height 31
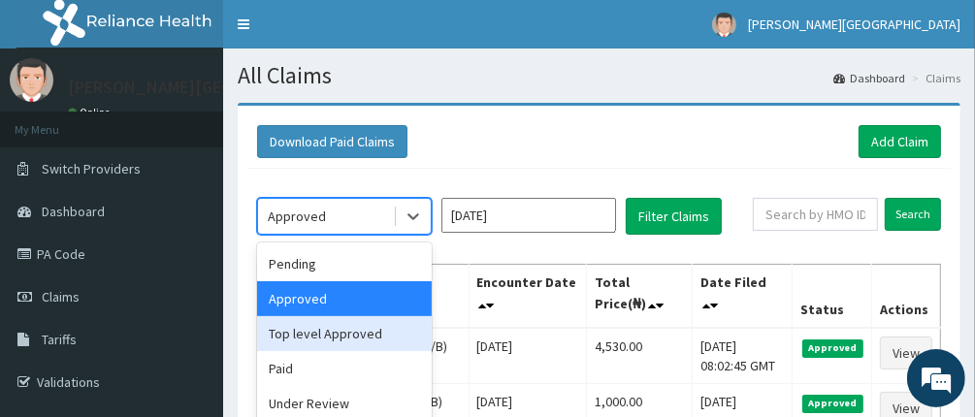
click at [350, 337] on div "Top level Approved" at bounding box center [344, 333] width 175 height 35
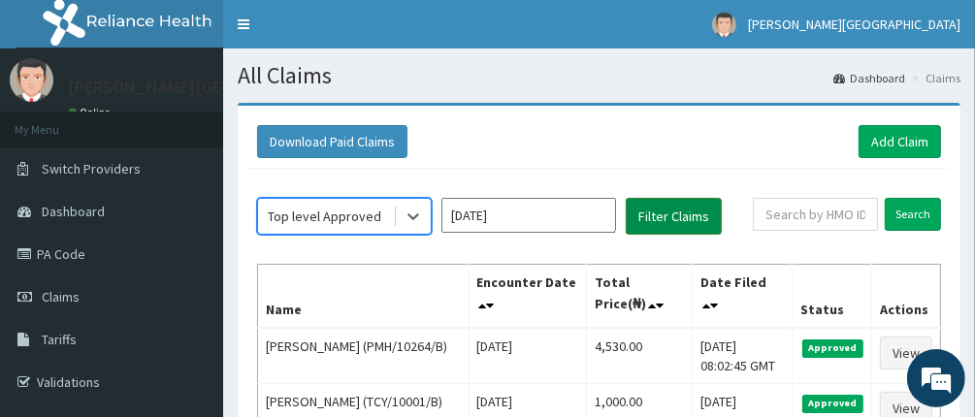
click at [691, 222] on button "Filter Claims" at bounding box center [674, 216] width 96 height 37
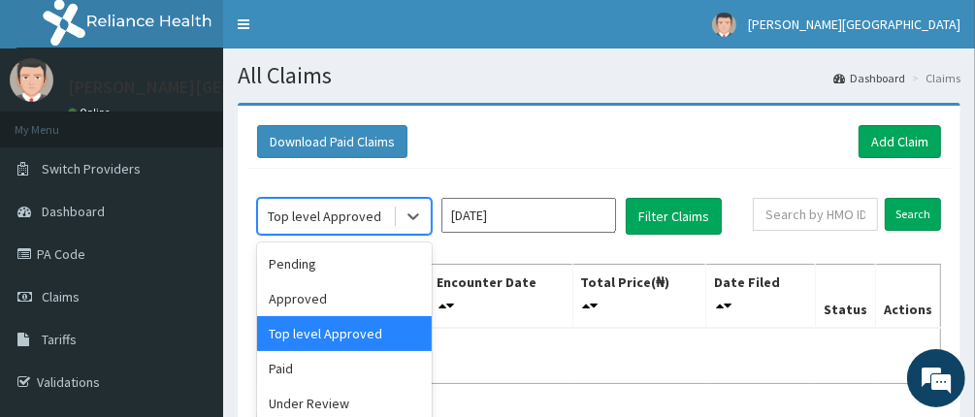
click at [367, 210] on div "Top level Approved" at bounding box center [324, 216] width 113 height 19
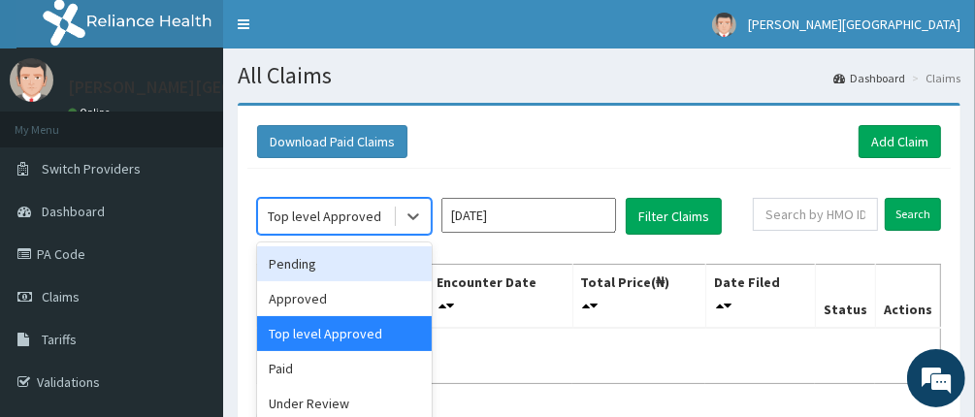
scroll to position [97, 0]
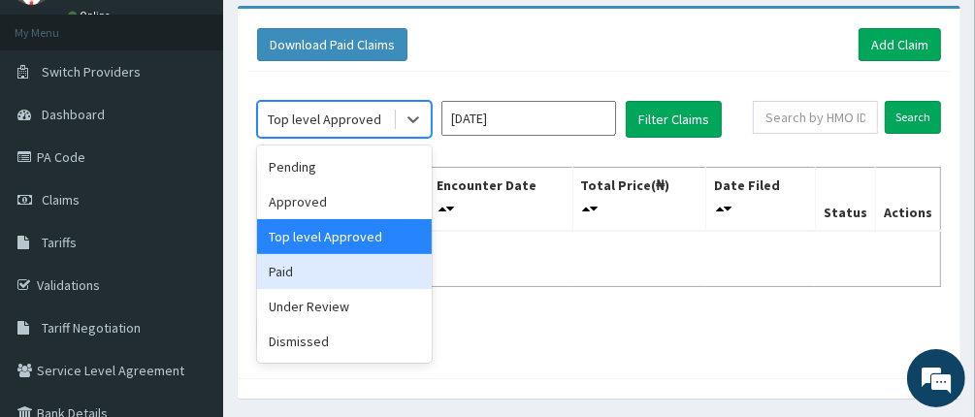
click at [350, 275] on div "Paid" at bounding box center [344, 271] width 175 height 35
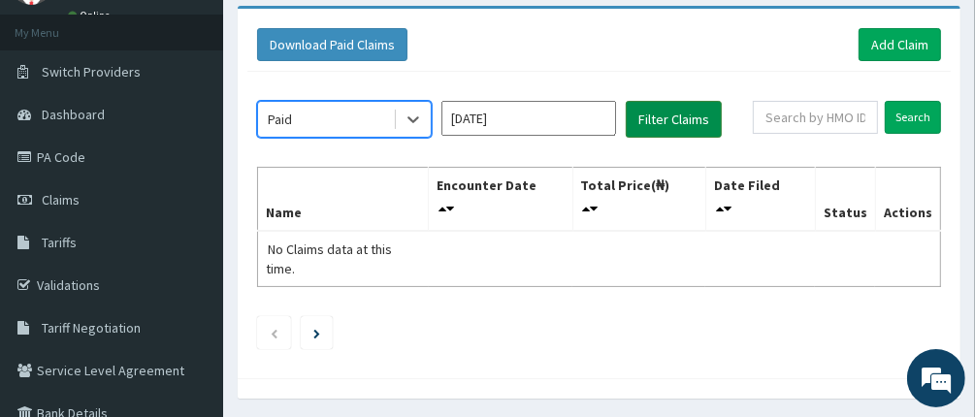
click at [655, 128] on button "Filter Claims" at bounding box center [674, 119] width 96 height 37
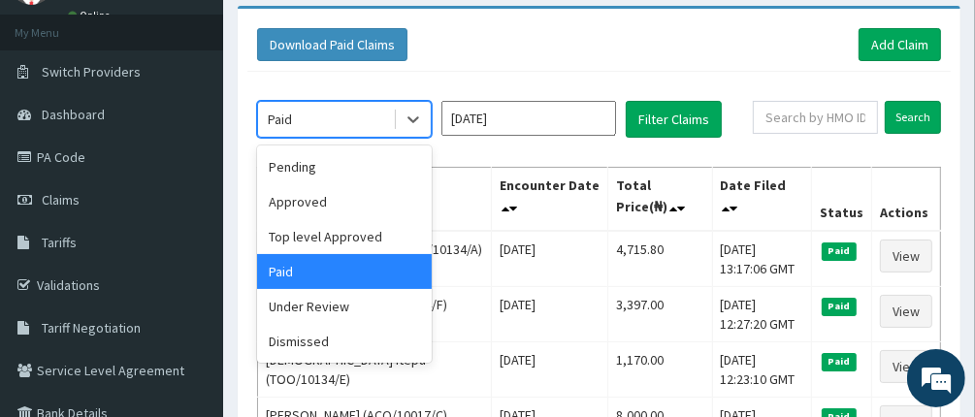
click at [358, 121] on div "Paid" at bounding box center [325, 119] width 135 height 31
